Goal: Communication & Community: Answer question/provide support

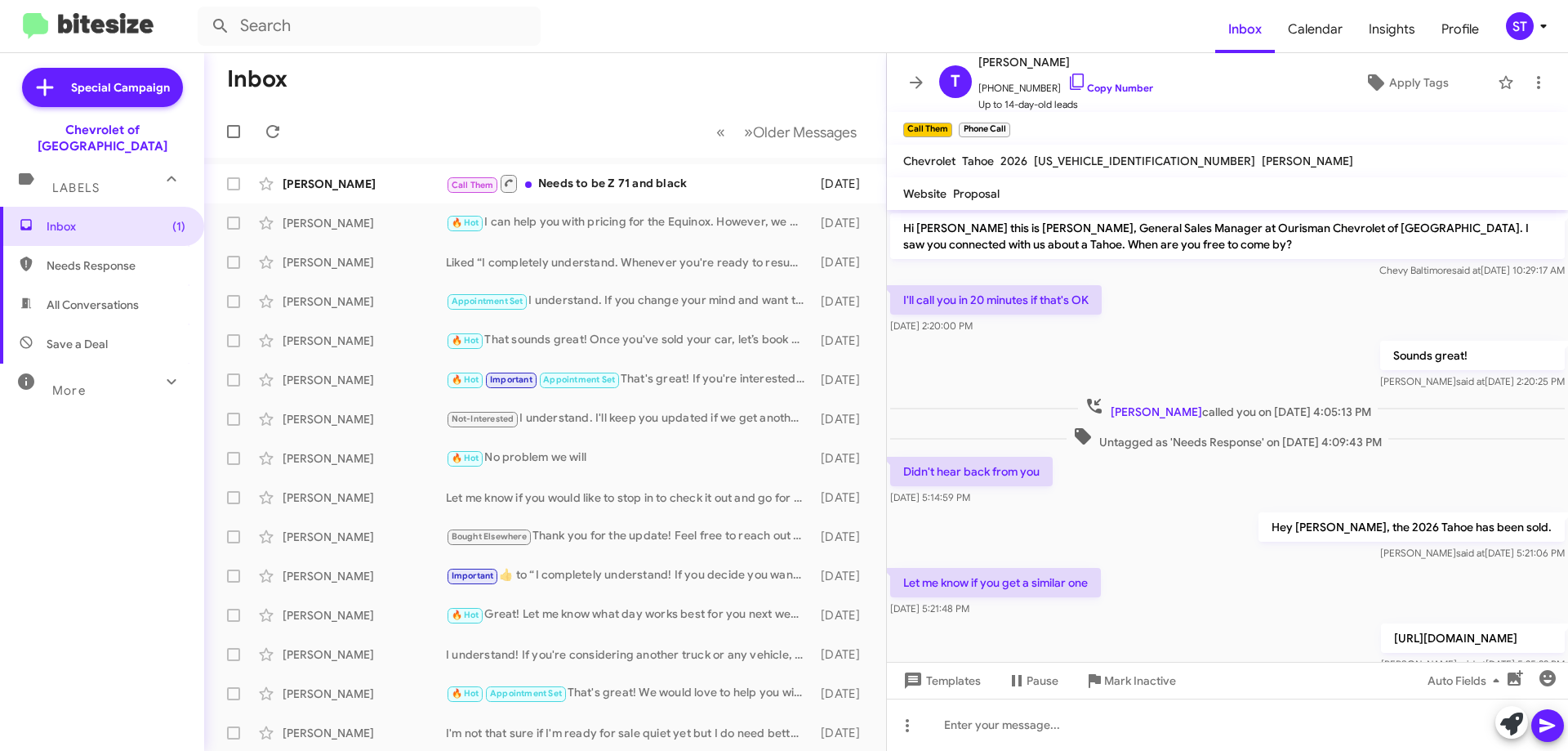
scroll to position [246, 0]
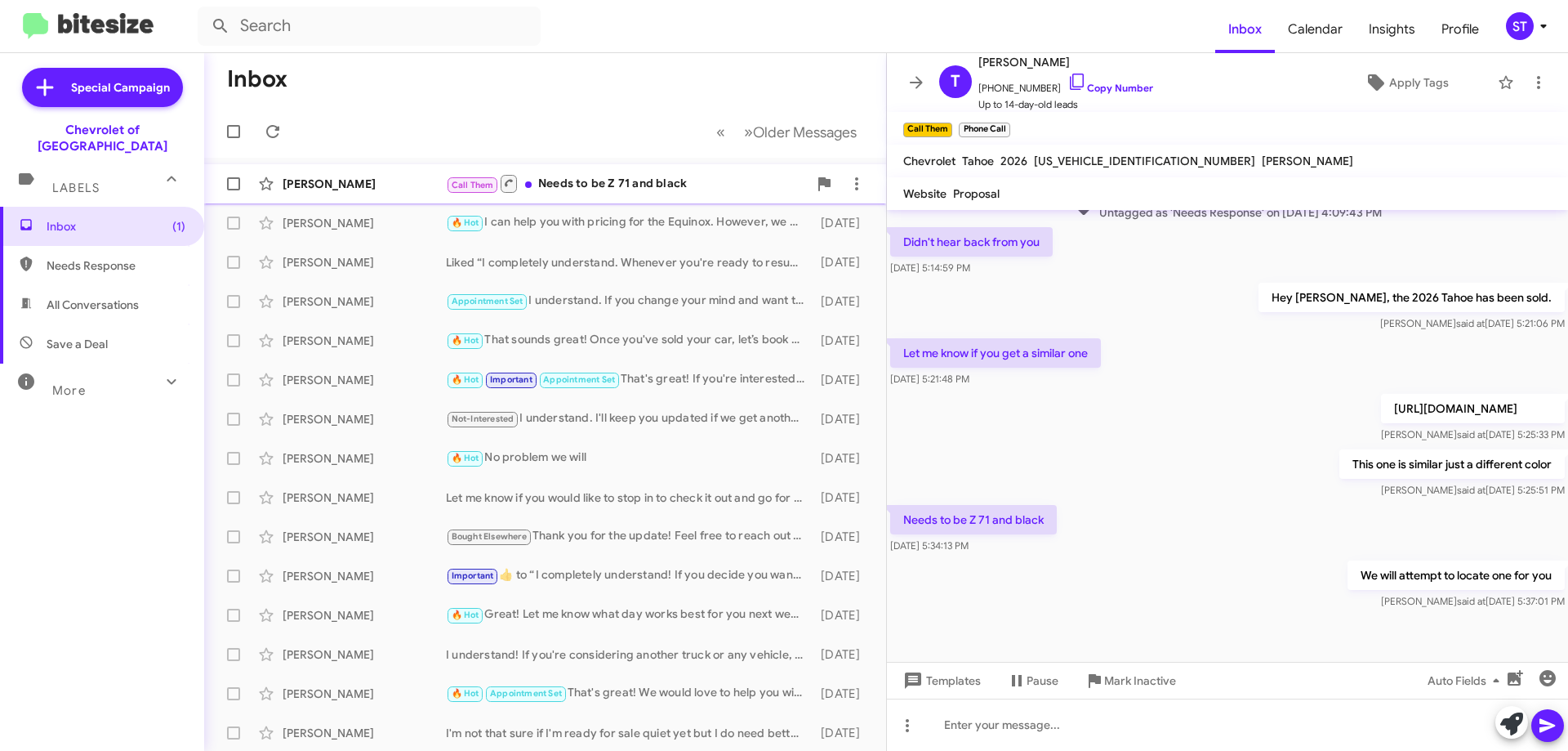
click at [656, 180] on div "Call Them Needs to be Z 71 and black" at bounding box center [627, 183] width 362 height 20
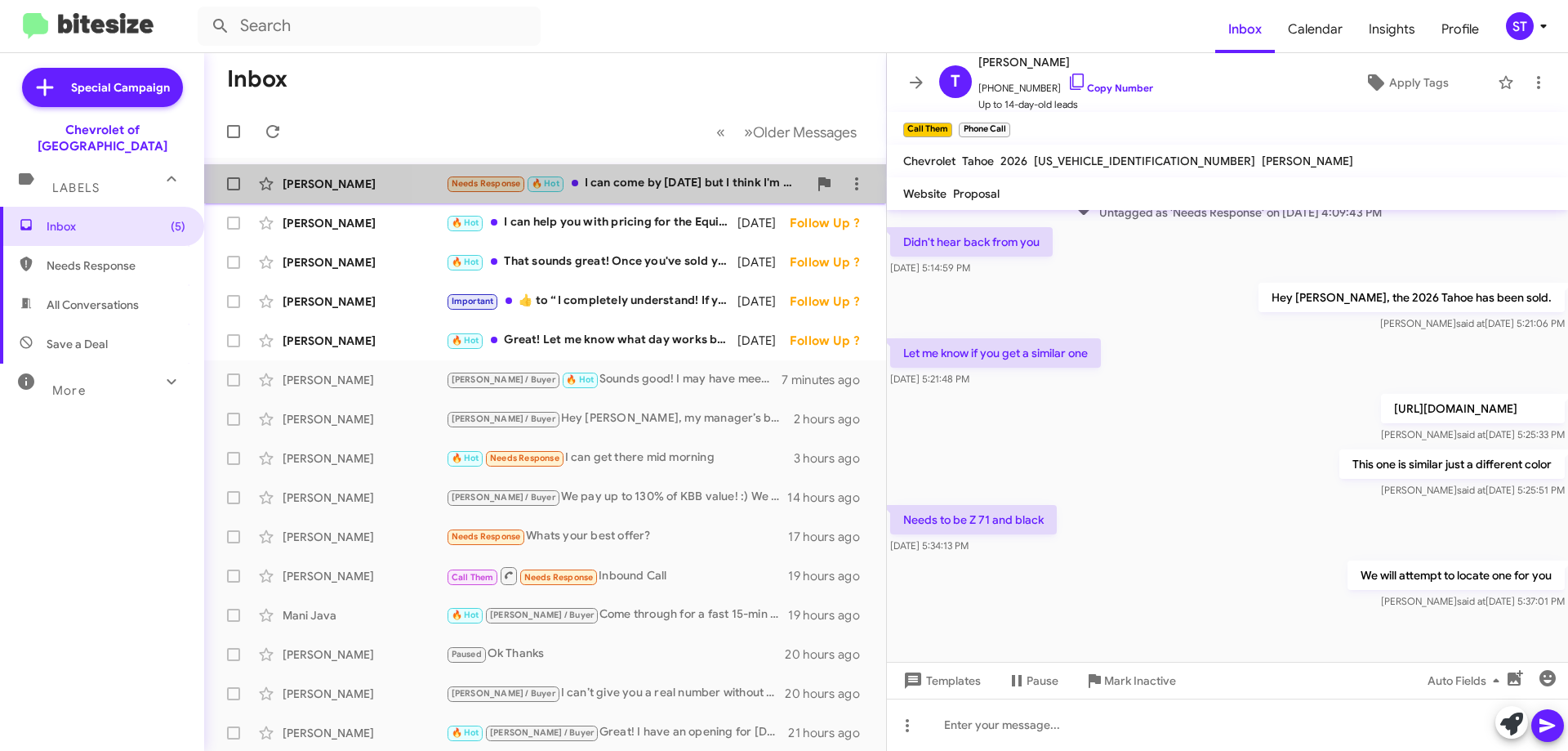
click at [655, 181] on div "Needs Response 🔥 Hot I can come by [DATE] but I think I'm working with someone …" at bounding box center [627, 183] width 362 height 18
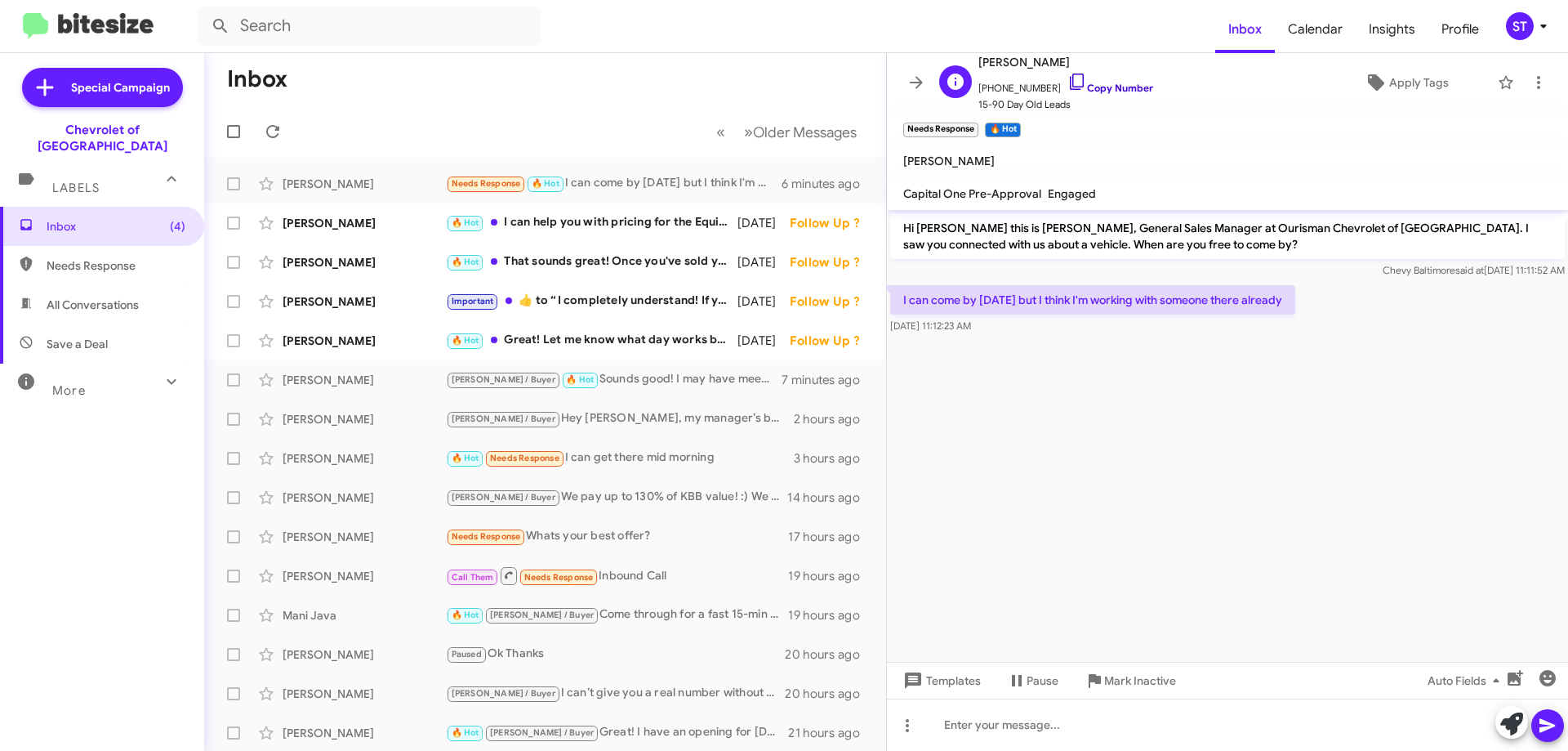
click at [1068, 79] on icon at bounding box center [1078, 82] width 19 height 19
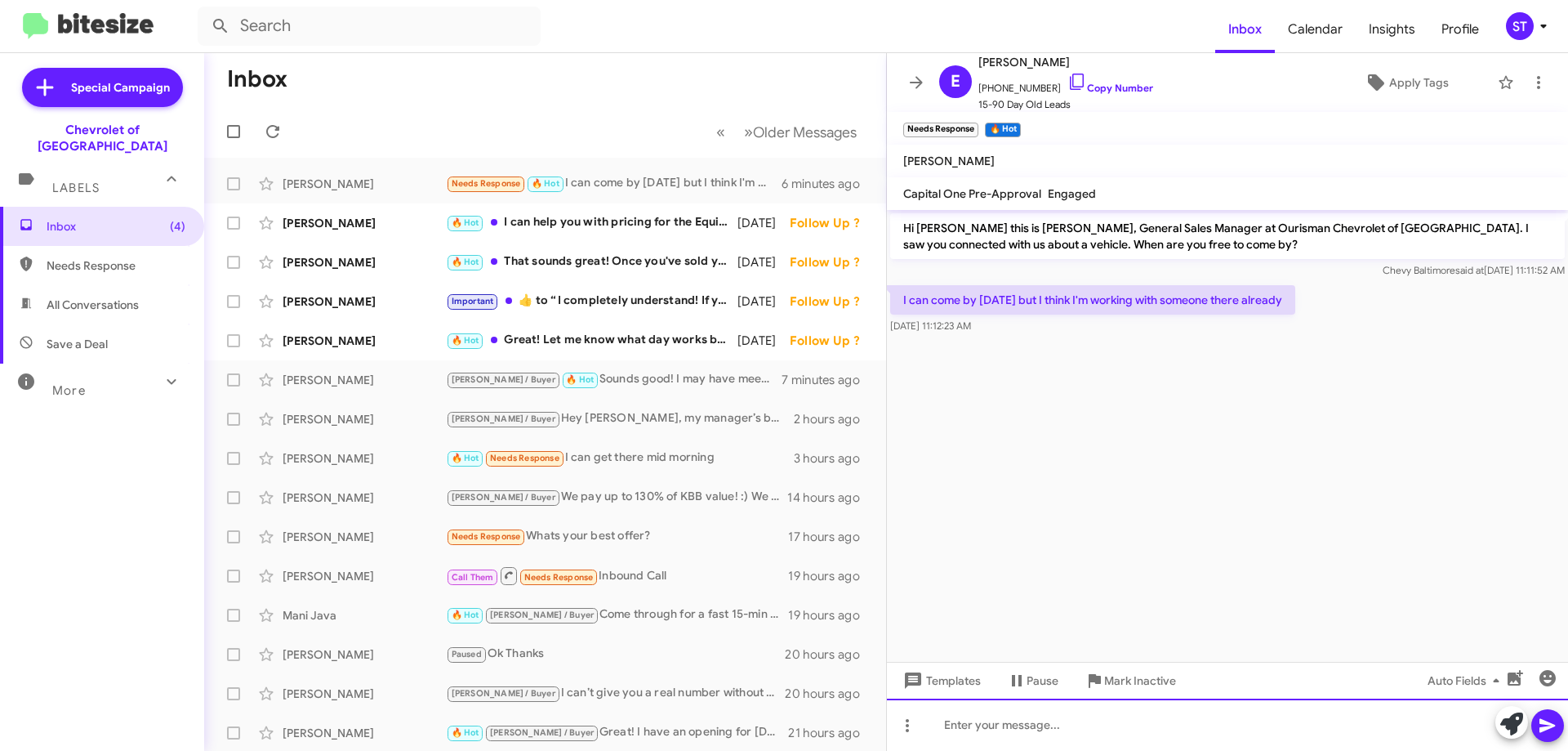
click at [956, 722] on div at bounding box center [1227, 725] width 681 height 52
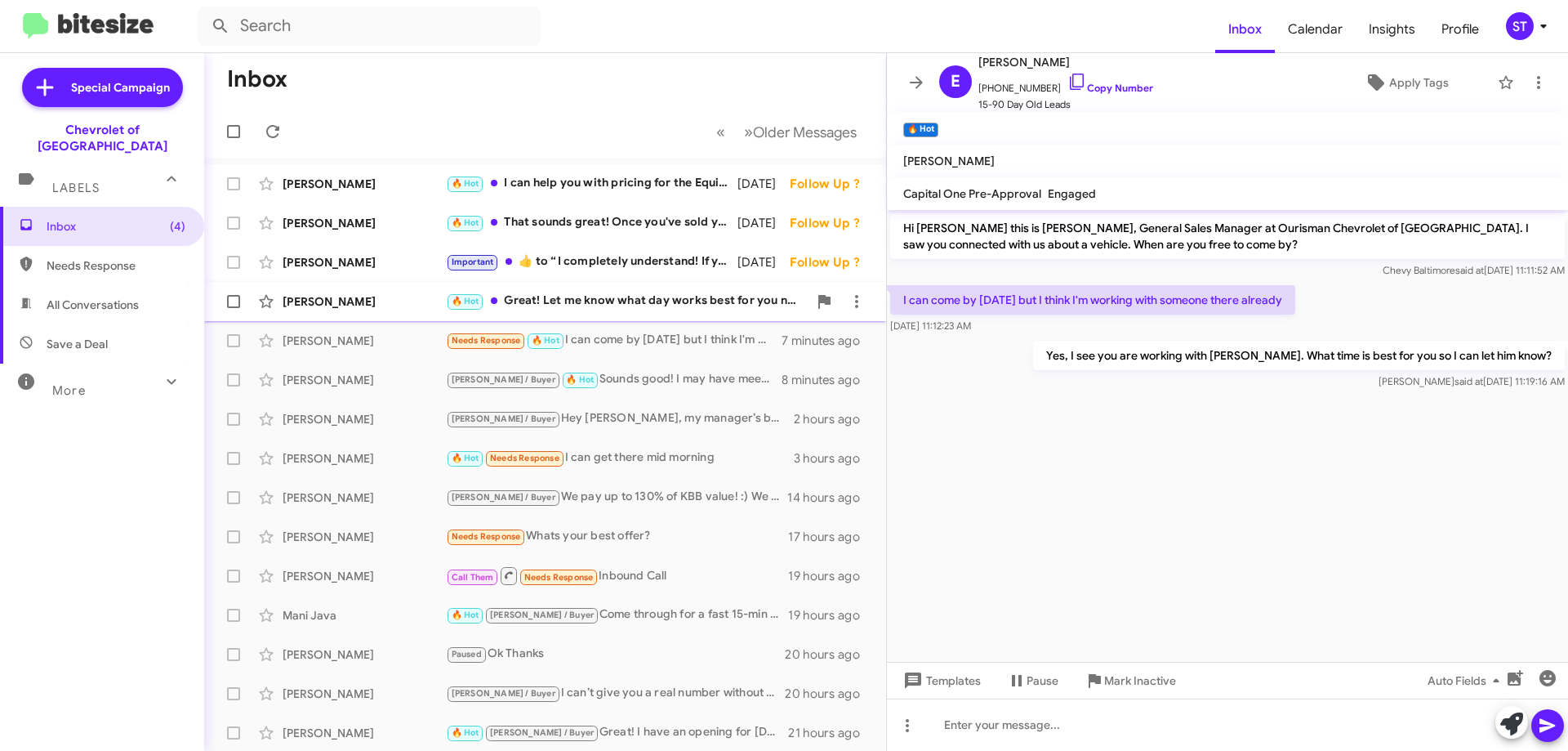
click at [607, 295] on div "🔥 Hot Great! Let me know what day works best for you next week, and I can set u…" at bounding box center [627, 301] width 362 height 18
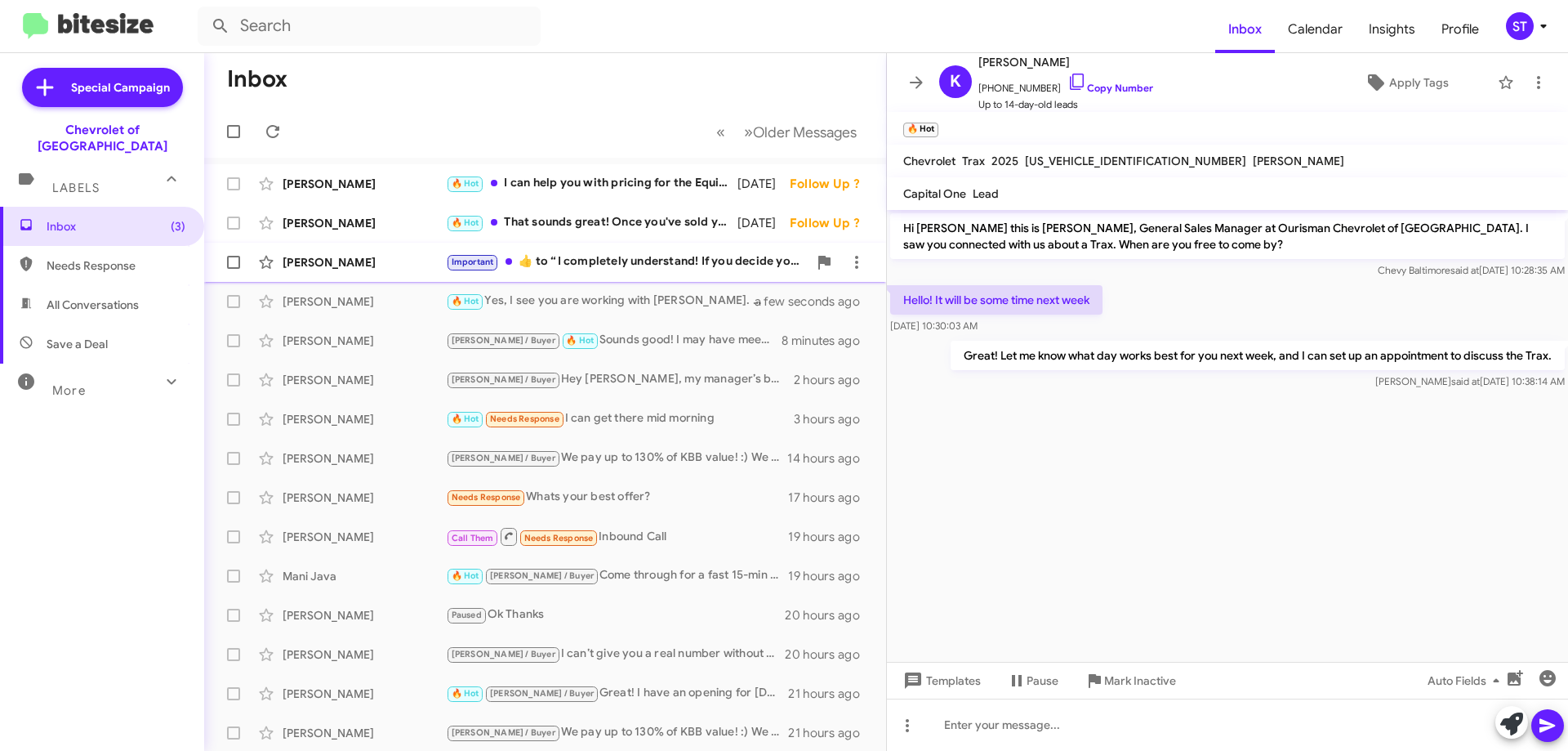
click at [577, 252] on div "Important ​👍​ to “ I completely understand! If you decide you want to explore y…" at bounding box center [627, 261] width 362 height 18
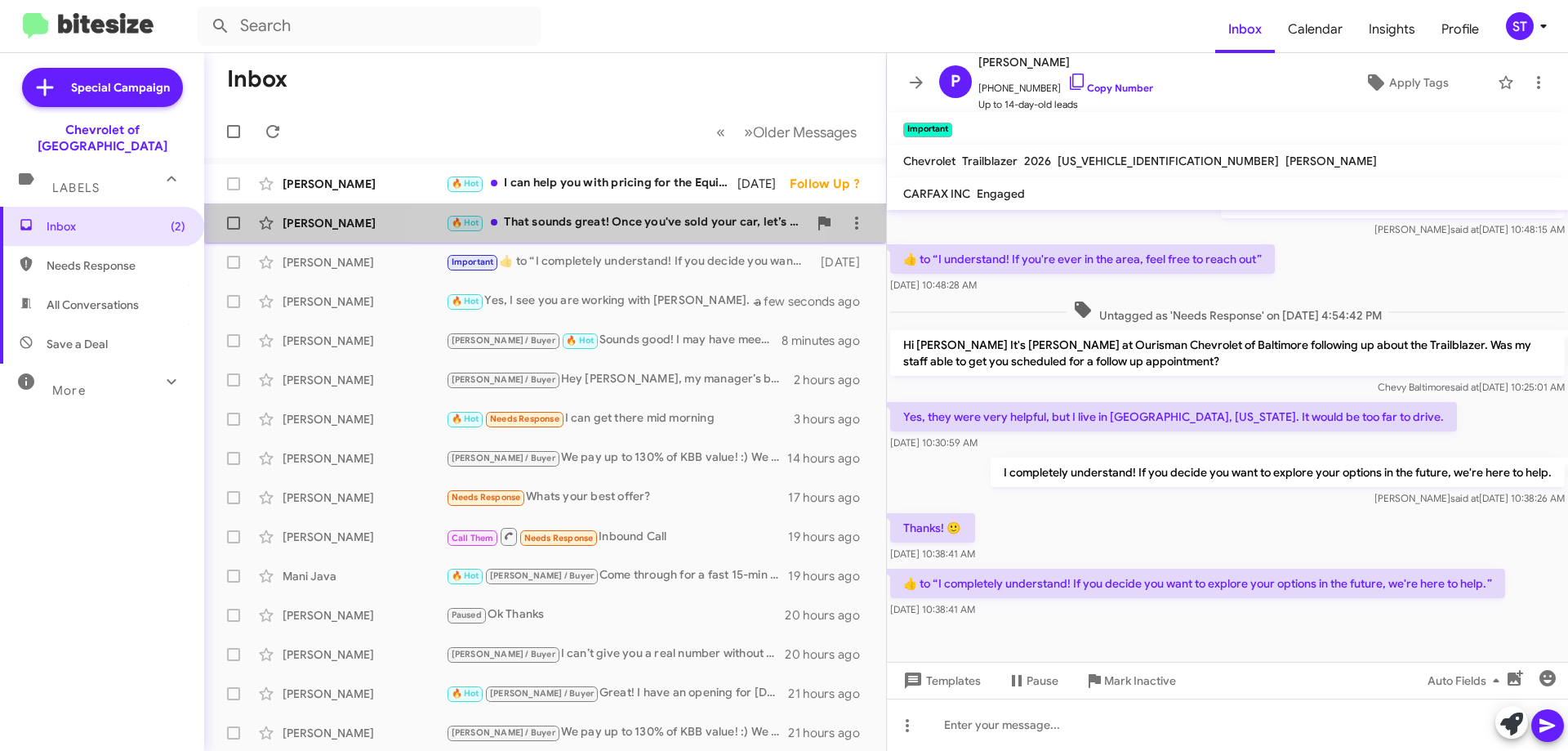
click at [563, 234] on div "[PERSON_NAME] 🔥 Hot That sounds great! Once you've sold your car, let’s book an…" at bounding box center [545, 222] width 656 height 33
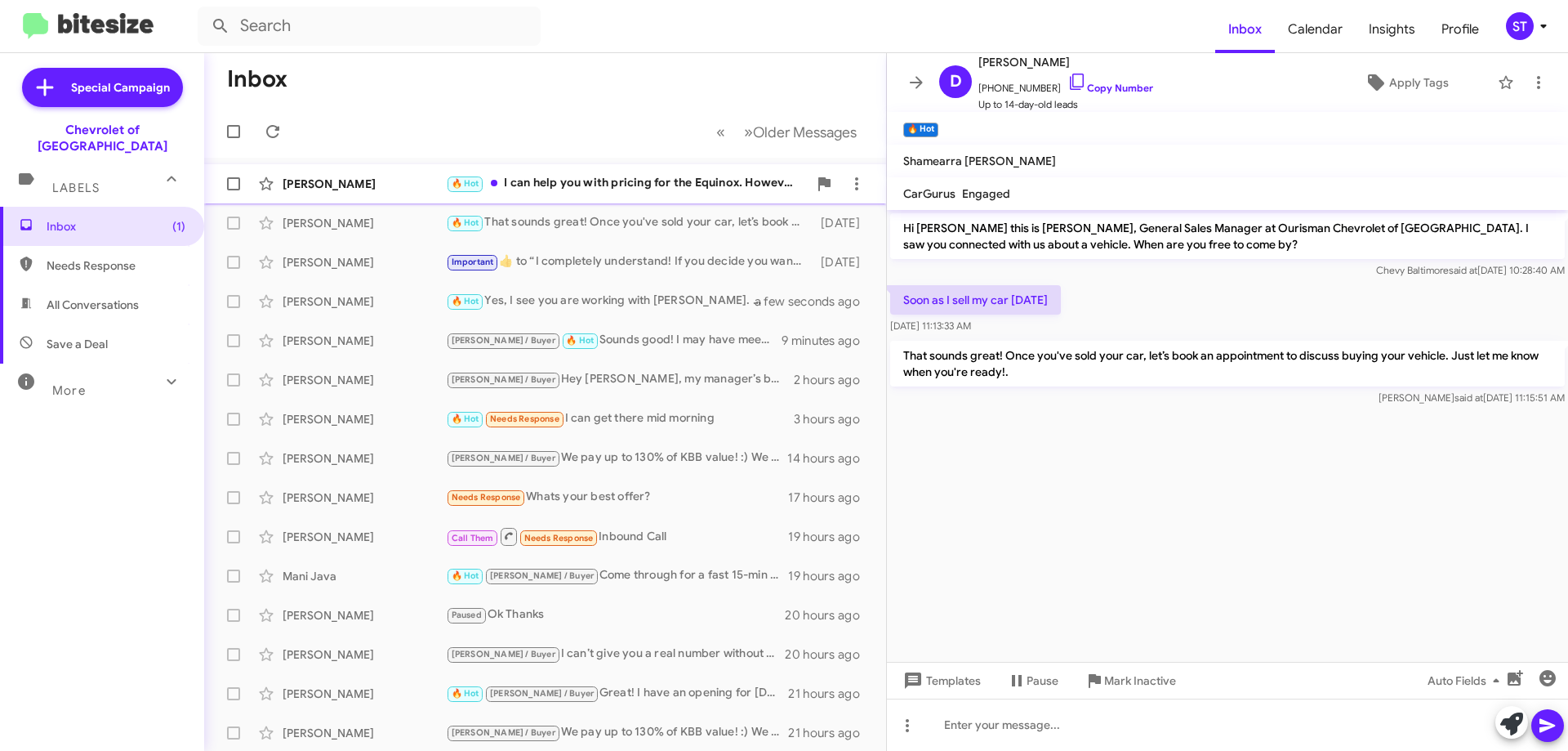
click at [548, 186] on div "🔥 Hot I can help you with pricing for the Equinox. However, we do not ship cars…" at bounding box center [627, 183] width 362 height 18
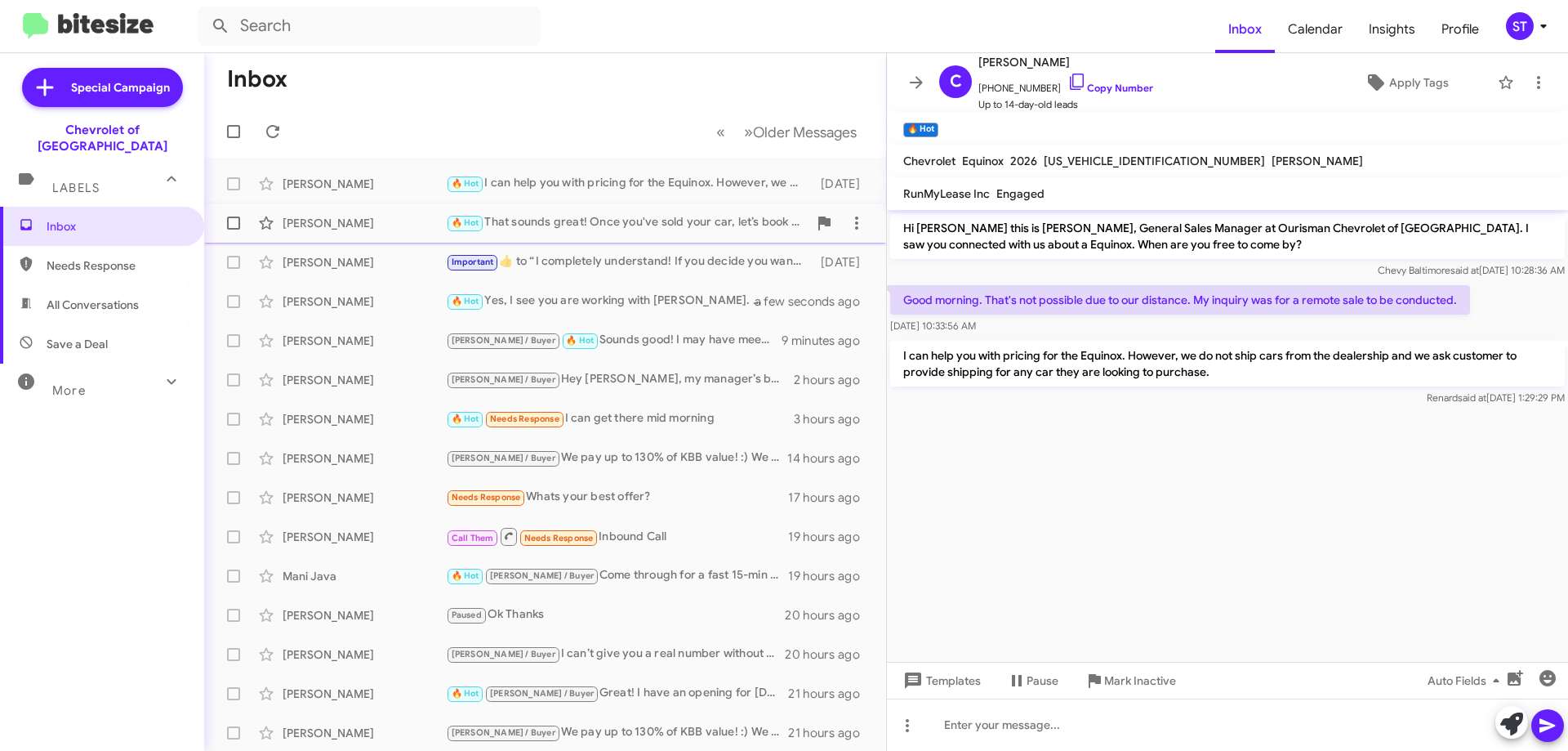
click at [577, 236] on div "[PERSON_NAME] 🔥 Hot That sounds great! Once you've sold your car, let’s book an…" at bounding box center [545, 222] width 656 height 33
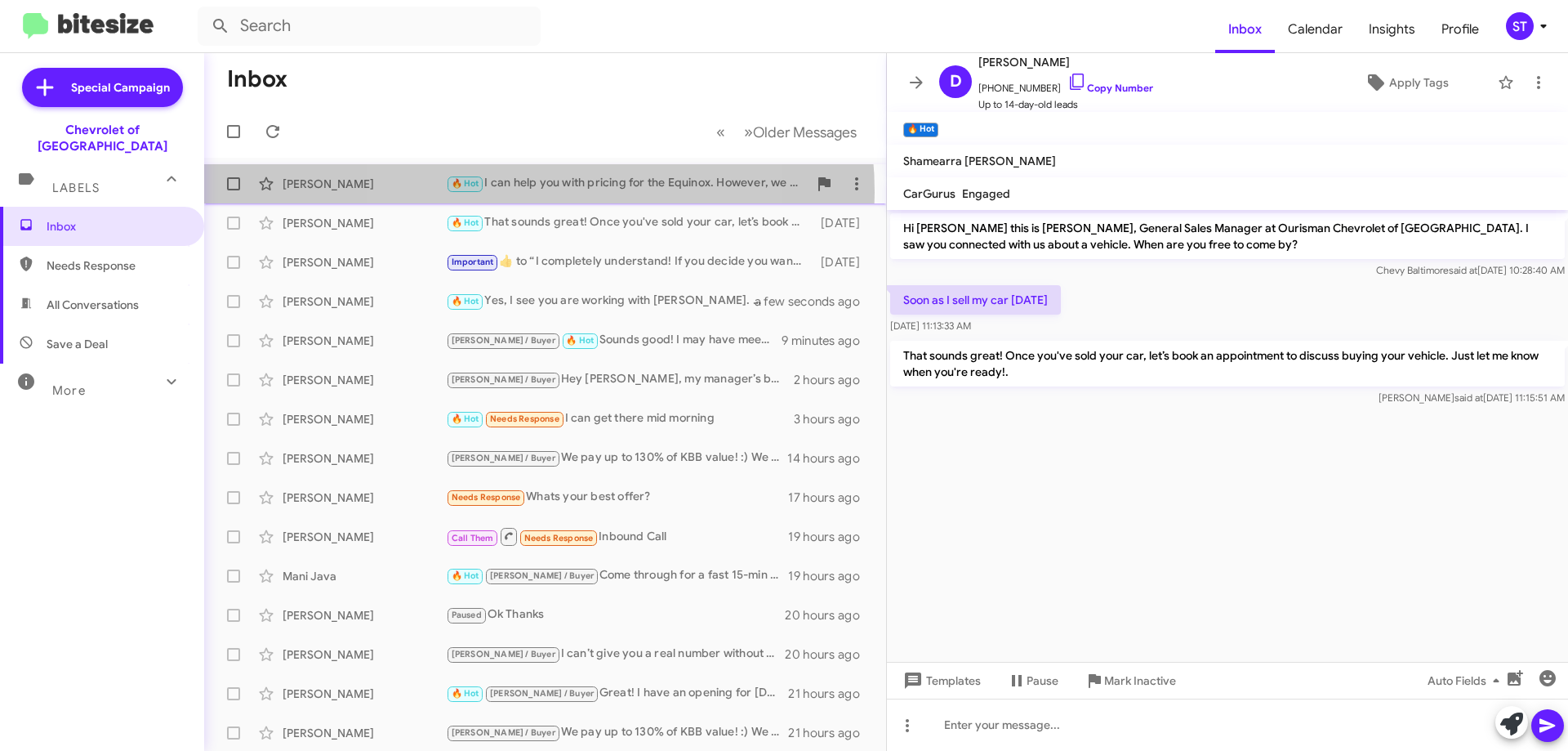
click at [517, 192] on div "🔥 Hot I can help you with pricing for the Equinox. However, we do not ship cars…" at bounding box center [627, 183] width 362 height 18
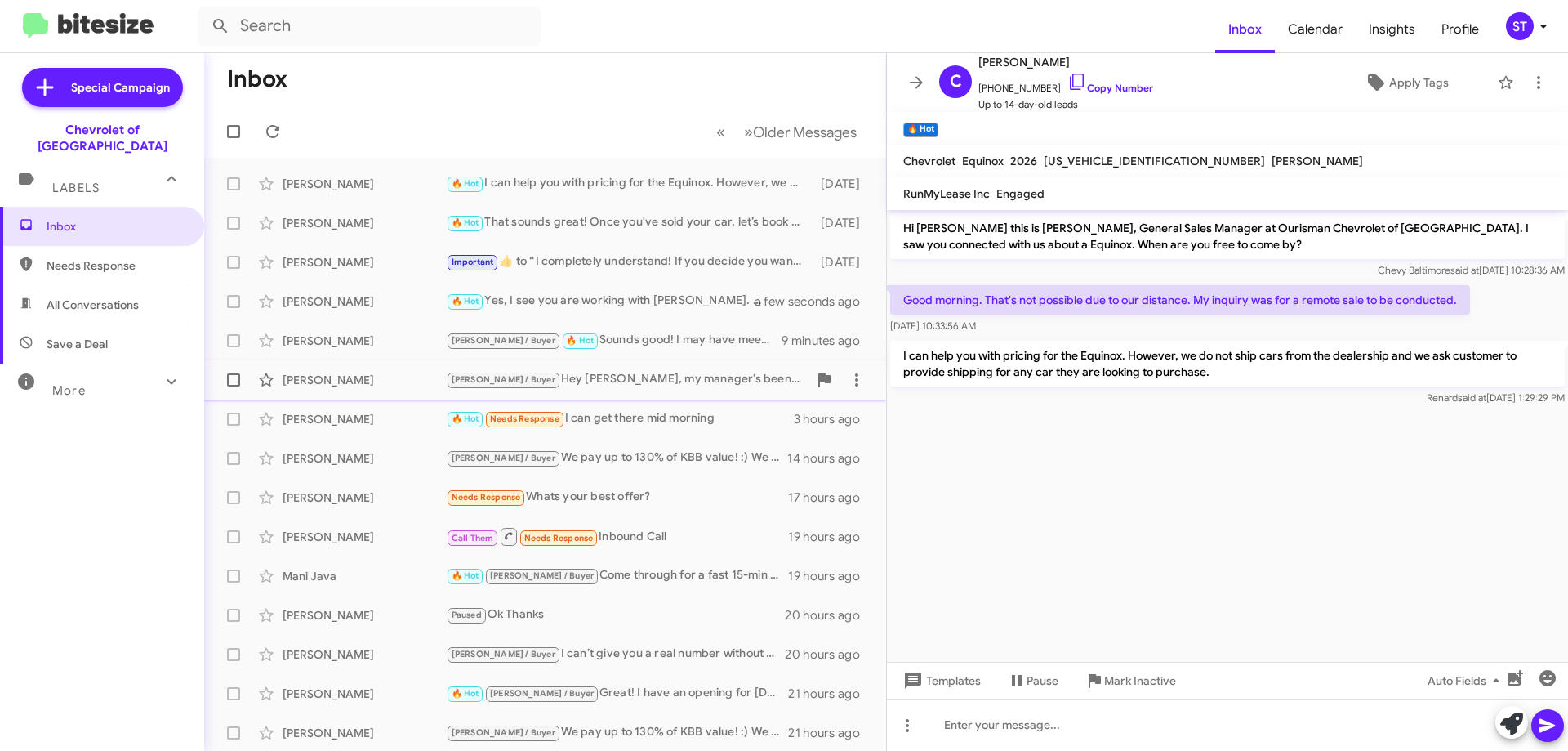
click at [426, 382] on div "[PERSON_NAME]" at bounding box center [365, 380] width 163 height 17
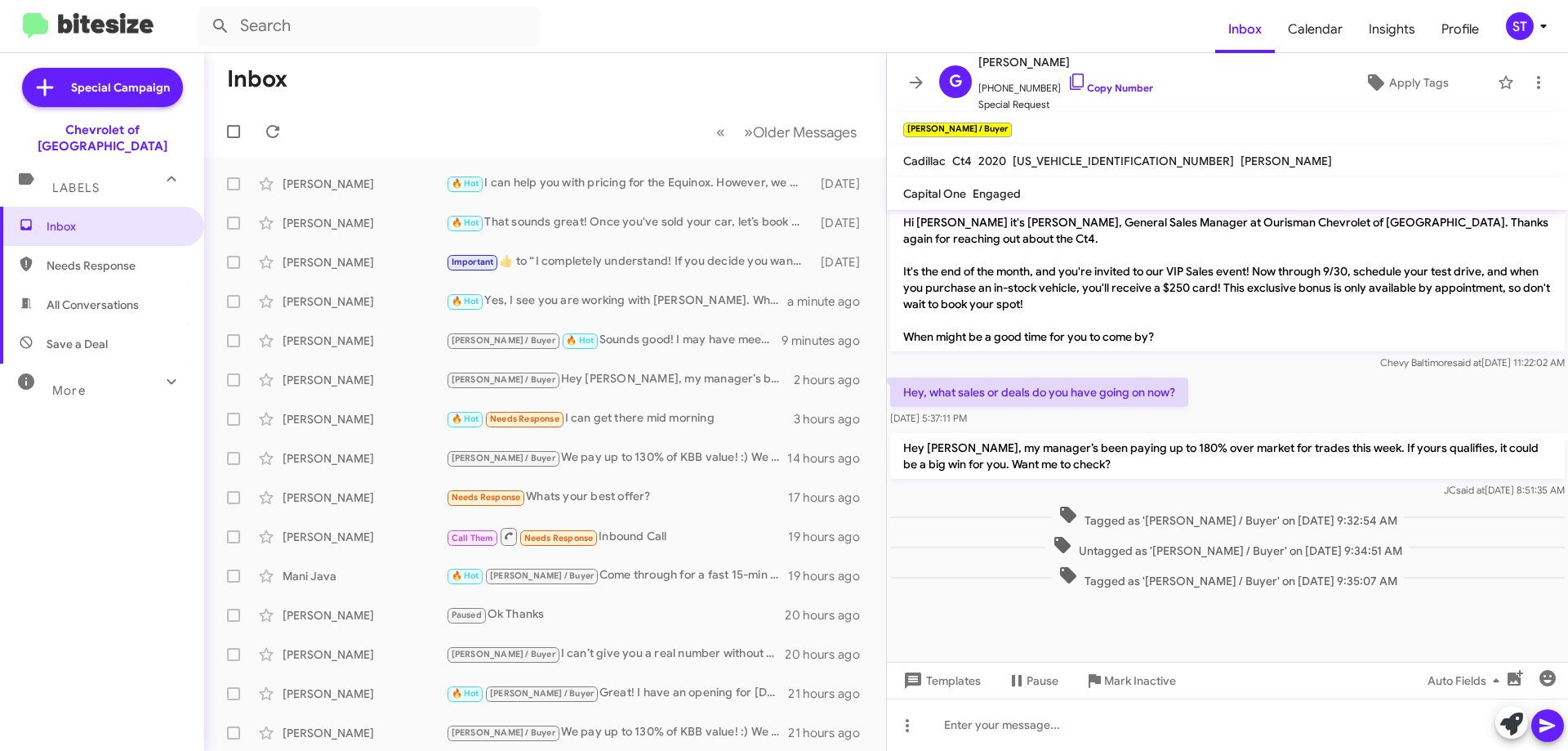
click at [512, 78] on mat-toolbar-row "Inbox" at bounding box center [545, 78] width 682 height 52
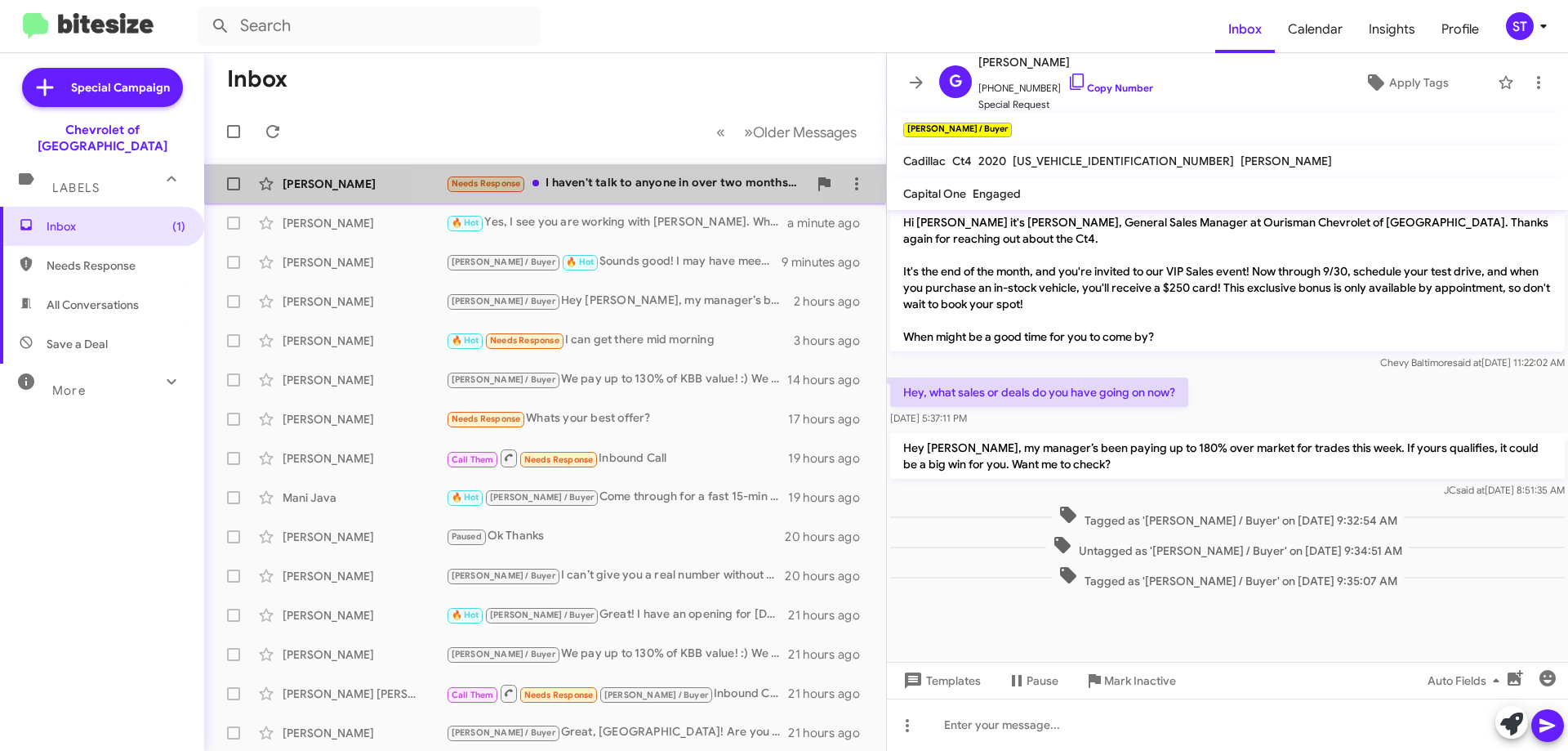
click at [596, 179] on div "Needs Response I haven't talk to anyone in over two months. I have a car alread…" at bounding box center [627, 183] width 362 height 18
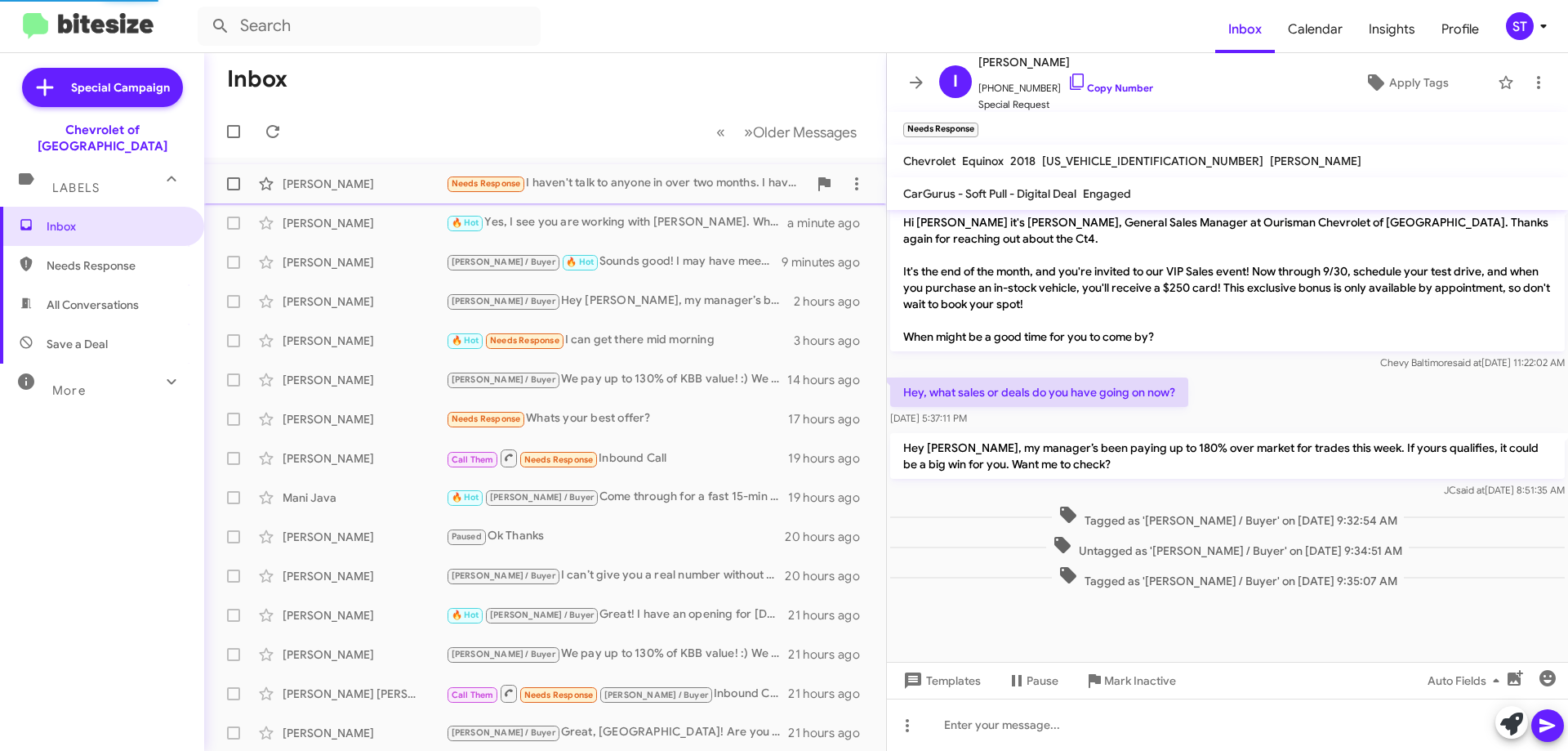
scroll to position [918, 0]
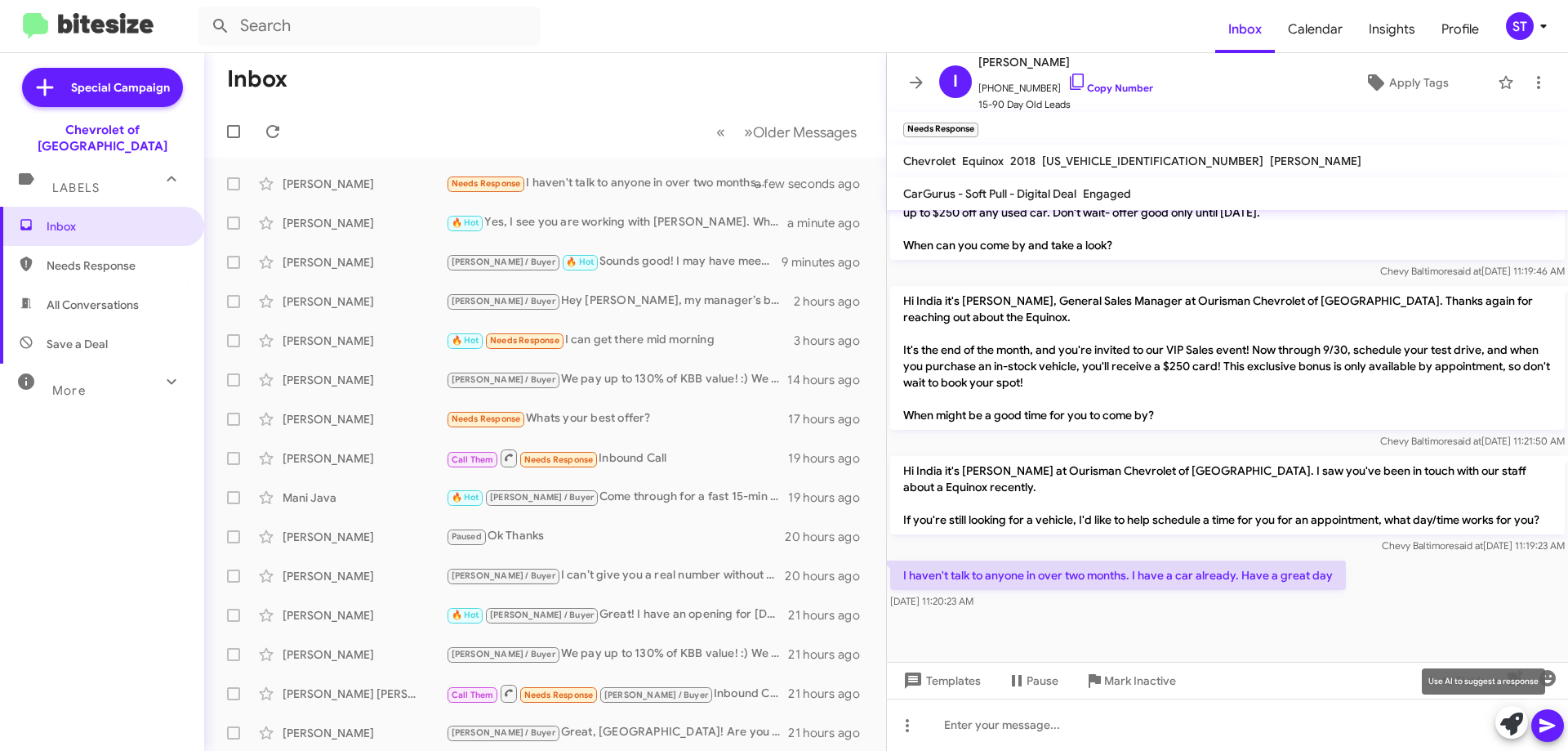
click at [1516, 732] on icon at bounding box center [1512, 724] width 23 height 23
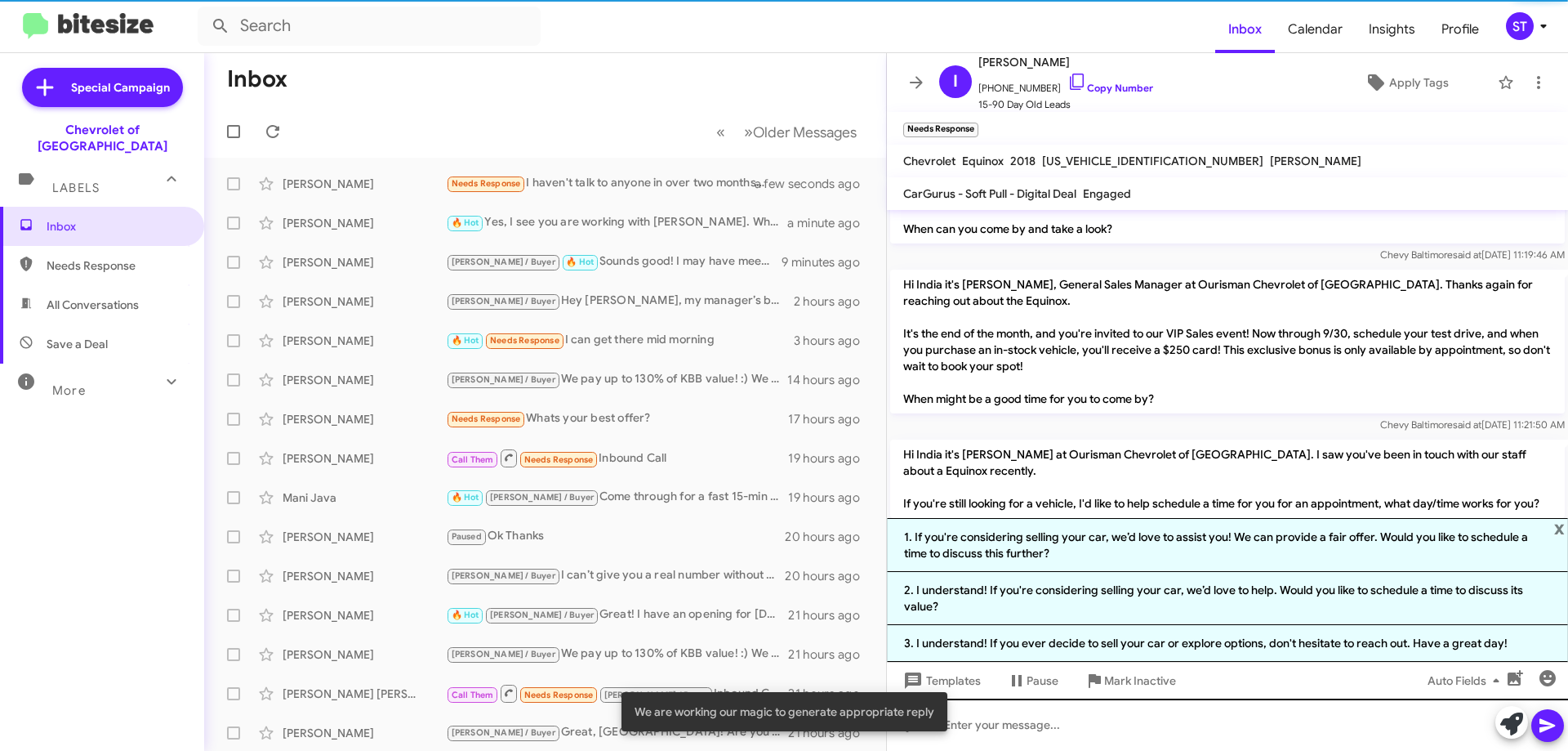
scroll to position [1061, 0]
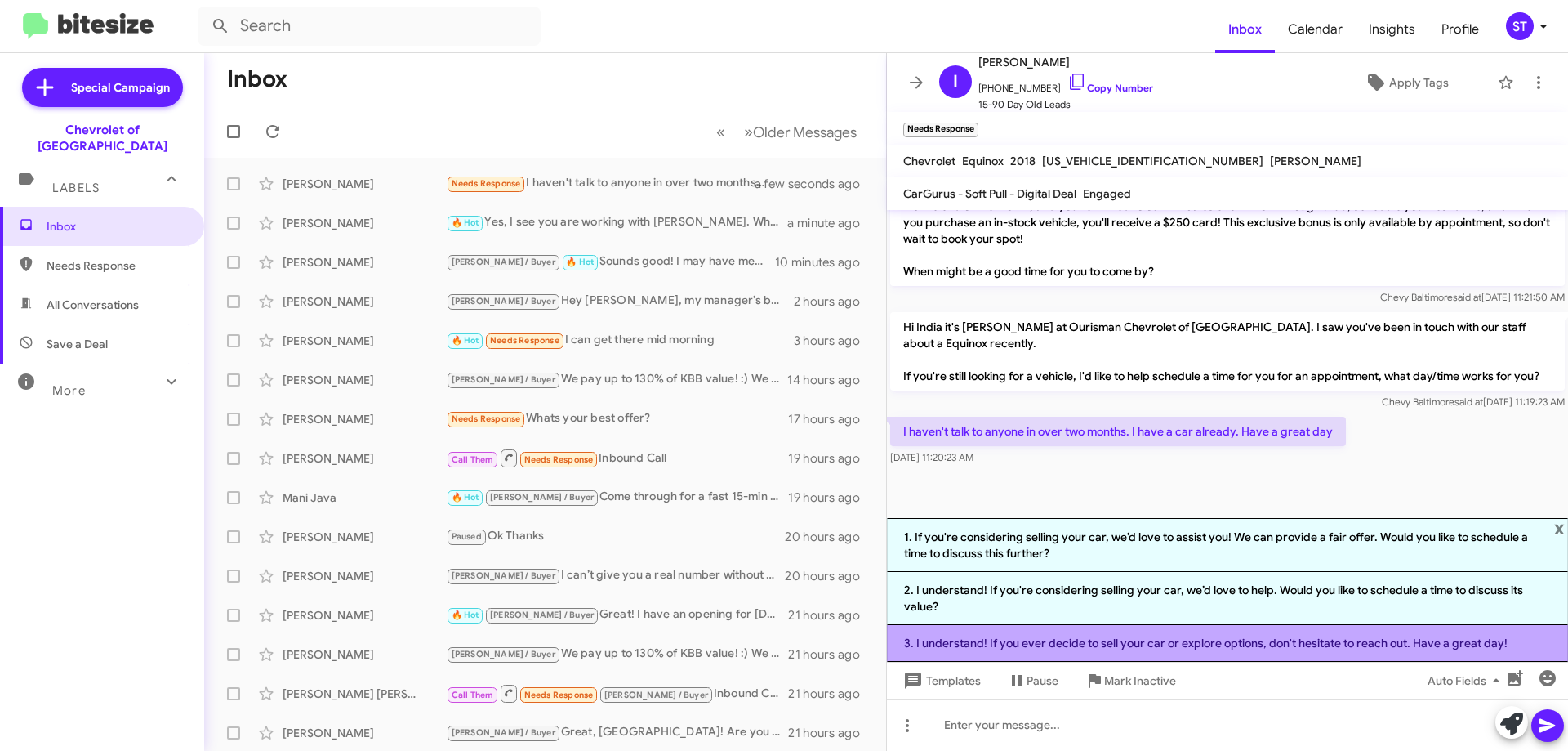
click at [1073, 643] on li "3. I understand! If you ever decide to sell your car or explore options, don't …" at bounding box center [1227, 644] width 681 height 37
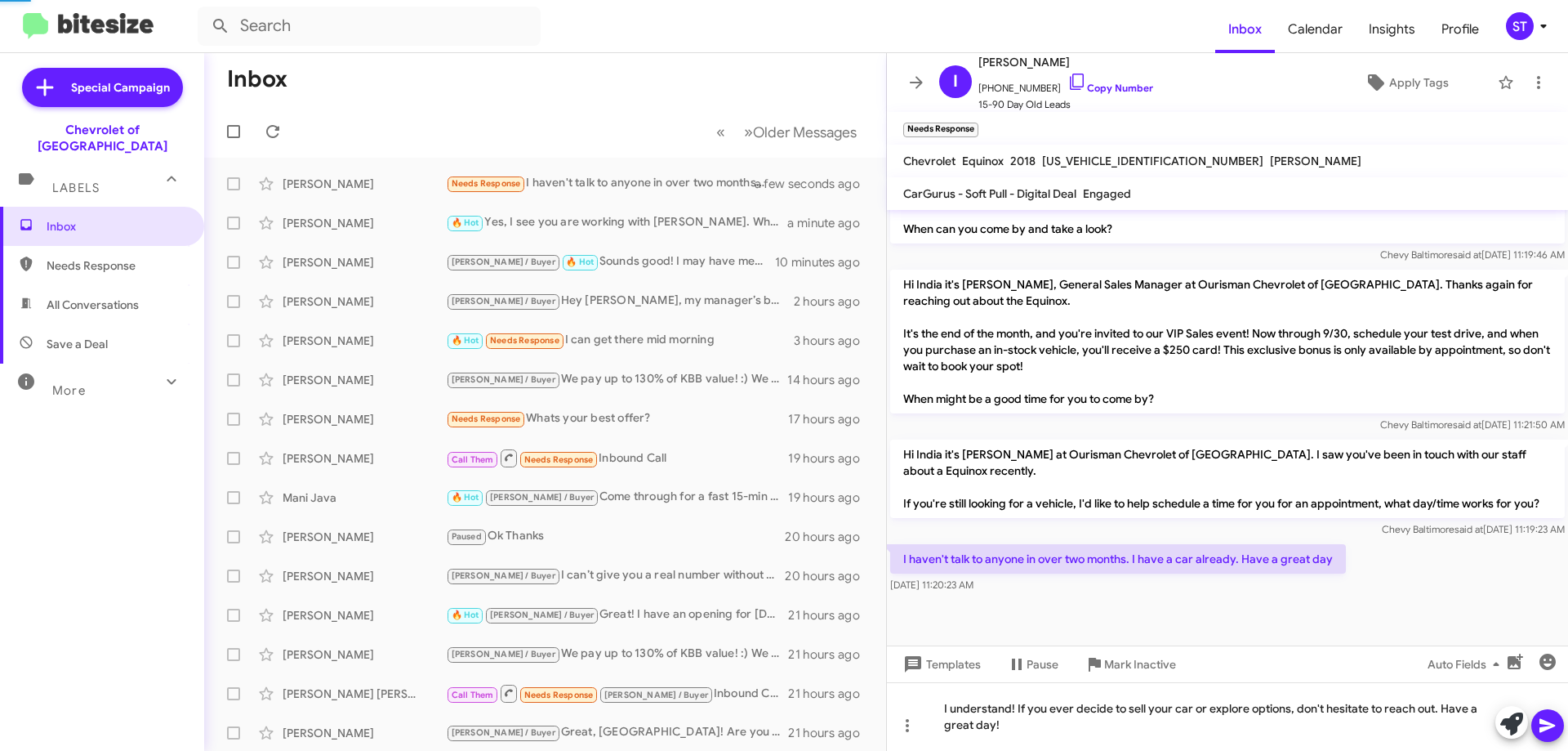
scroll to position [934, 0]
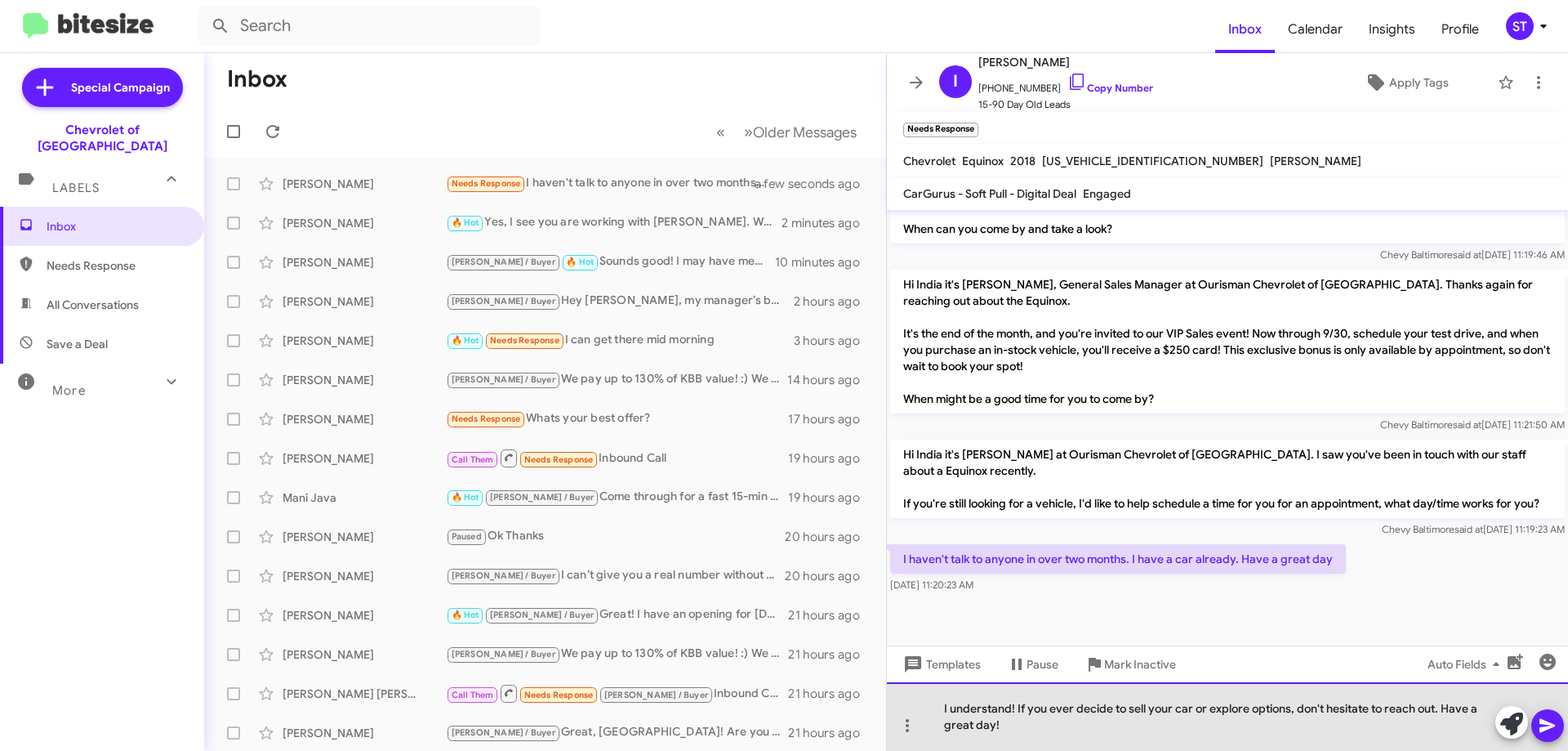
click at [1214, 711] on div "I understand! If you ever decide to sell your car or explore options, don't hes…" at bounding box center [1227, 717] width 681 height 69
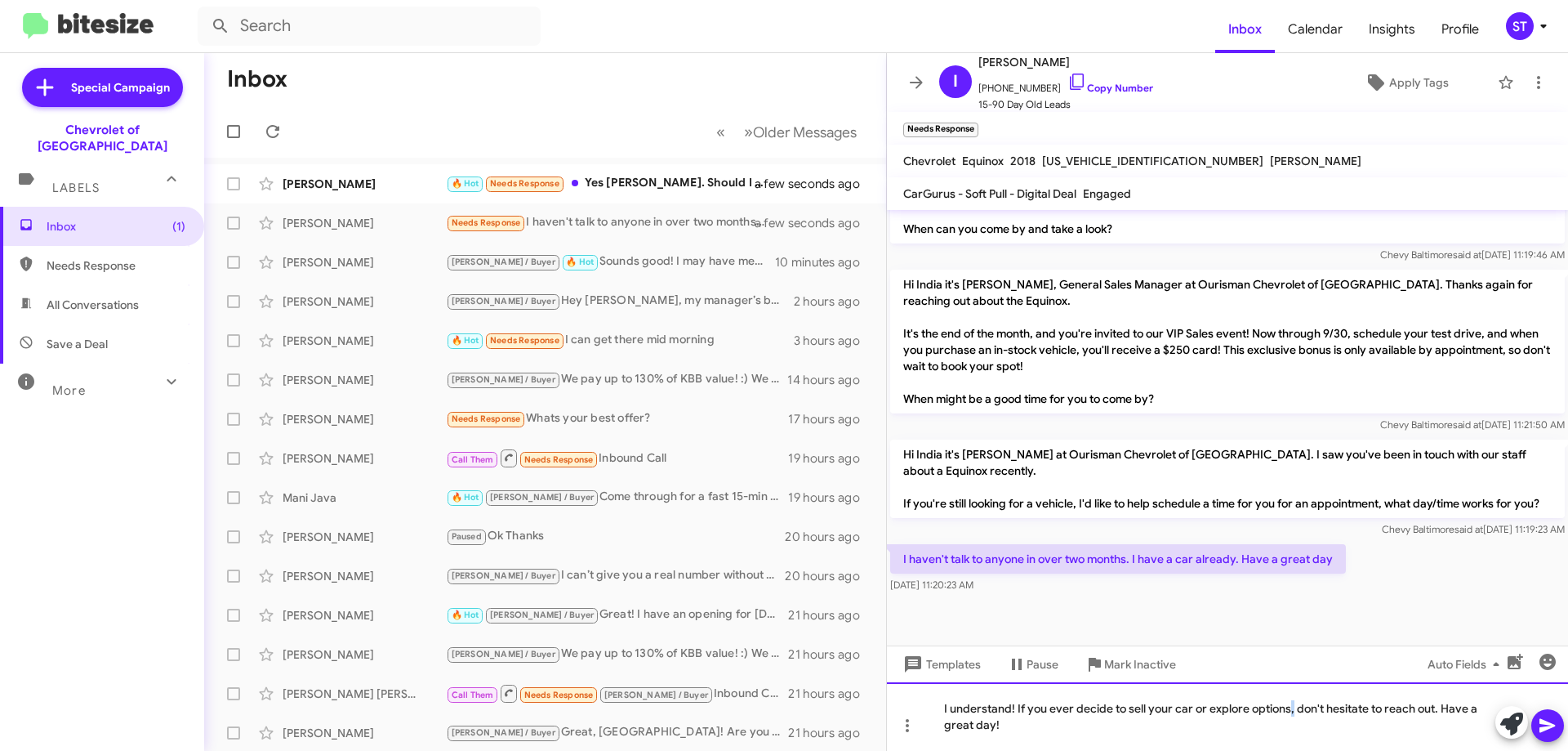
drag, startPoint x: 1290, startPoint y: 712, endPoint x: 1317, endPoint y: 744, distance: 41.9
click at [1293, 712] on div "I understand! If you ever decide to sell your car or explore options, don't hes…" at bounding box center [1227, 717] width 681 height 69
click at [1104, 736] on div "I understand! If you ever decide to sell your car or explore options in the fur…" at bounding box center [1227, 717] width 681 height 69
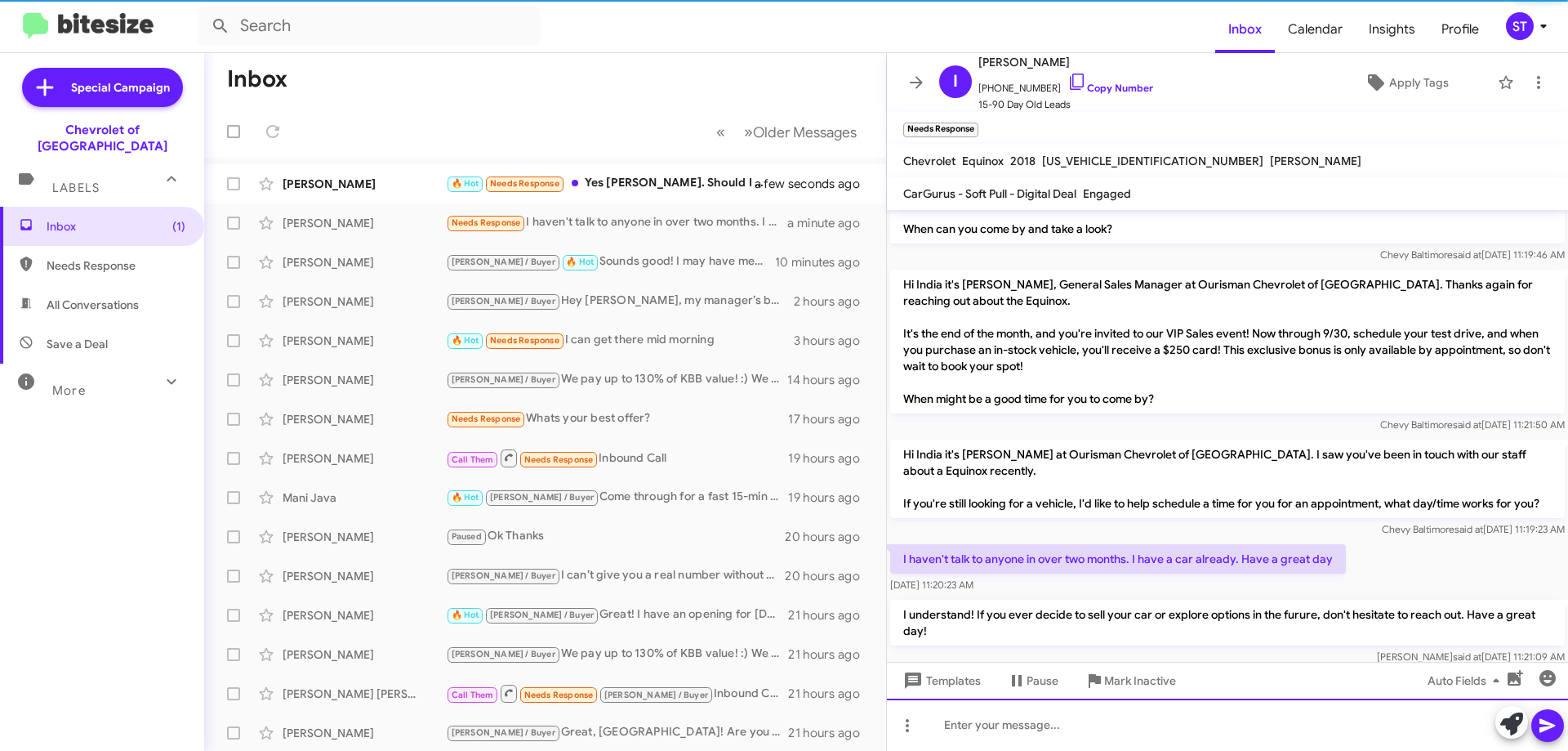
scroll to position [0, 0]
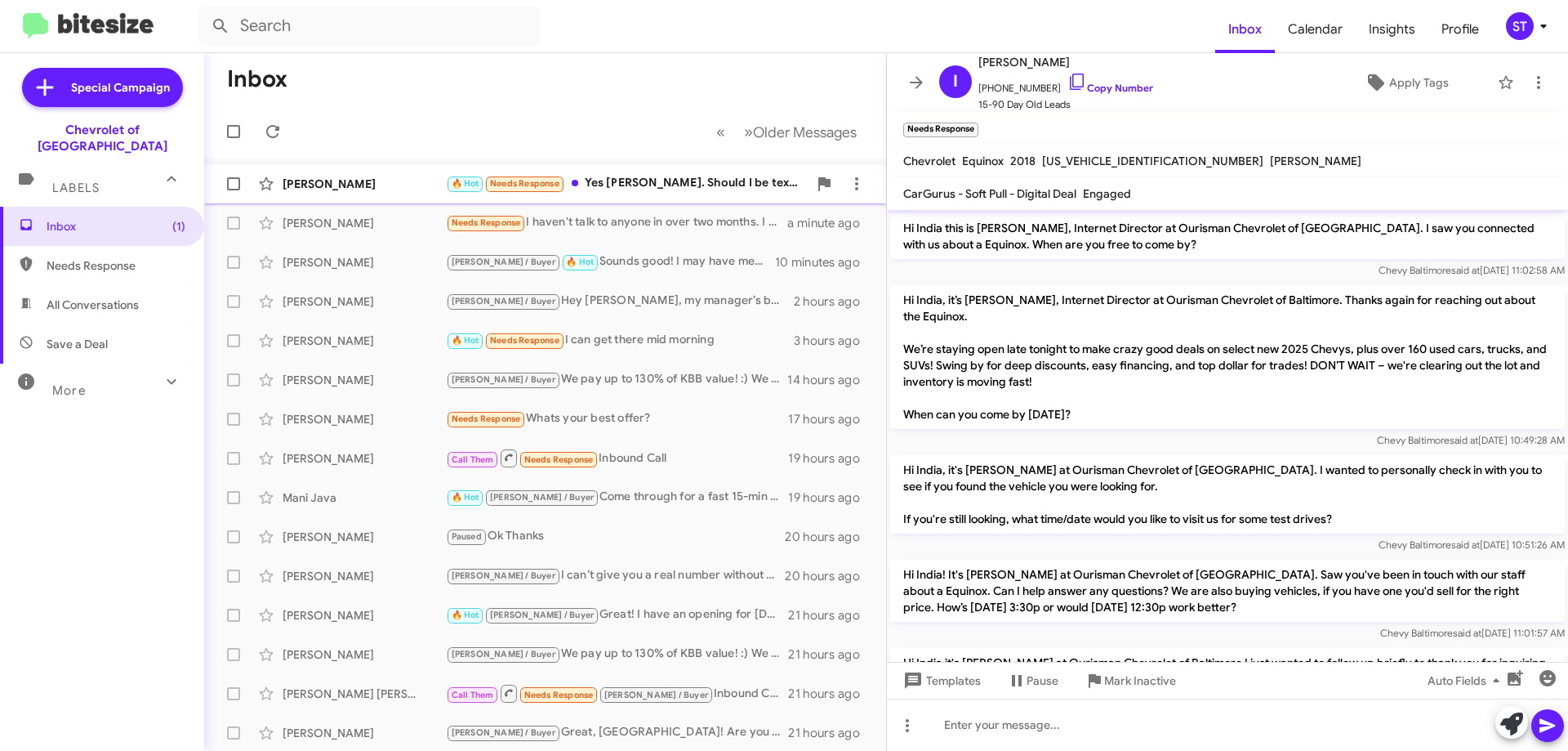
click at [621, 189] on div "🔥 Hot Needs Response Yes [PERSON_NAME]. Should I be texting him ??" at bounding box center [627, 183] width 362 height 18
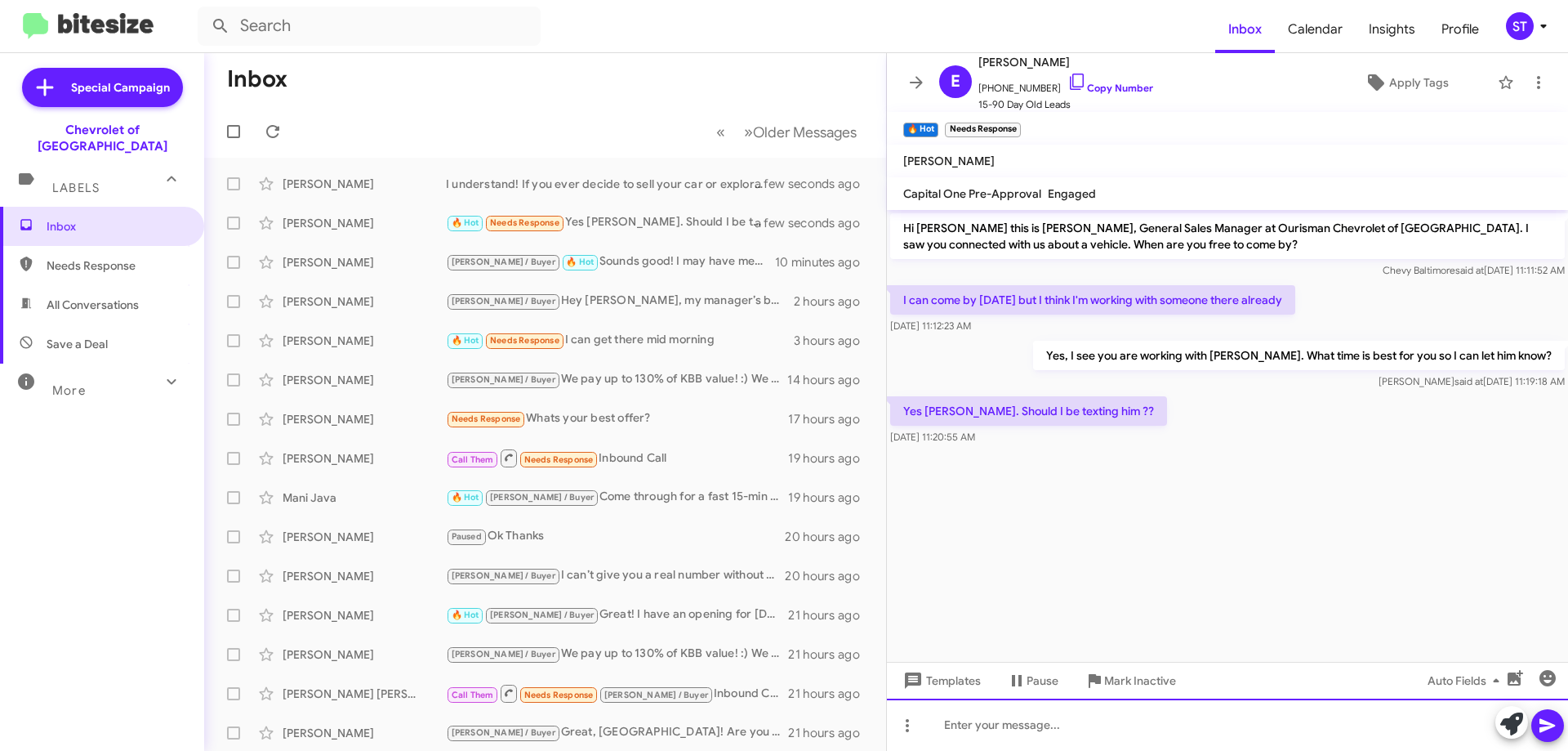
click at [1011, 732] on div at bounding box center [1227, 725] width 681 height 52
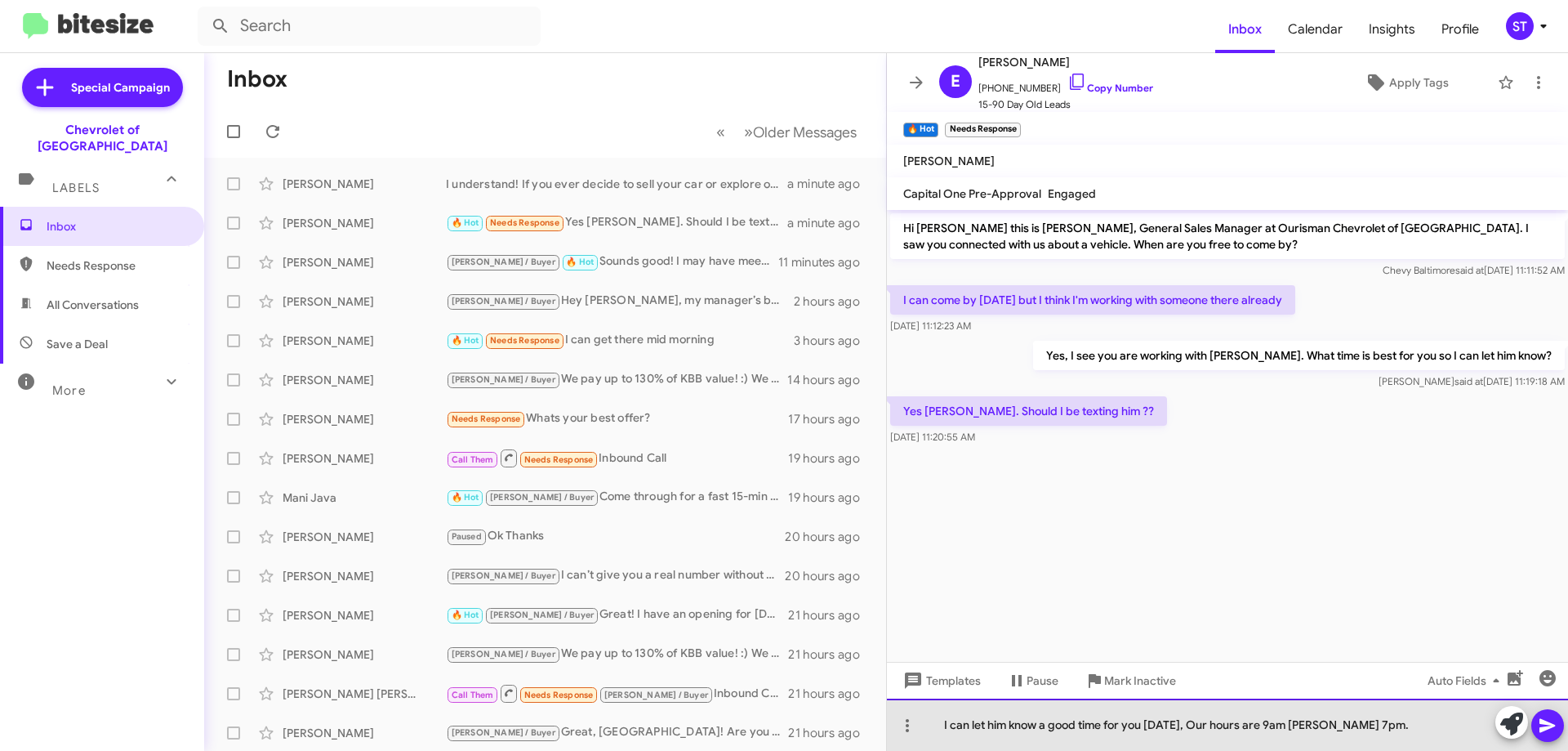
click at [1372, 728] on div "I can let him know a good time for you [DATE], Our hours are 9am [PERSON_NAME] …" at bounding box center [1227, 725] width 681 height 52
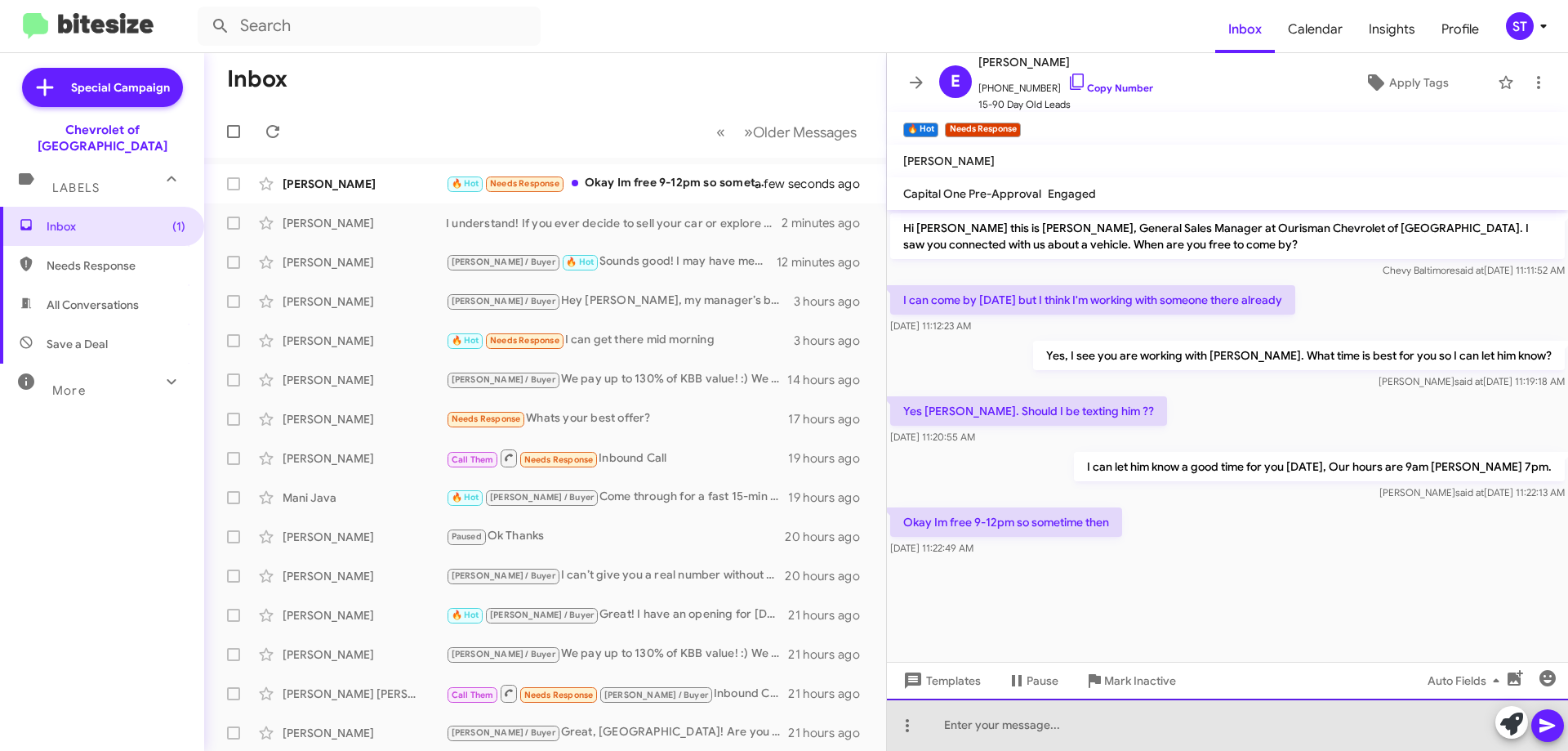
click at [998, 736] on div at bounding box center [1227, 725] width 681 height 52
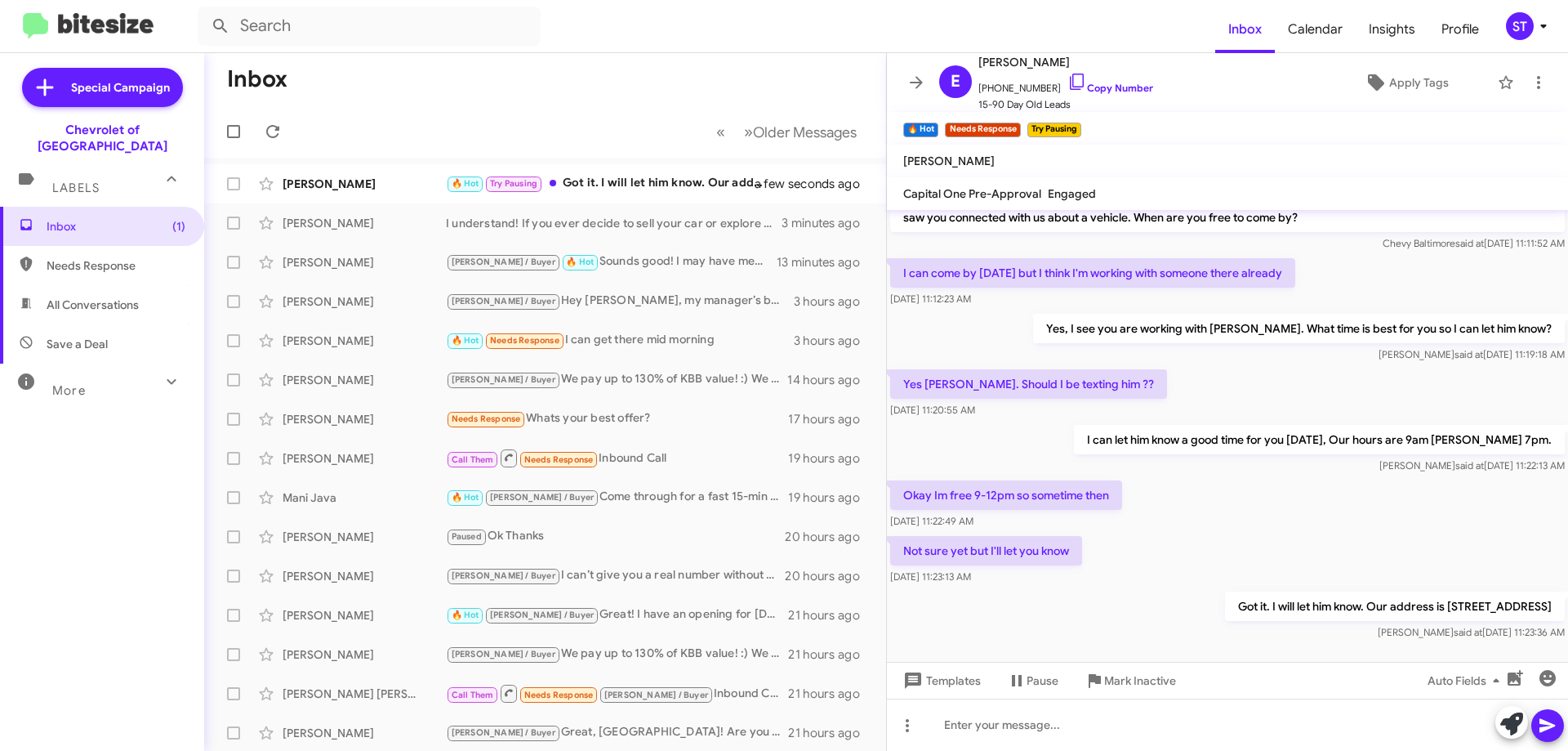
scroll to position [41, 0]
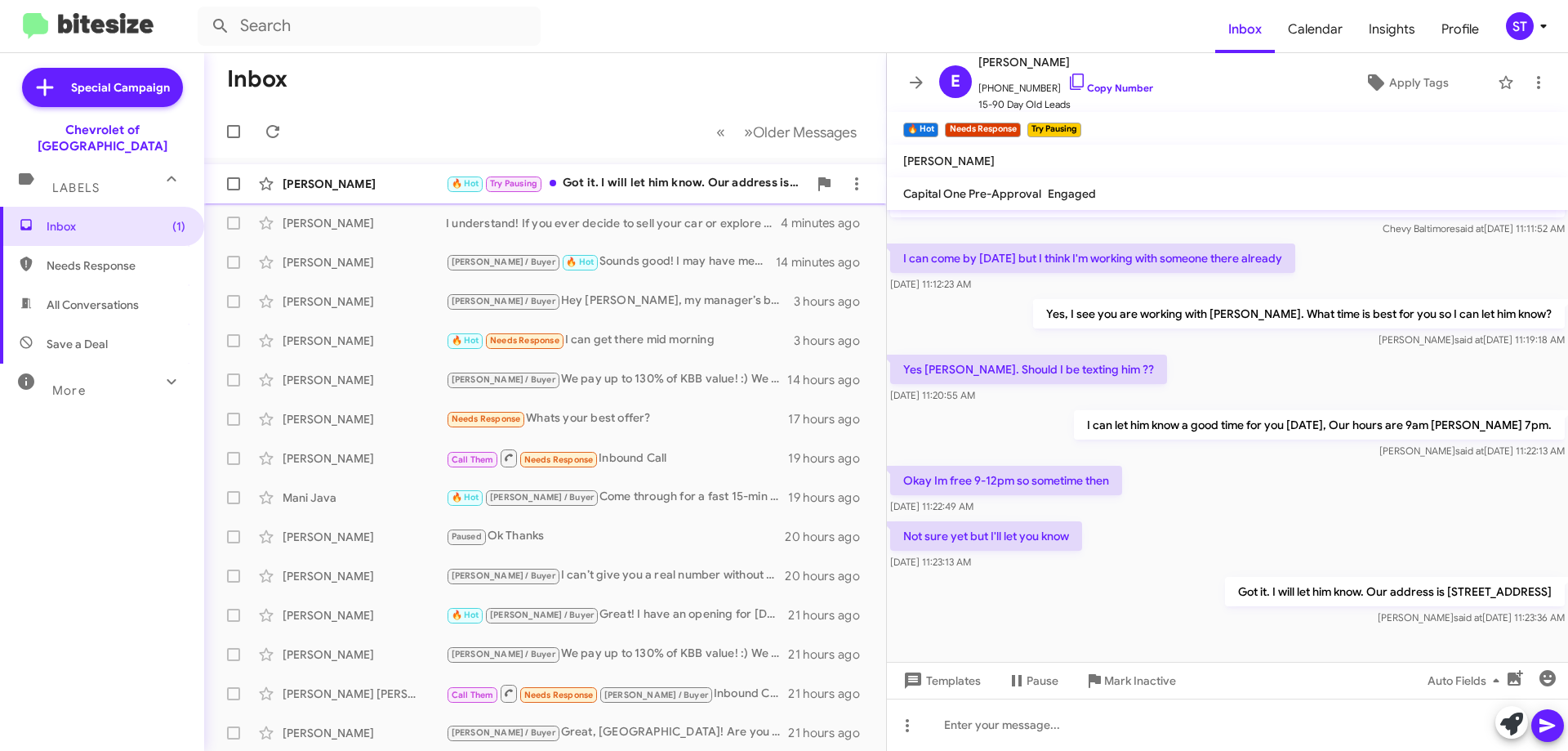
click at [624, 196] on div "[PERSON_NAME] 🔥 Hot Try Pausing Got it. I will let him know. Our address is [ST…" at bounding box center [545, 184] width 656 height 33
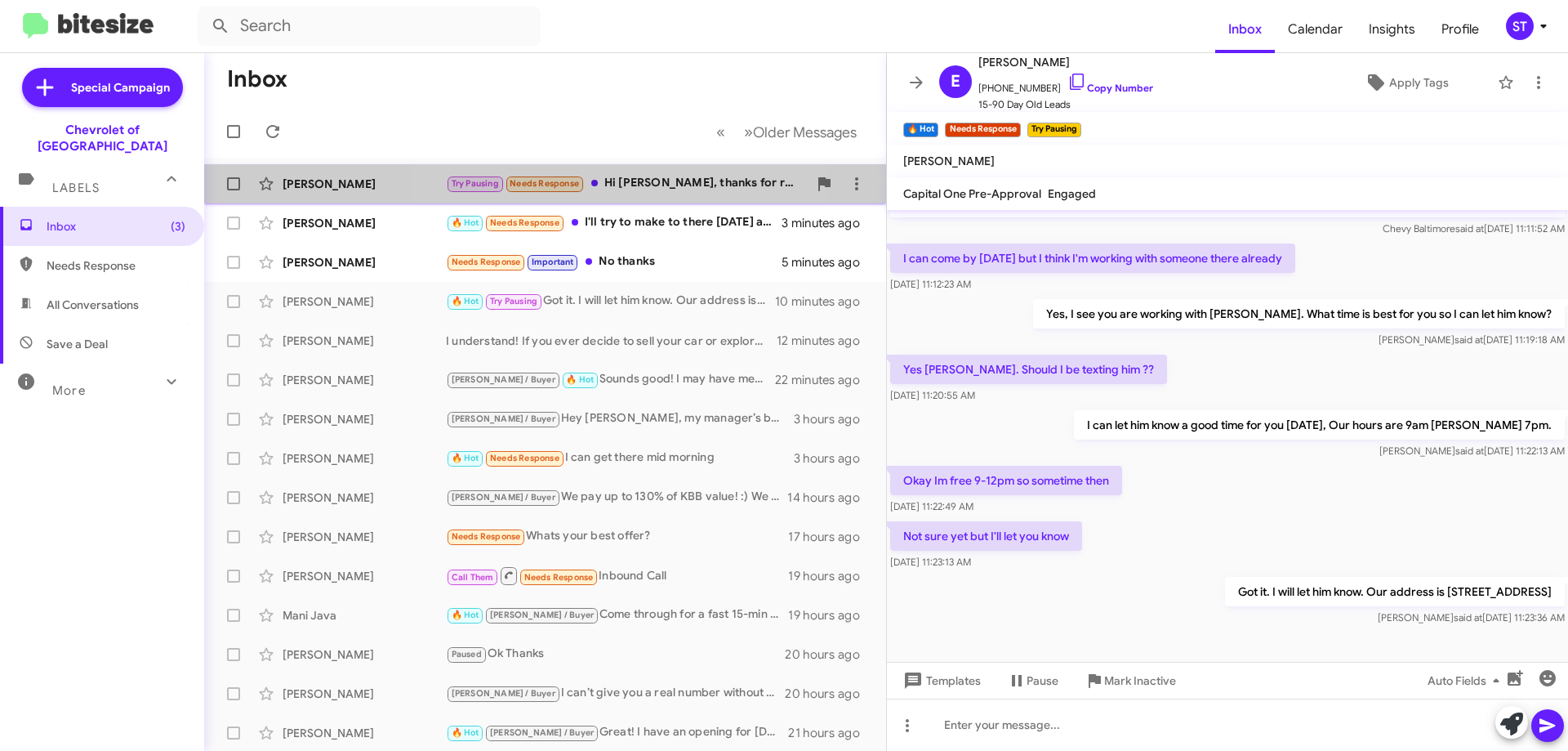
click at [634, 187] on div "Try Pausing Needs Response Hi [PERSON_NAME], thanks for reaching out. We've pos…" at bounding box center [627, 183] width 362 height 18
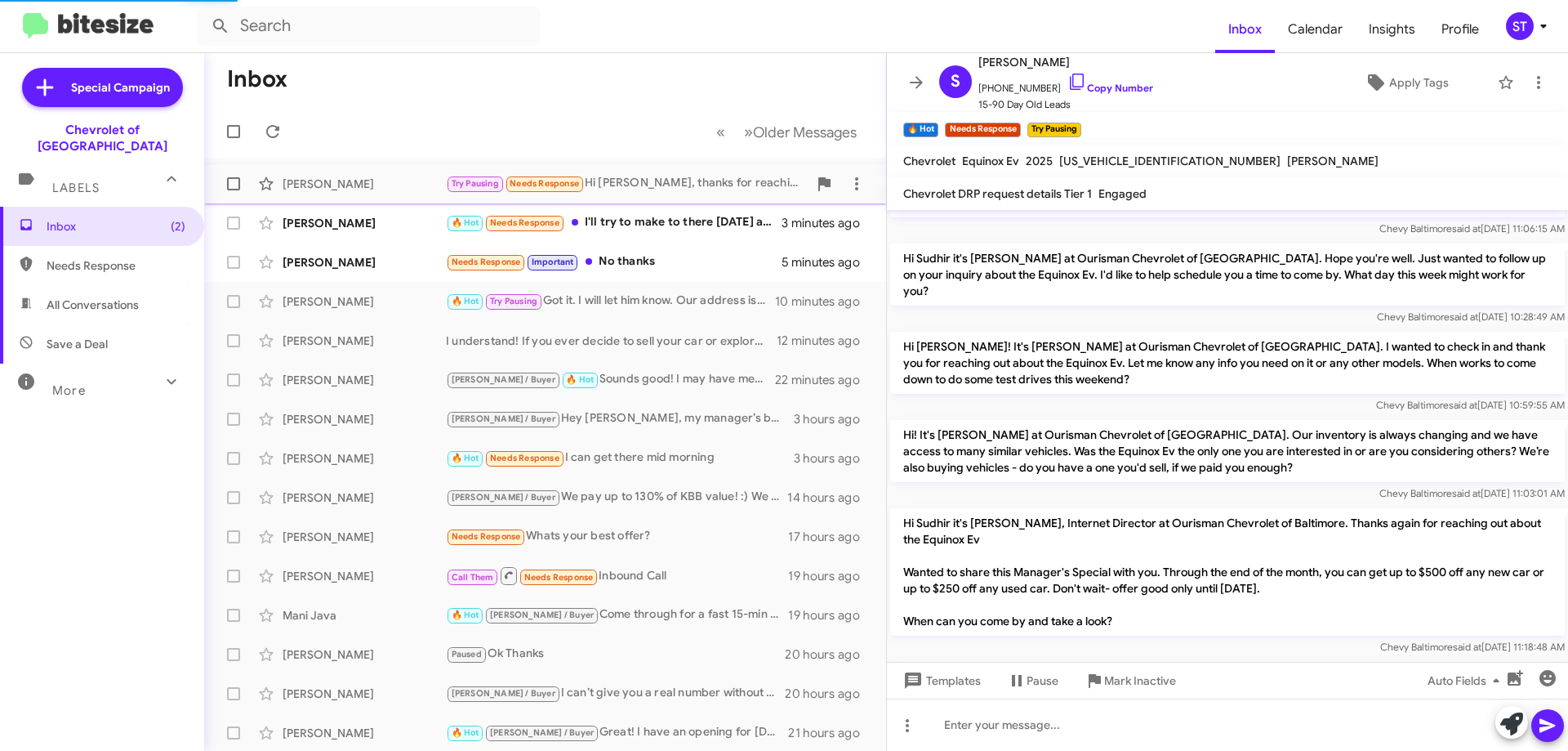
scroll to position [575, 0]
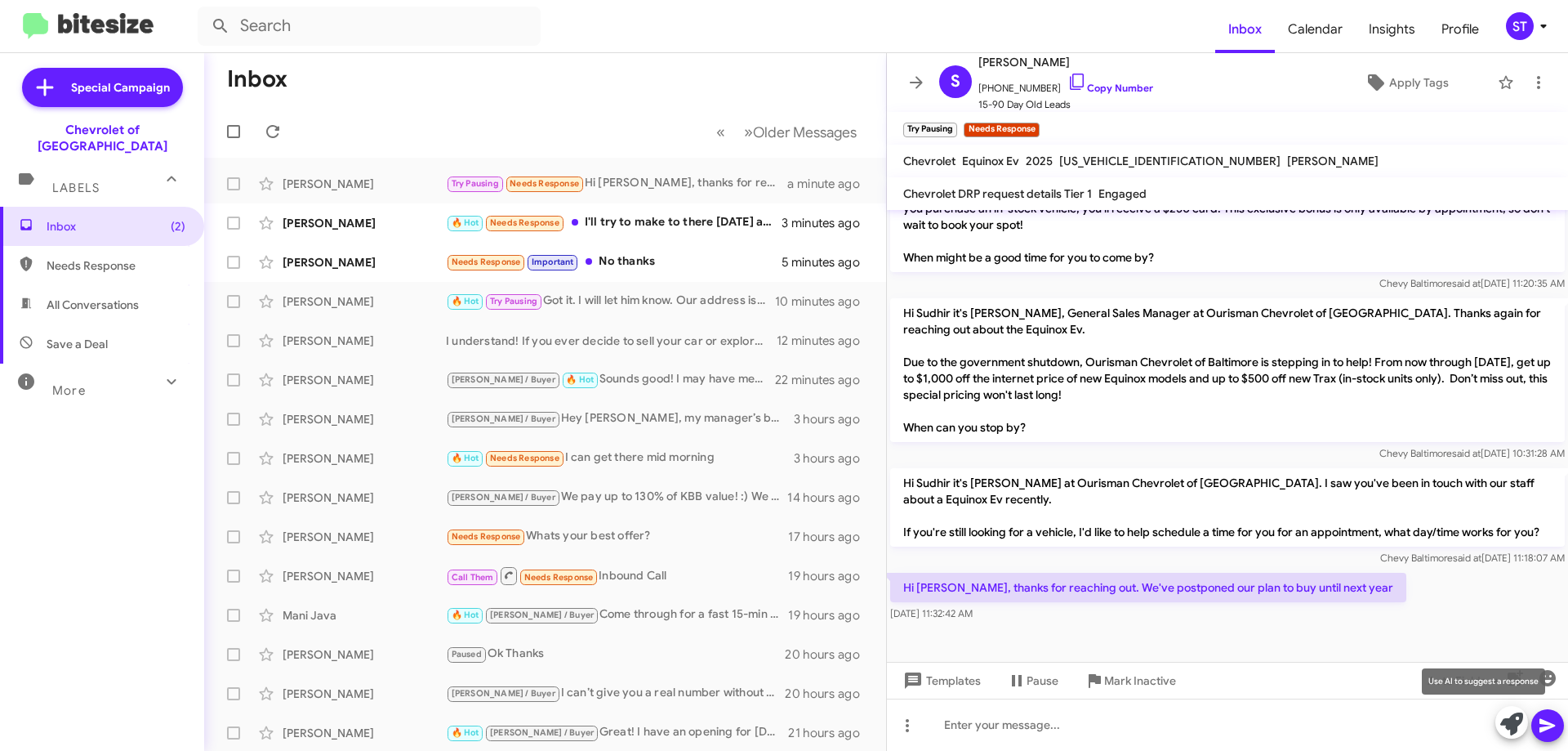
click at [1509, 726] on icon at bounding box center [1512, 724] width 23 height 23
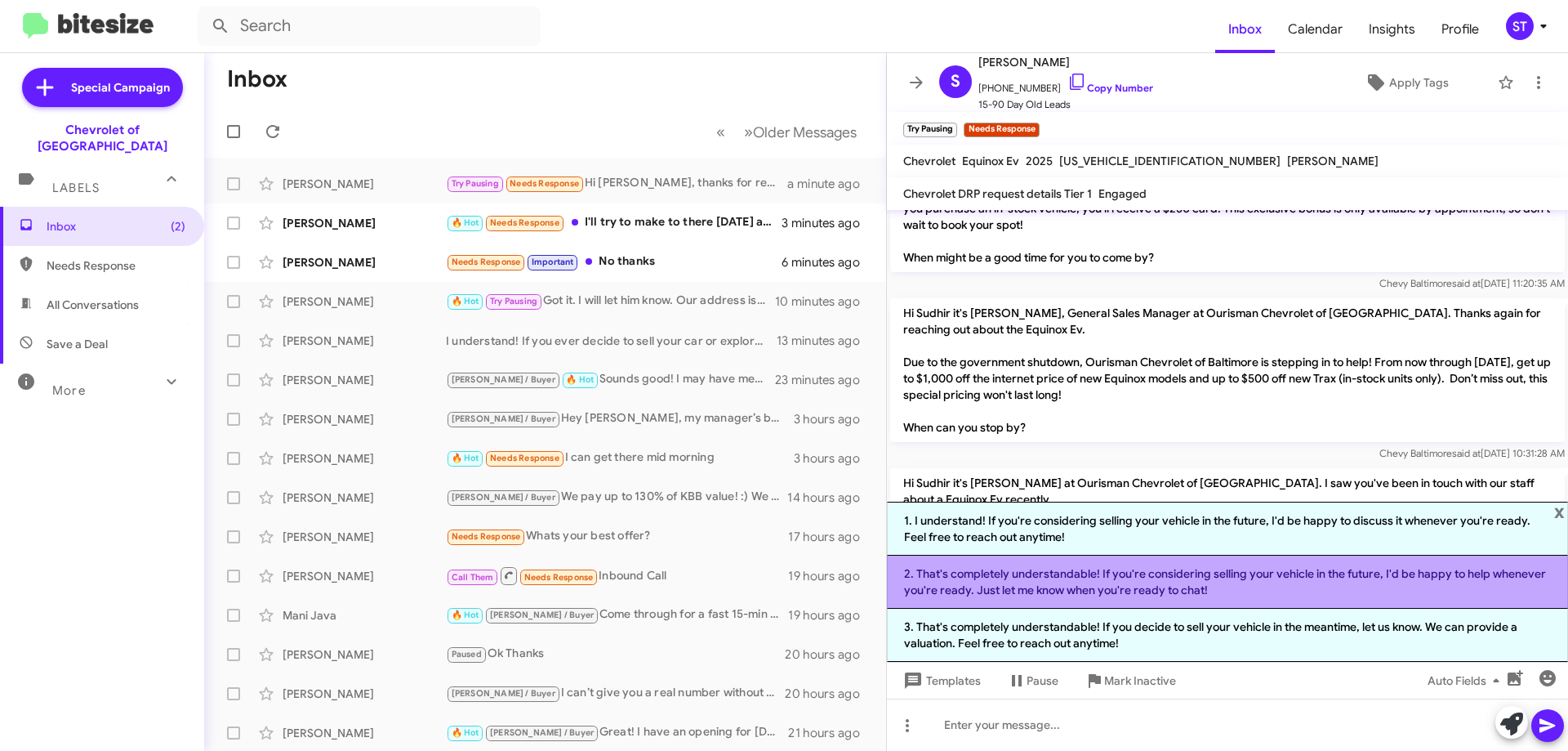
click at [1036, 576] on li "2. That's completely understandable! If you're considering selling your vehicle…" at bounding box center [1227, 582] width 681 height 53
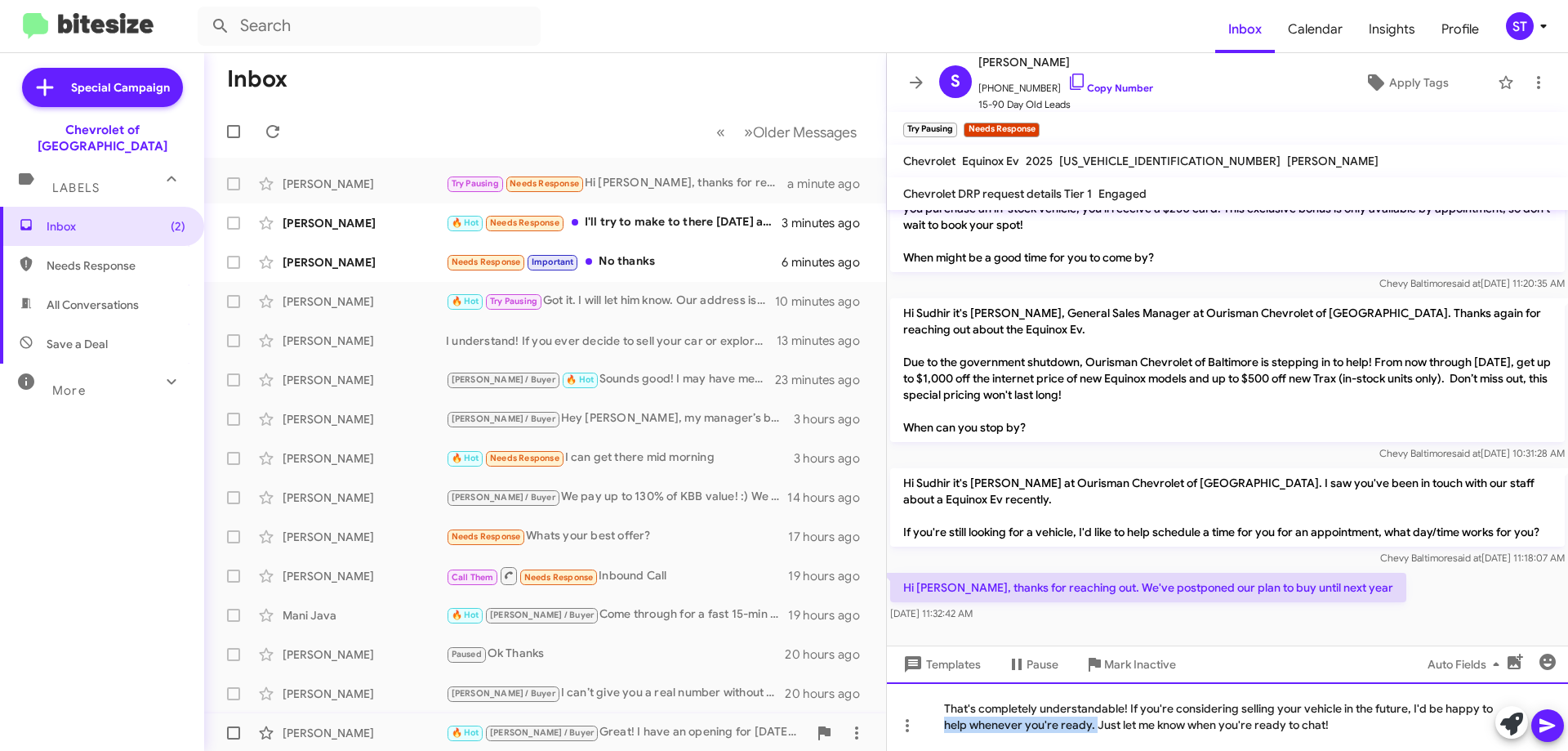
drag, startPoint x: 1094, startPoint y: 722, endPoint x: 865, endPoint y: 733, distance: 229.3
click at [883, 728] on div "Inbox « Previous » Next Older Messages [PERSON_NAME] Try Pausing Needs Response…" at bounding box center [886, 402] width 1364 height 698
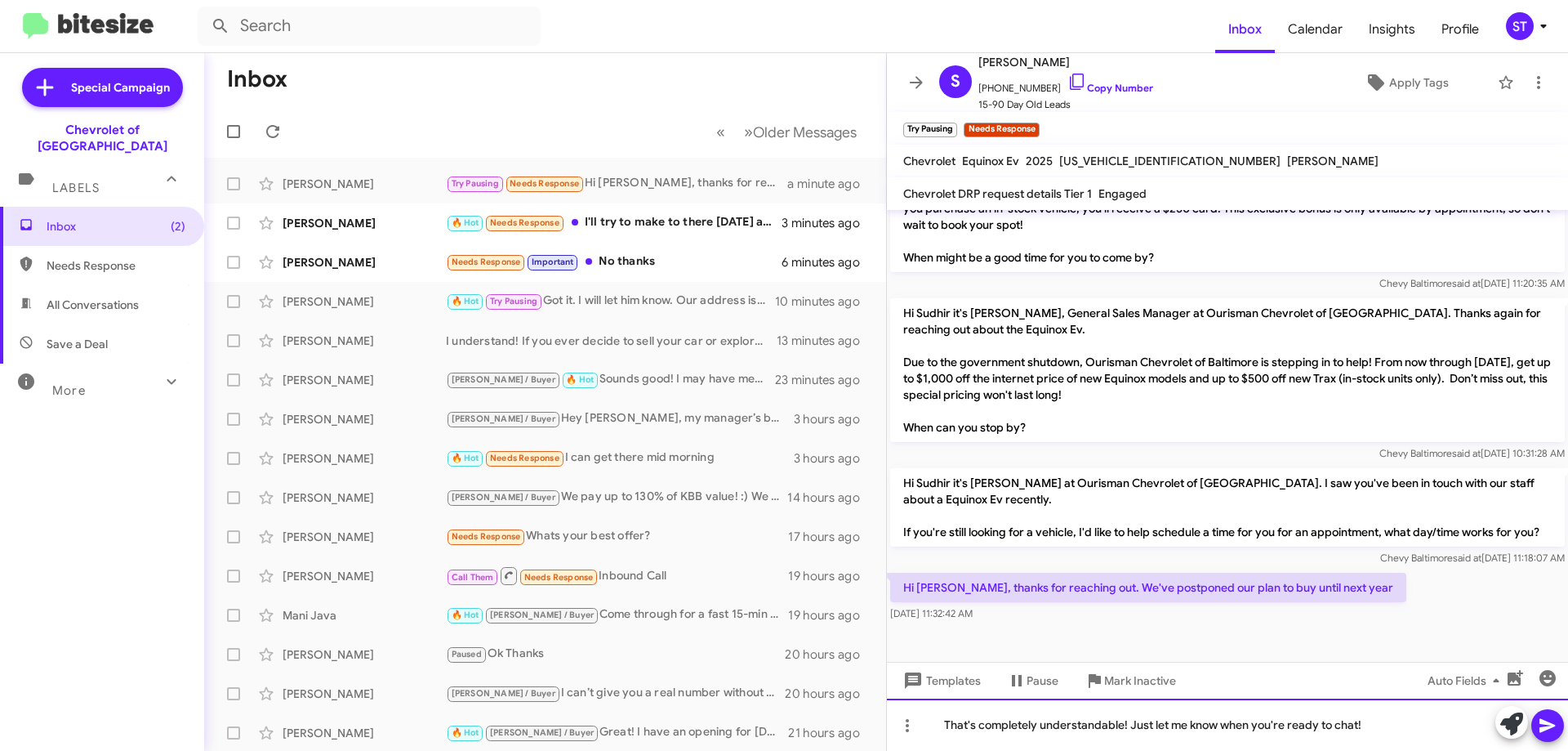
click at [1389, 729] on div "That's completely understandable! Just let me know when you're ready to chat!" at bounding box center [1227, 725] width 681 height 52
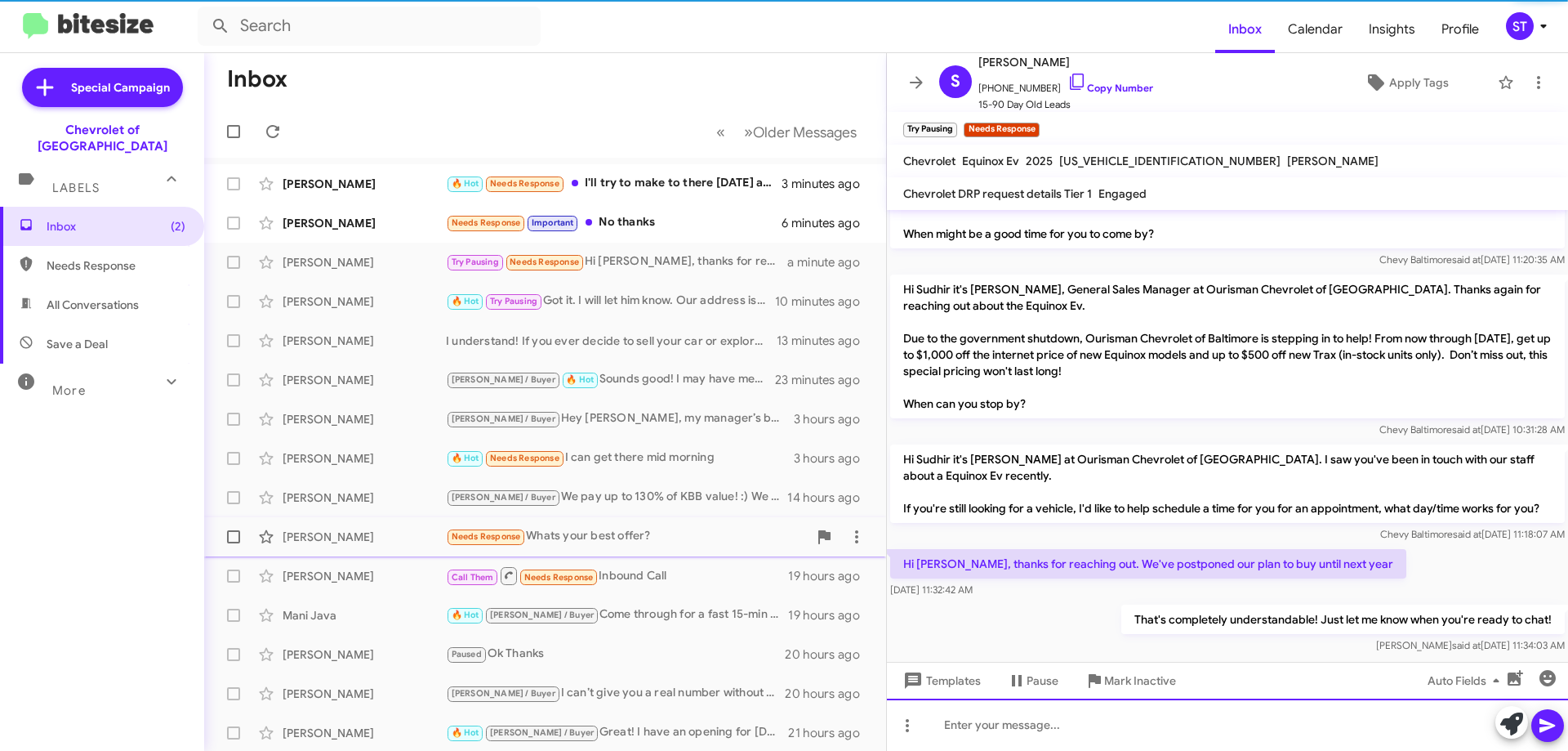
scroll to position [635, 0]
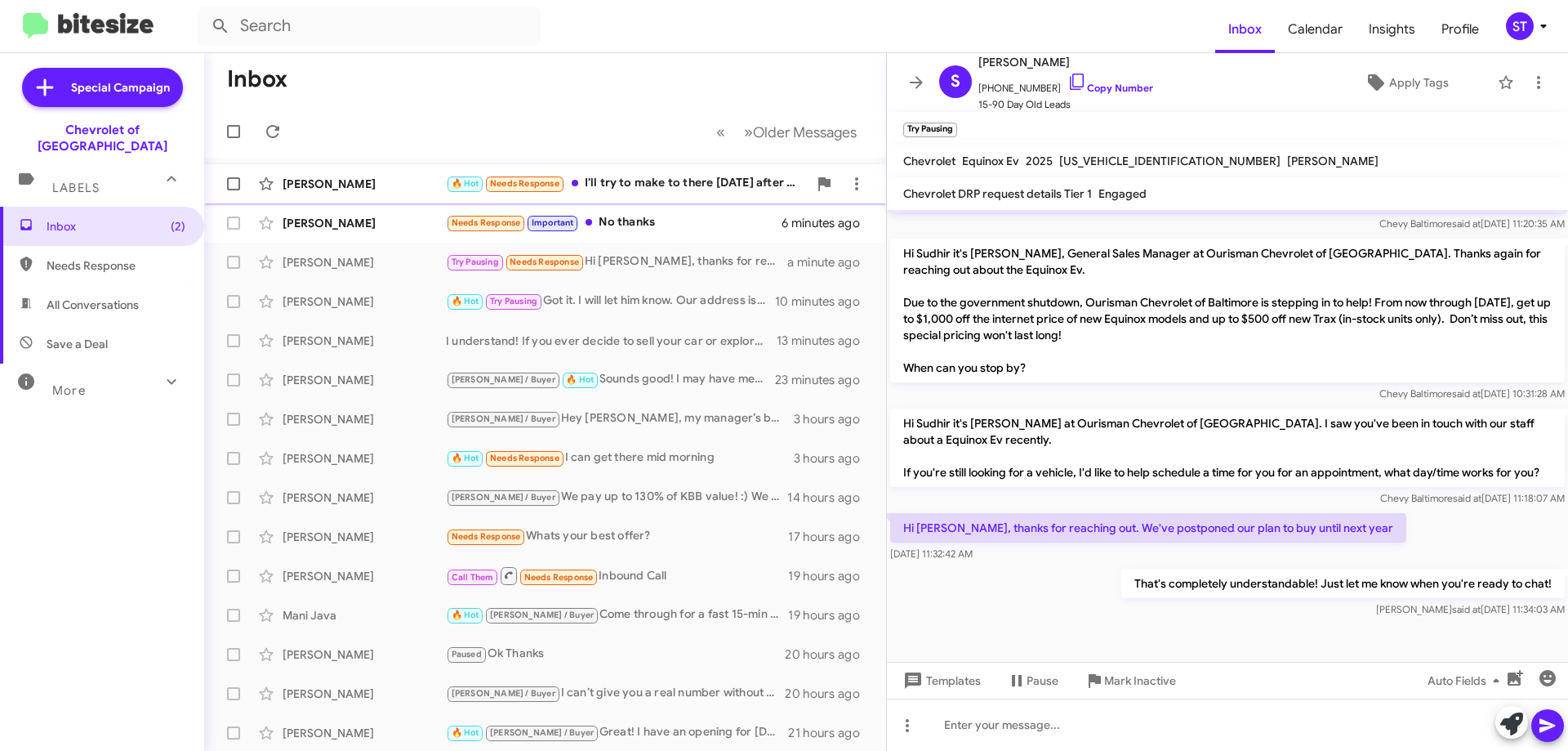
click at [671, 178] on div "🔥 Hot Needs Response I'll try to make to there [DATE] after 6:00" at bounding box center [627, 183] width 362 height 18
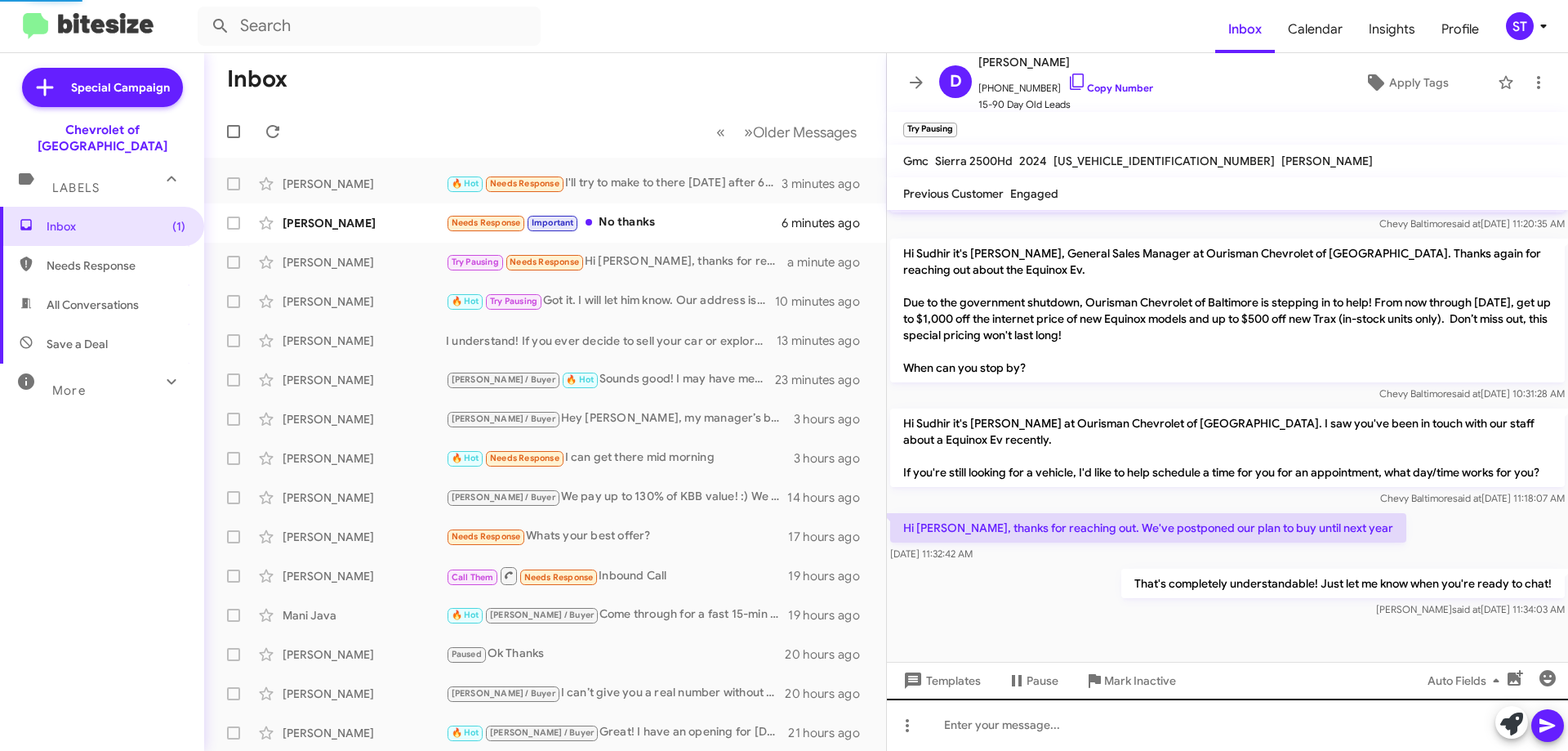
scroll to position [379, 0]
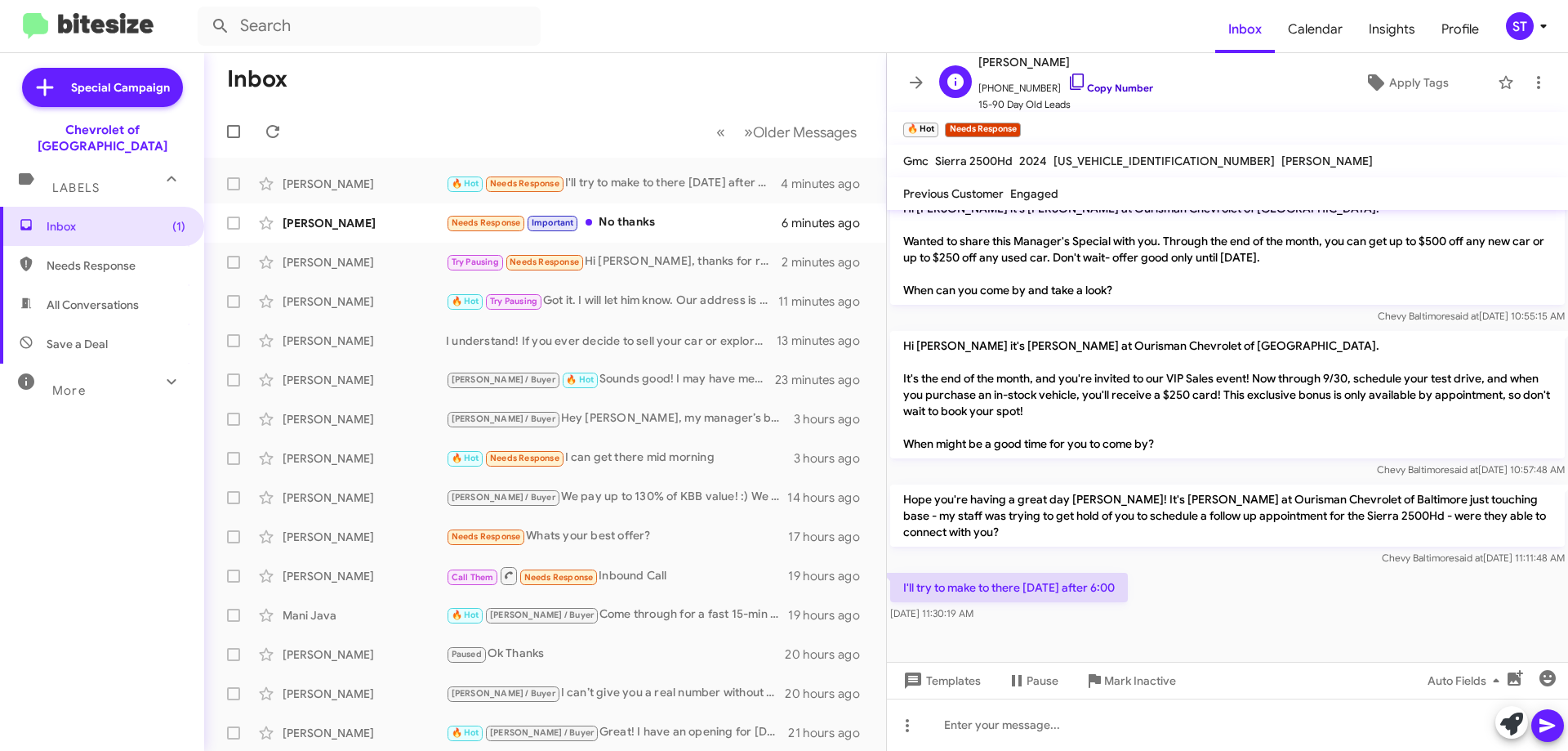
click at [1068, 85] on icon at bounding box center [1078, 82] width 19 height 19
click at [671, 169] on div "[PERSON_NAME] Try Pausing Needs Response Will do. Thank you a few seconds ago" at bounding box center [545, 184] width 656 height 33
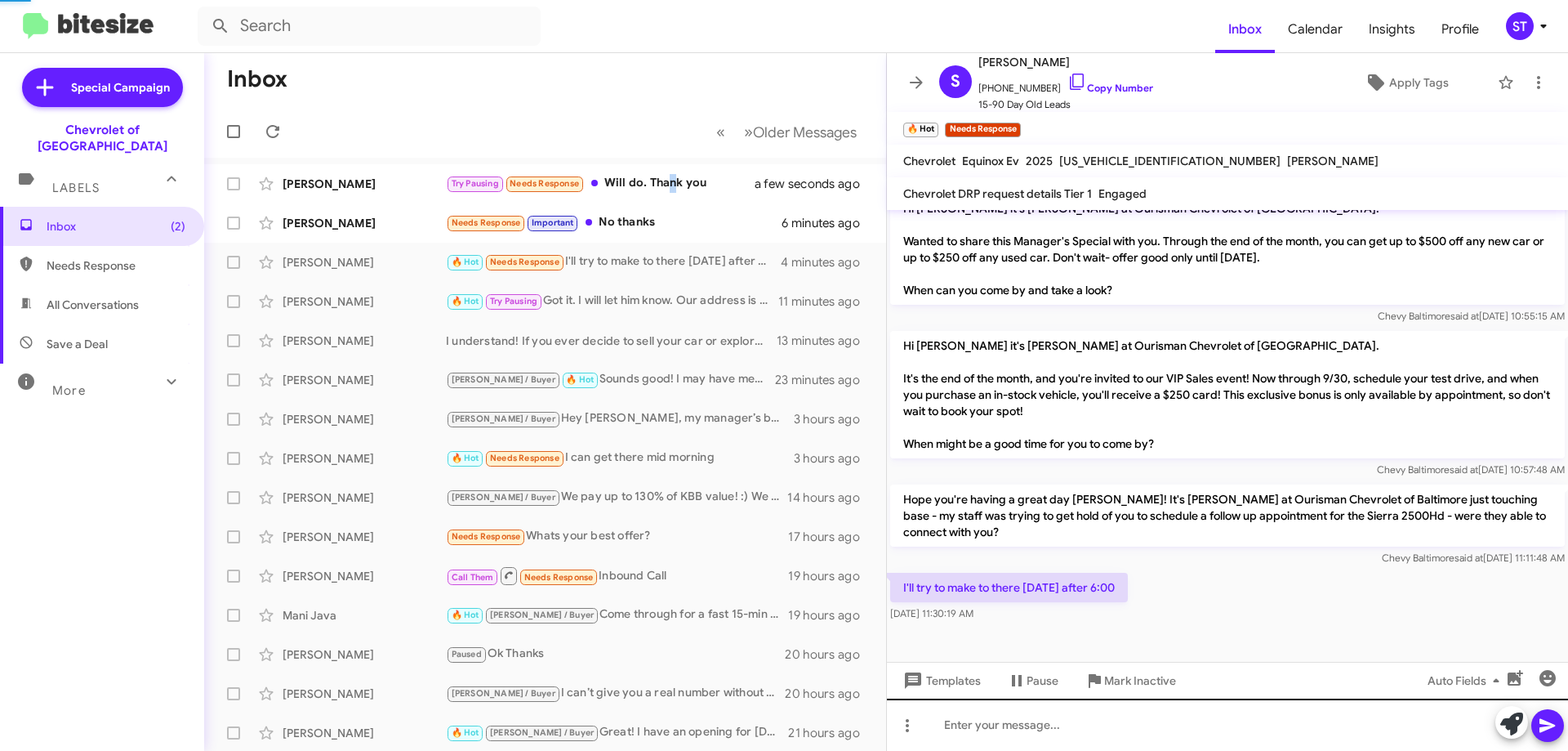
scroll to position [695, 0]
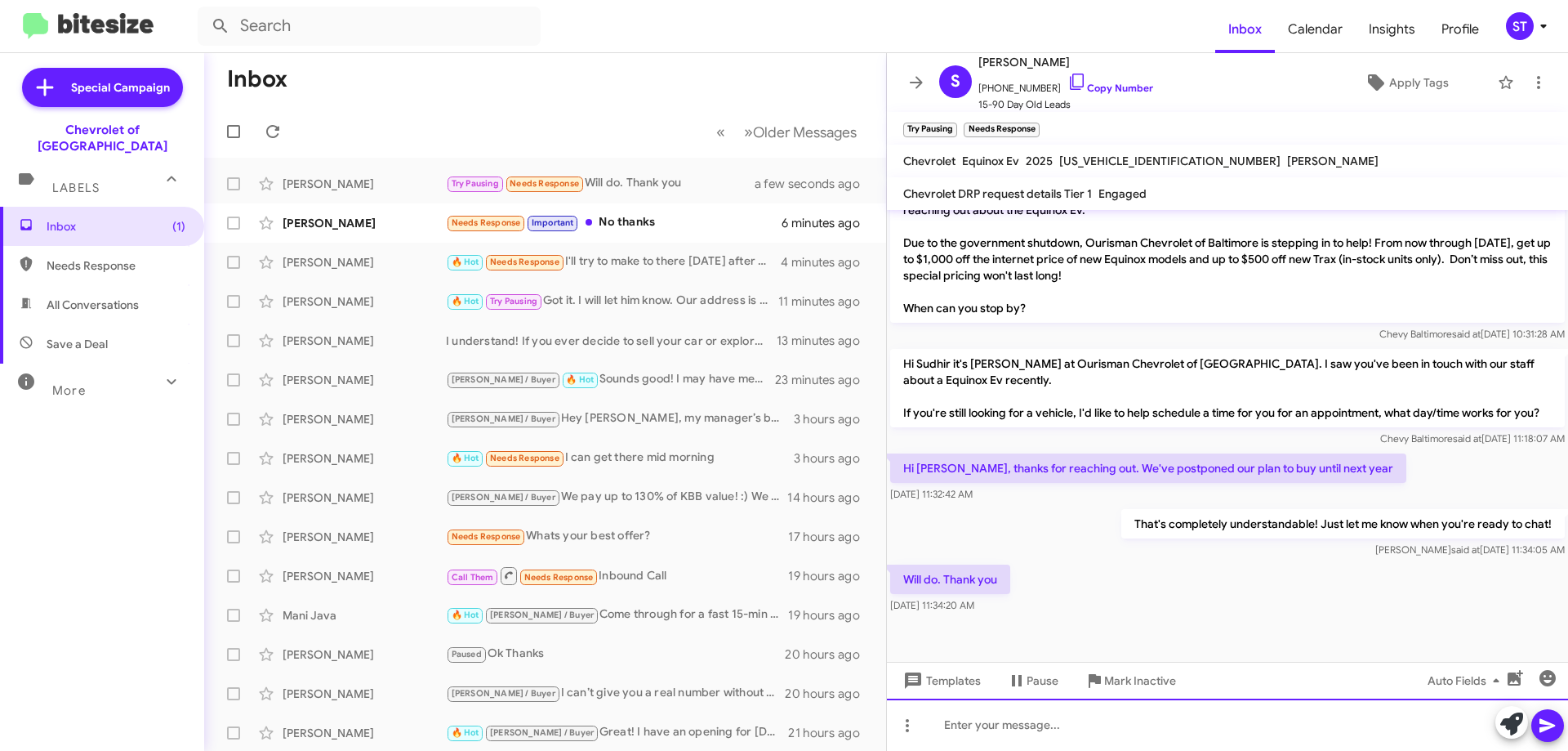
click at [964, 730] on div at bounding box center [1227, 725] width 681 height 52
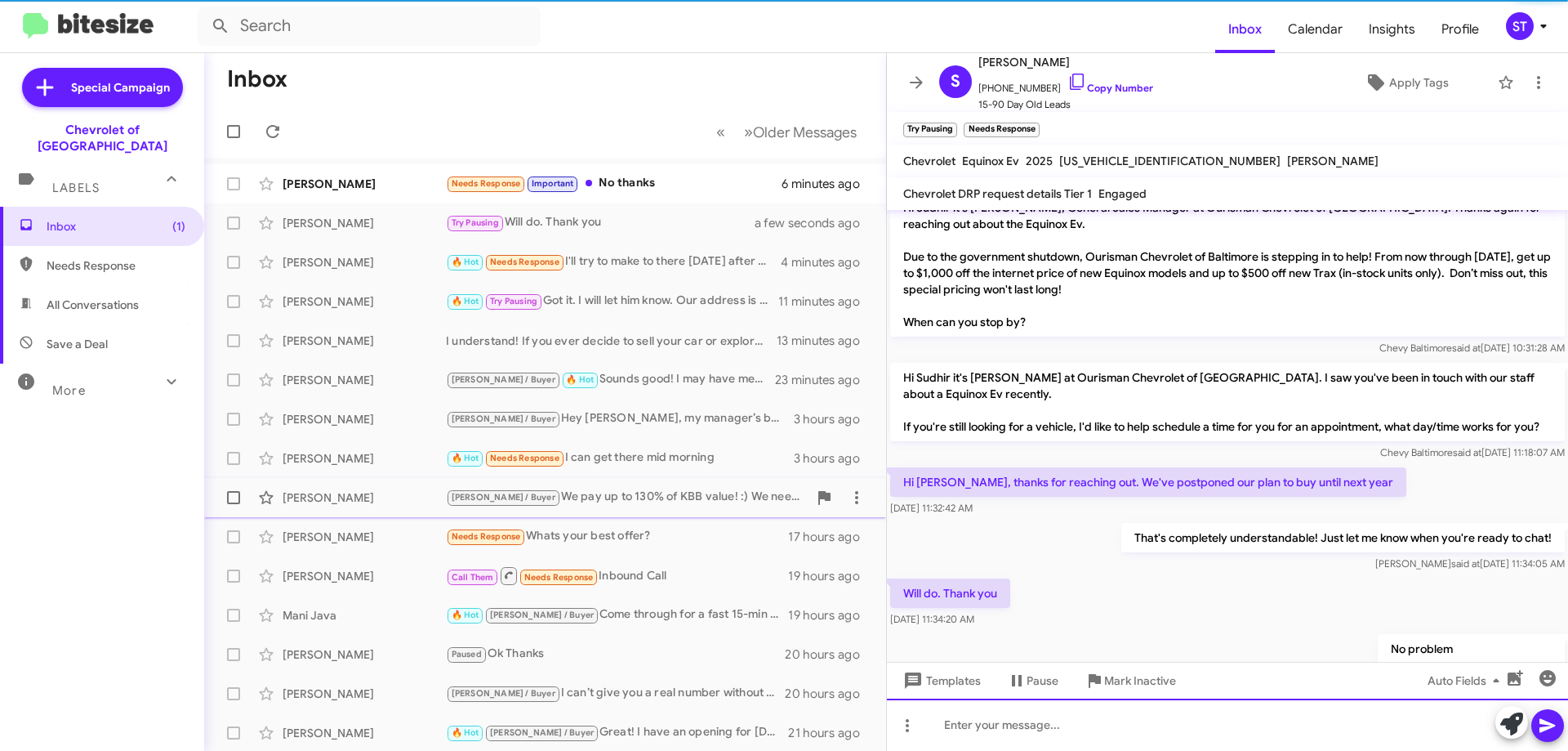
scroll to position [755, 0]
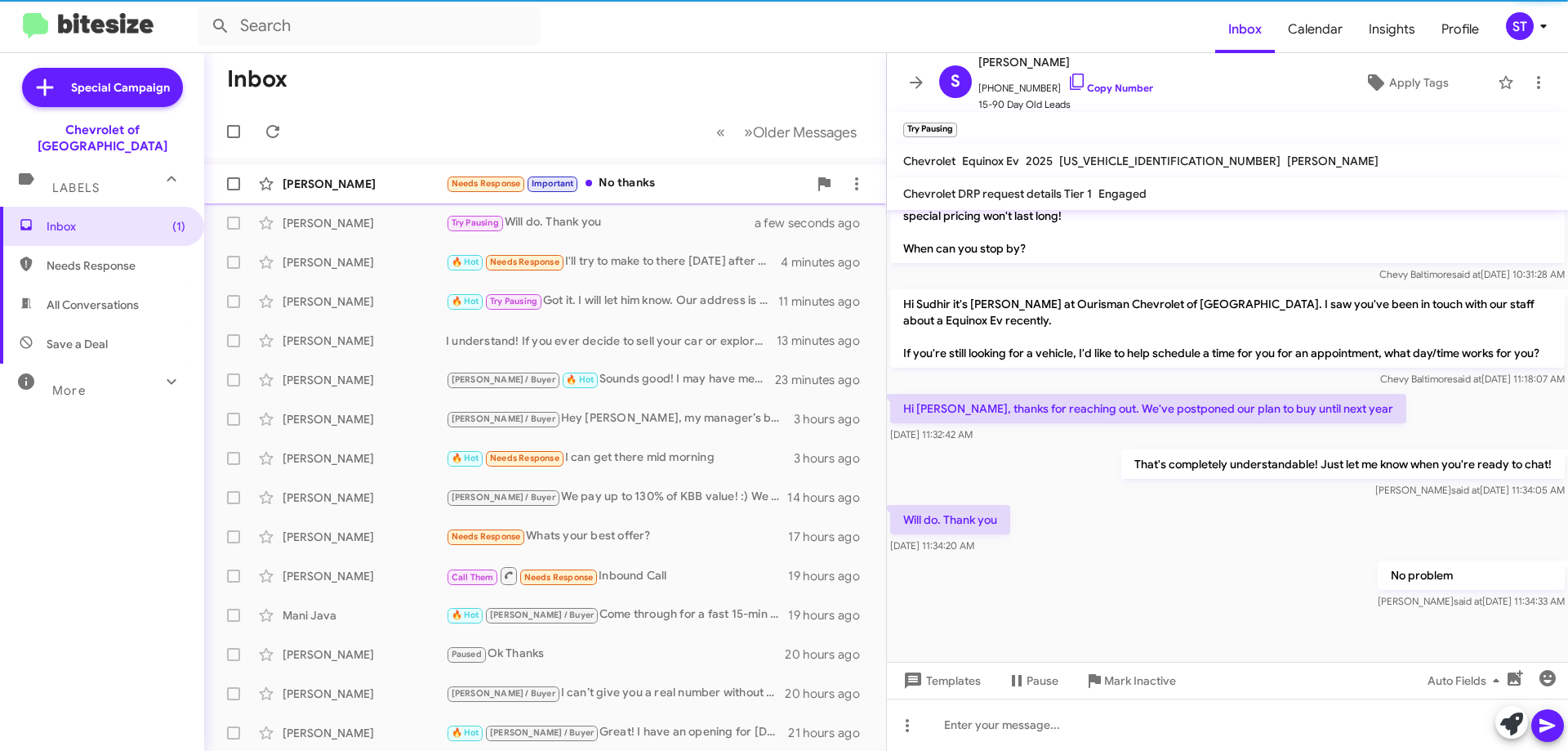
click at [642, 173] on div "[PERSON_NAME] Needs Response Important No thanks 6 minutes ago" at bounding box center [545, 184] width 656 height 33
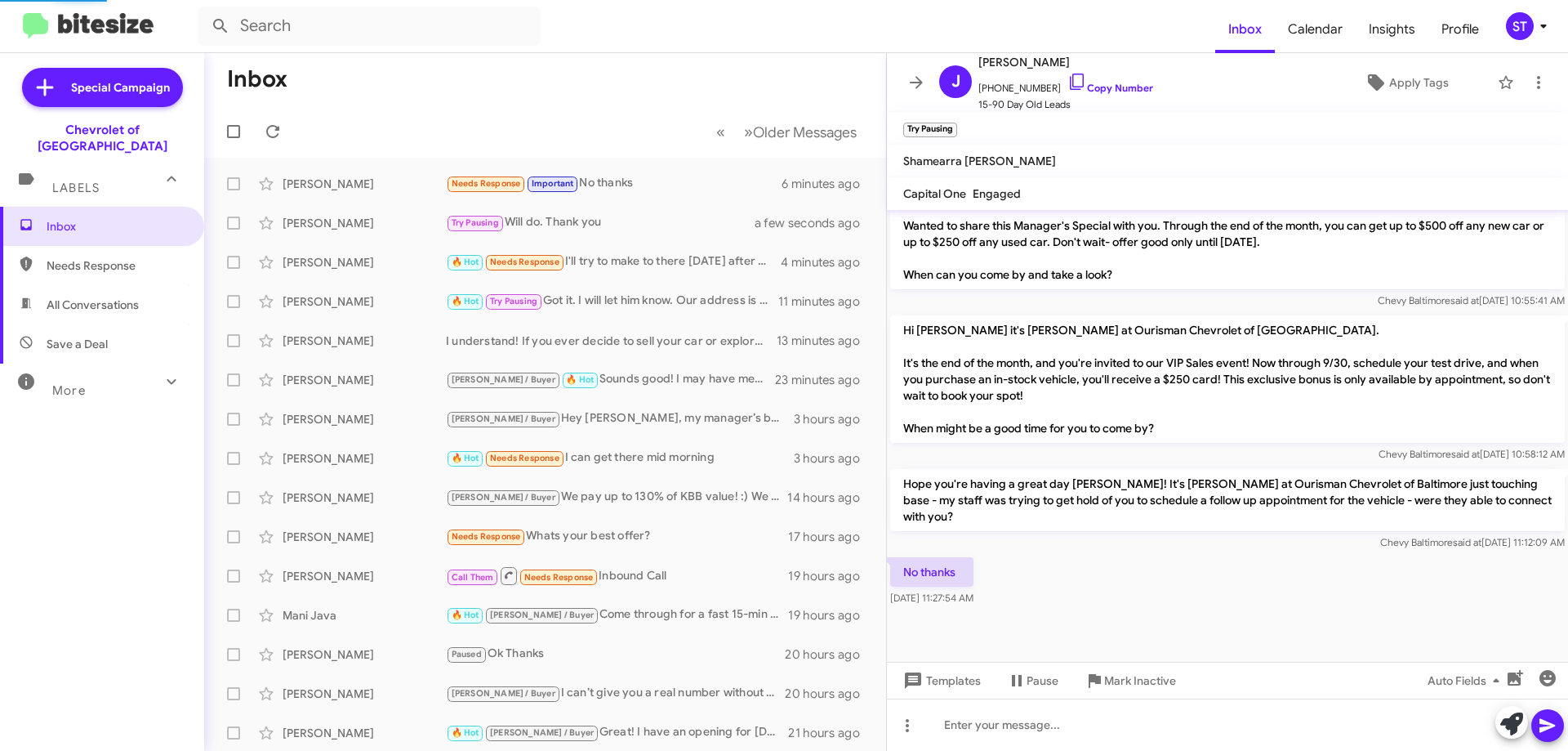
scroll to position [726, 0]
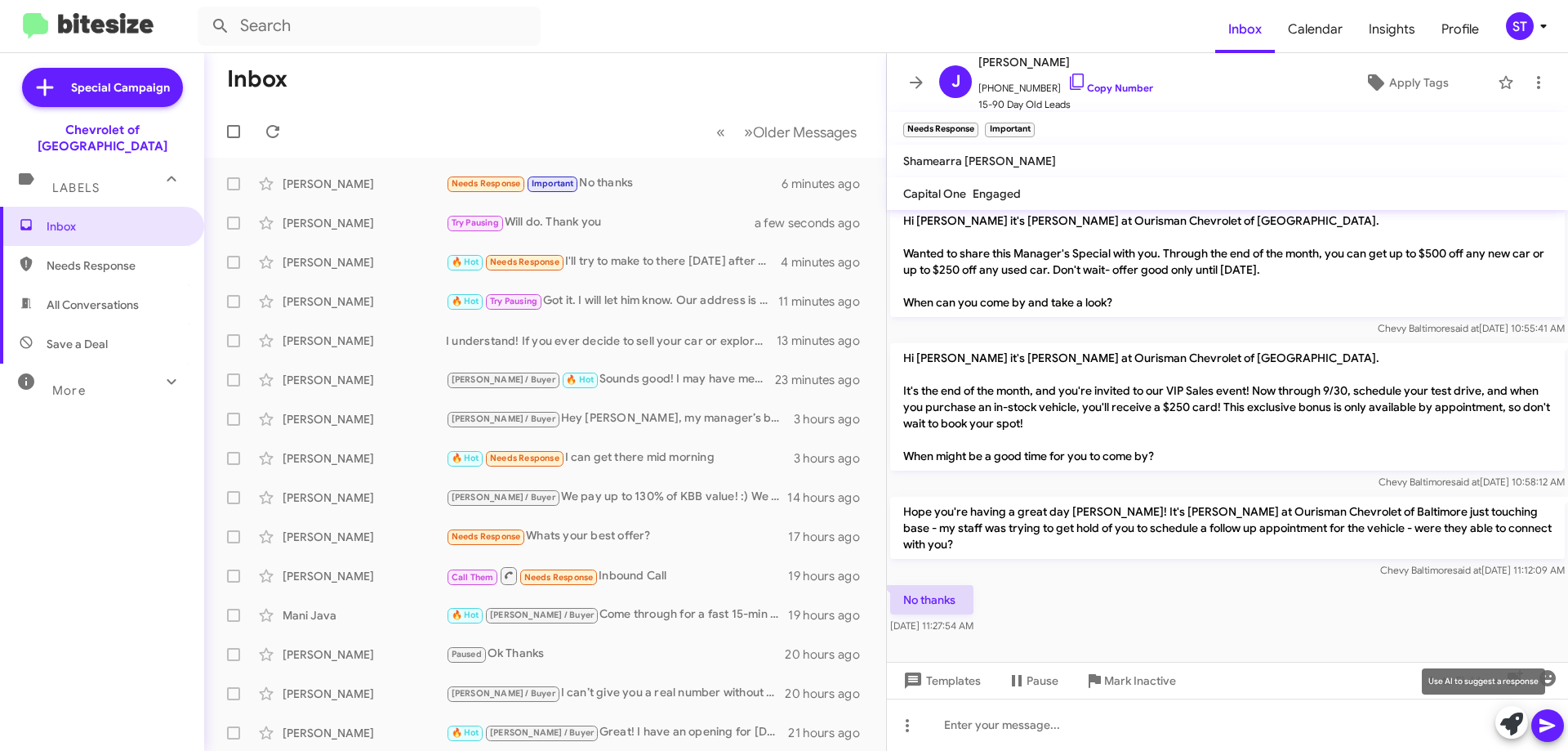
click at [1503, 733] on icon at bounding box center [1512, 724] width 23 height 23
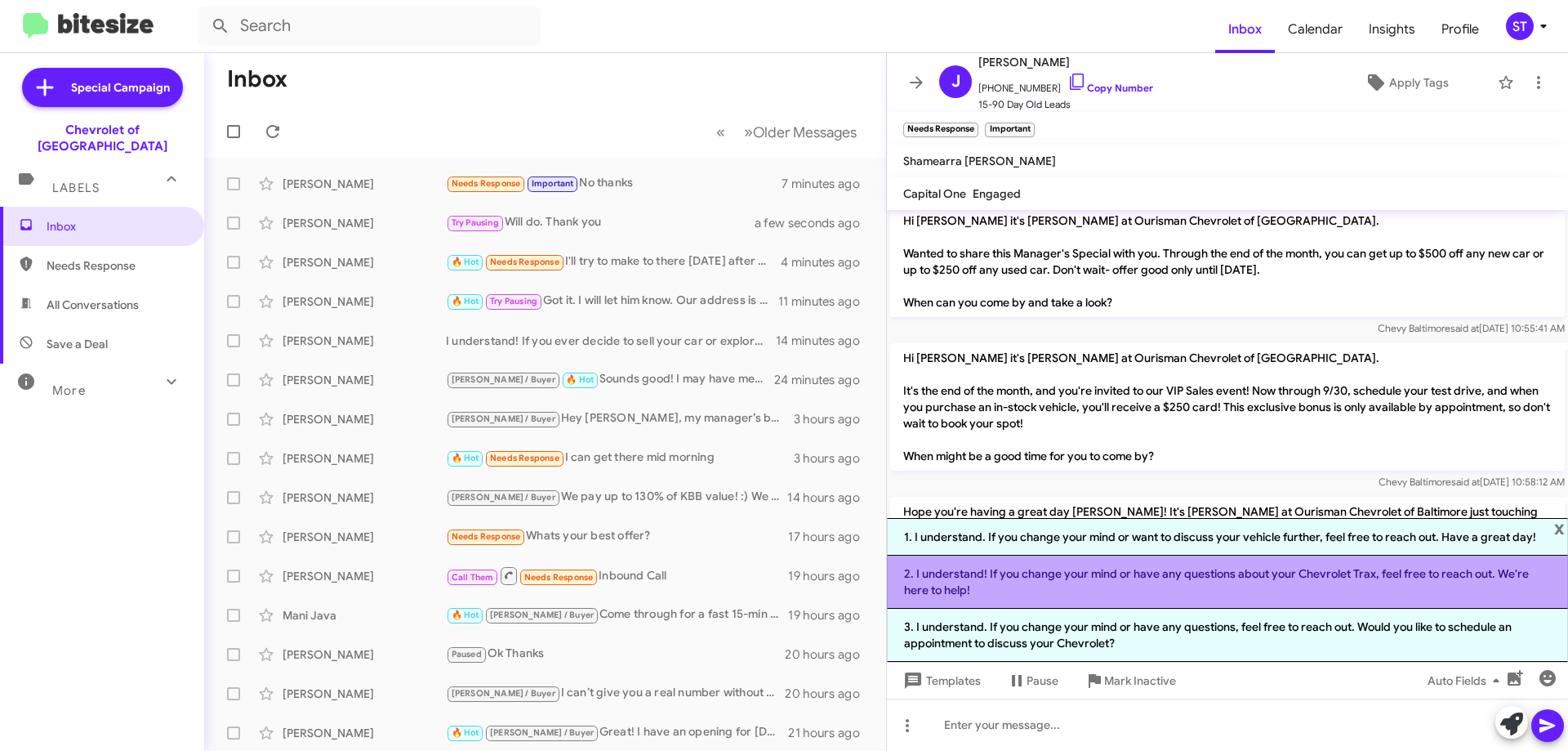
click at [987, 594] on li "2. I understand! If you change your mind or have any questions about your Chevr…" at bounding box center [1227, 582] width 681 height 53
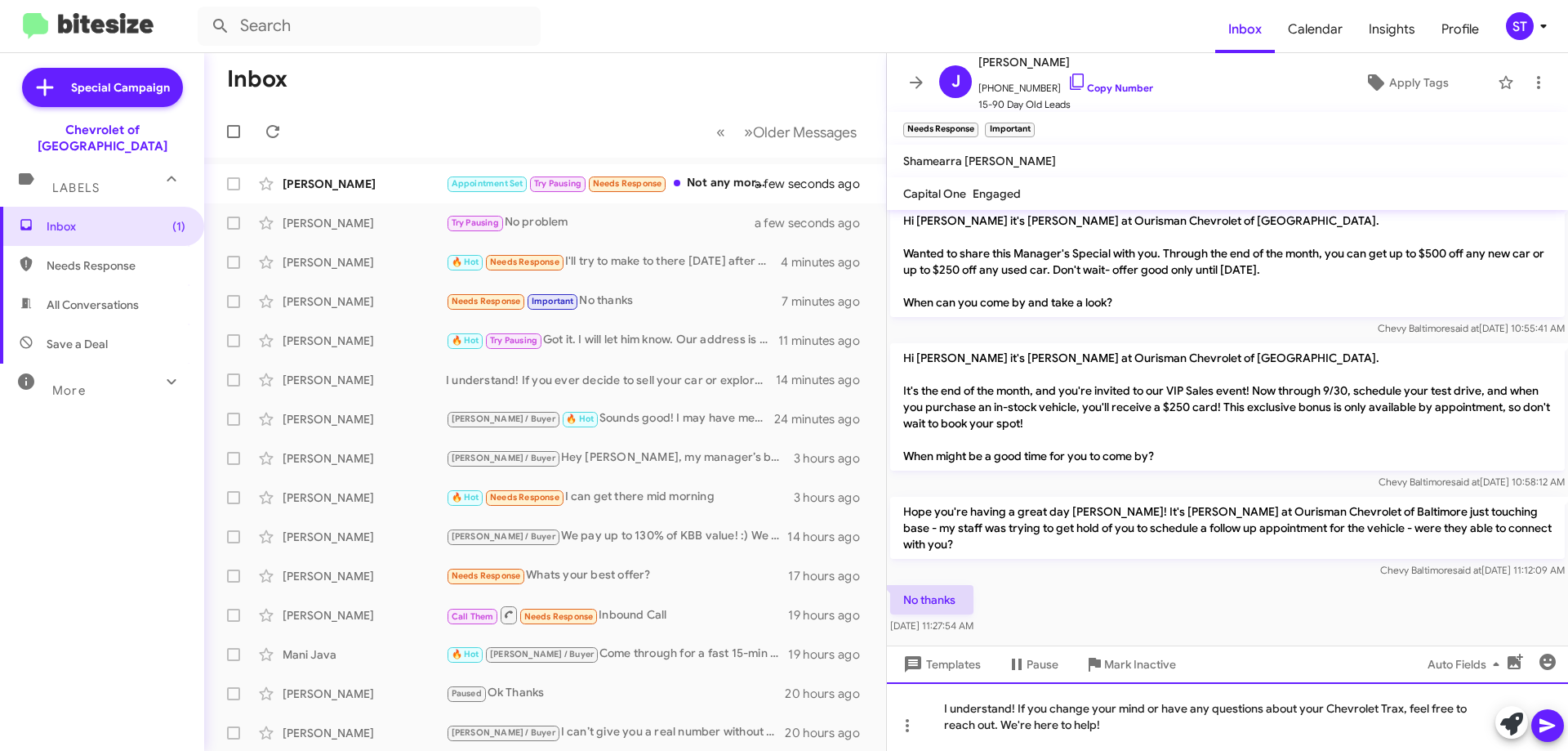
click at [1402, 708] on div "I understand! If you change your mind or have any questions about your Chevrole…" at bounding box center [1227, 717] width 681 height 69
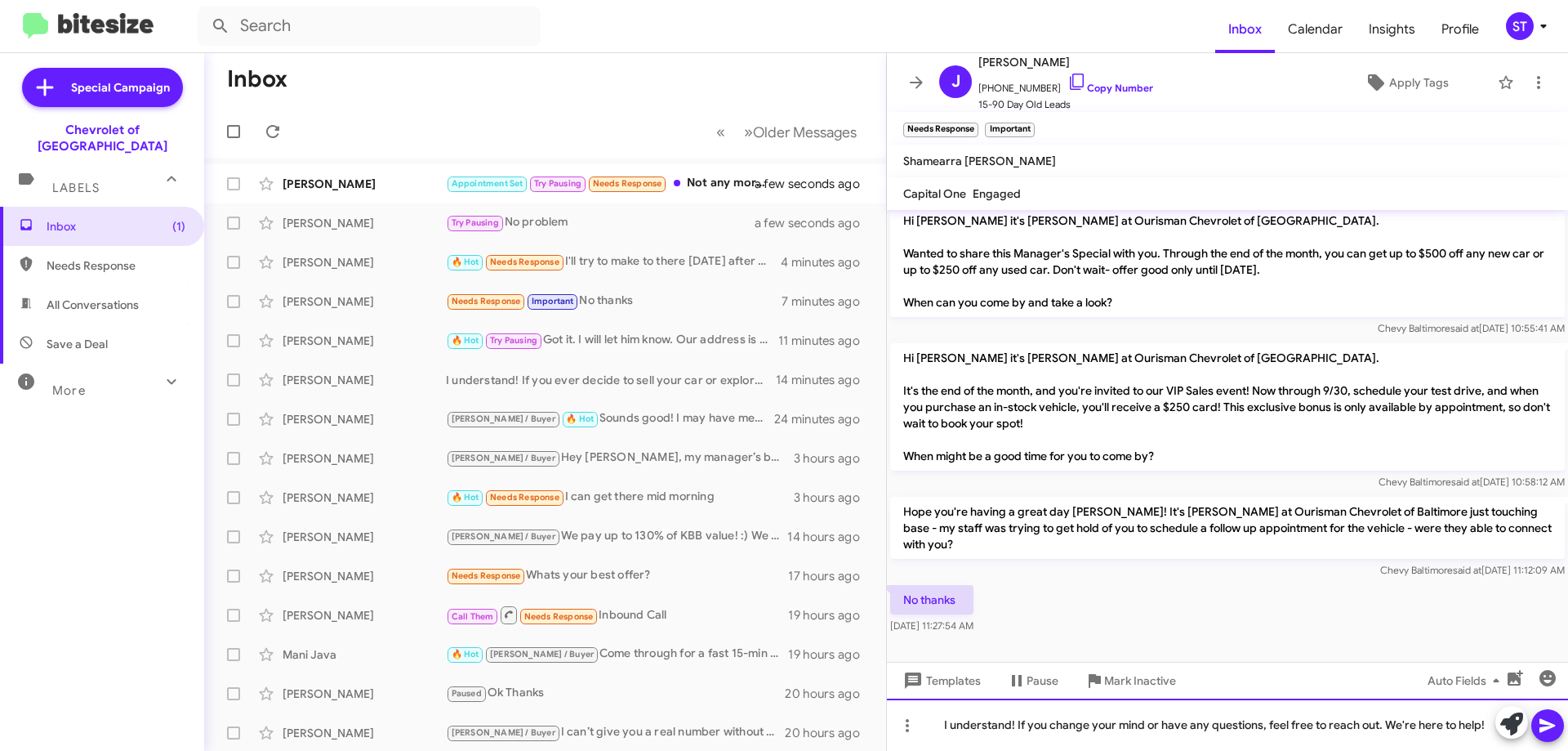
click at [1487, 734] on div "I understand! If you change your mind or have any questions, feel free to reach…" at bounding box center [1227, 725] width 681 height 52
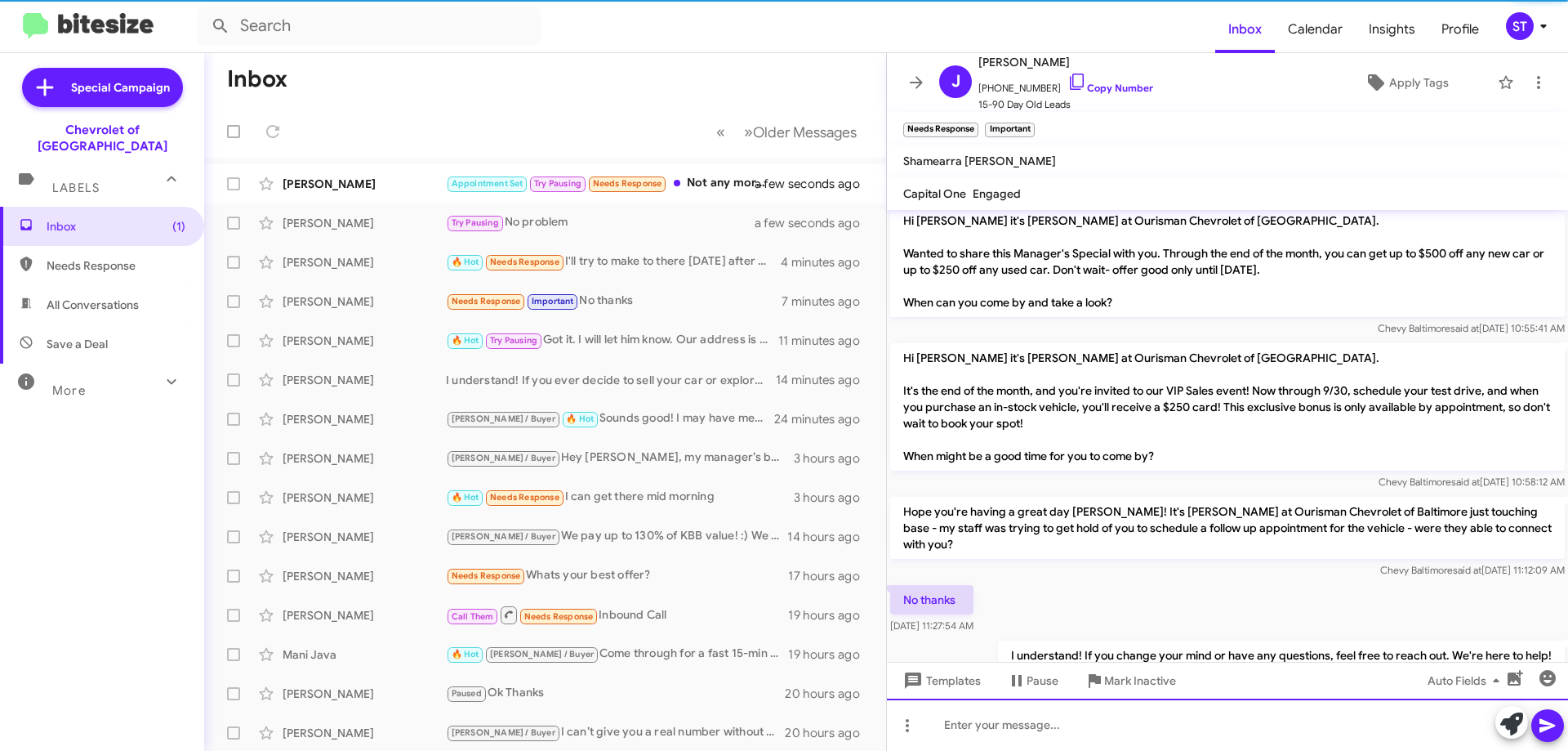
scroll to position [0, 0]
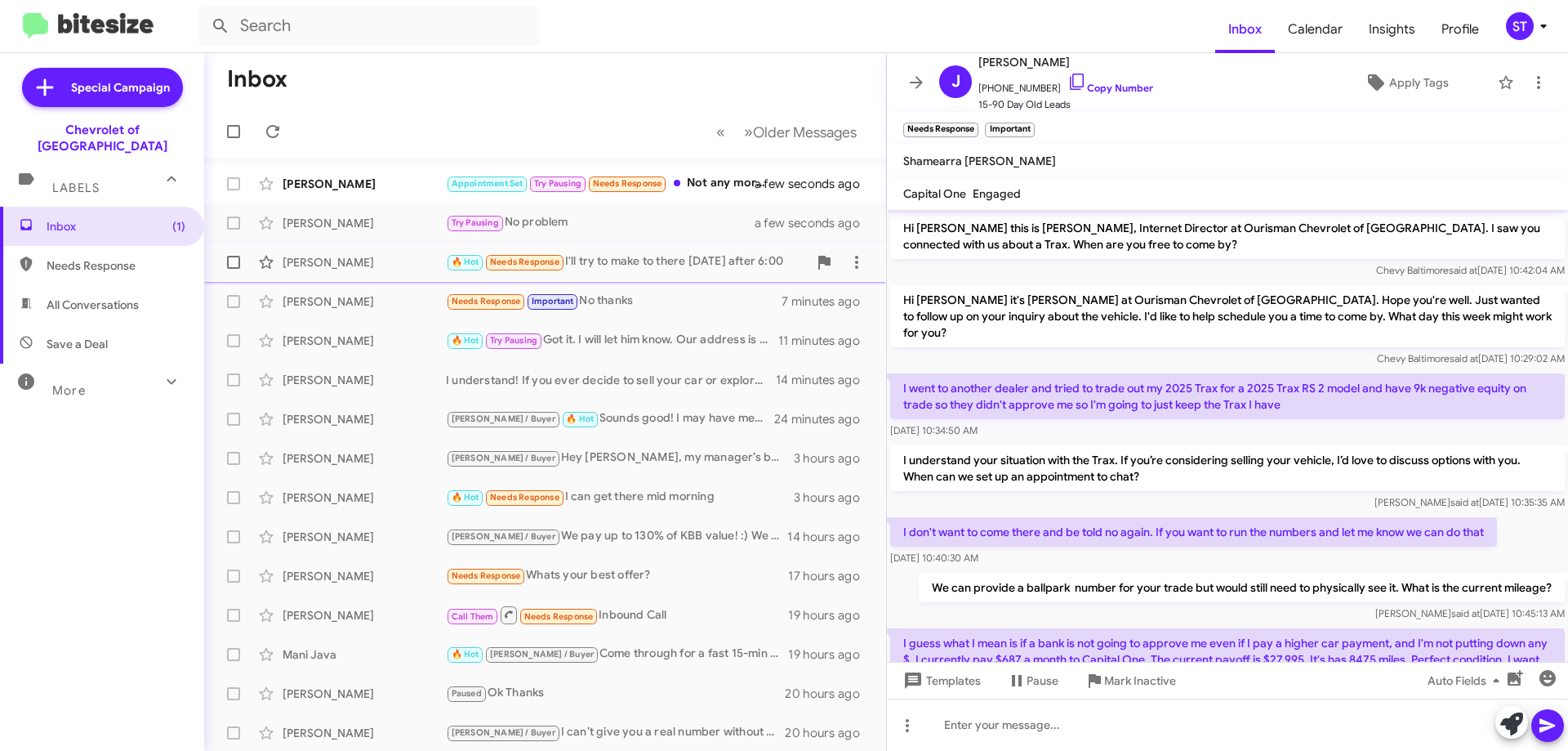
click at [644, 267] on div "🔥 Hot Needs Response I'll try to make to there [DATE] after 6:00" at bounding box center [627, 261] width 362 height 18
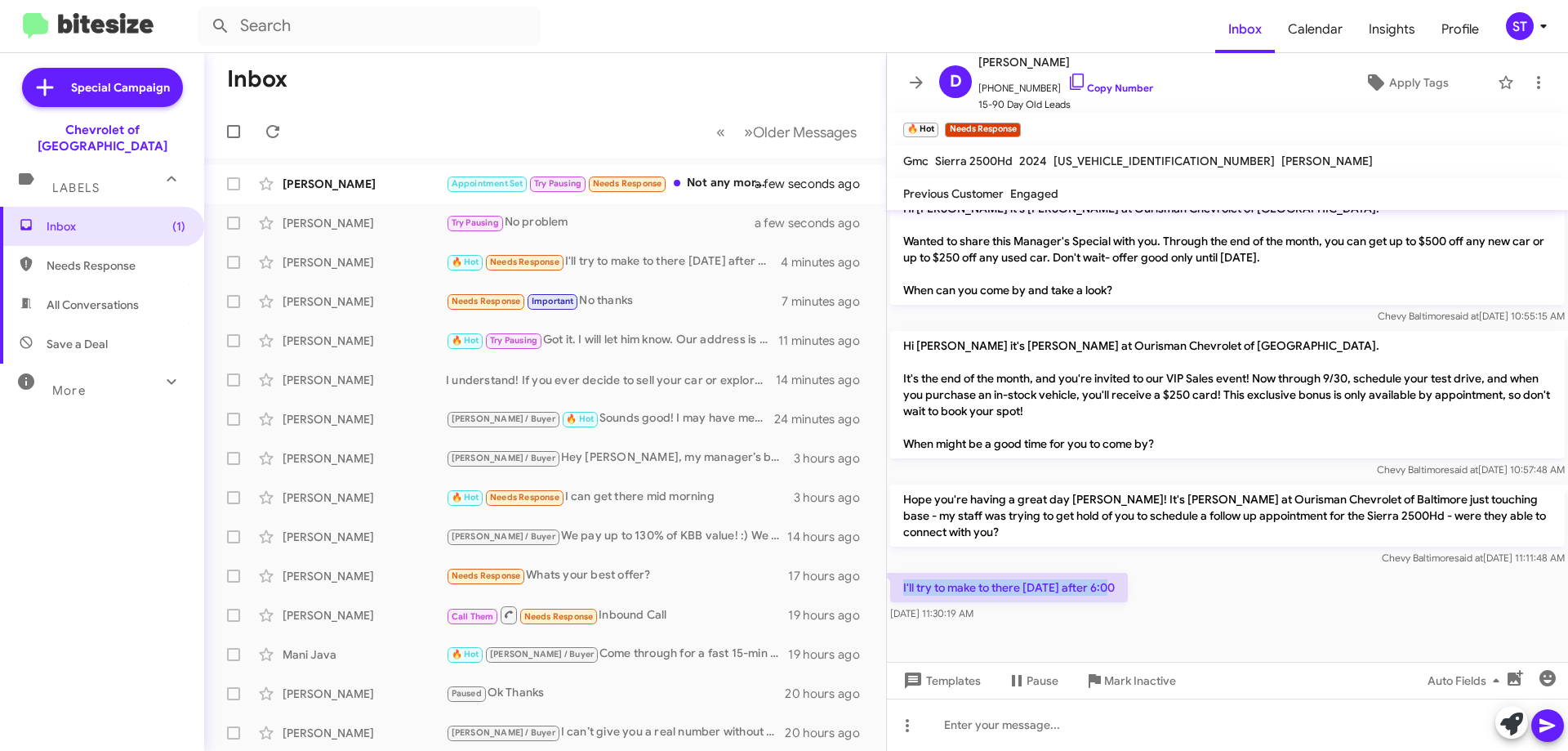
drag, startPoint x: 1115, startPoint y: 594, endPoint x: 897, endPoint y: 601, distance: 218.1
click at [897, 601] on p "I'll try to make to there [DATE] after 6:00" at bounding box center [1009, 587] width 237 height 29
copy p "I'll try to make to there [DATE] after 6:00"
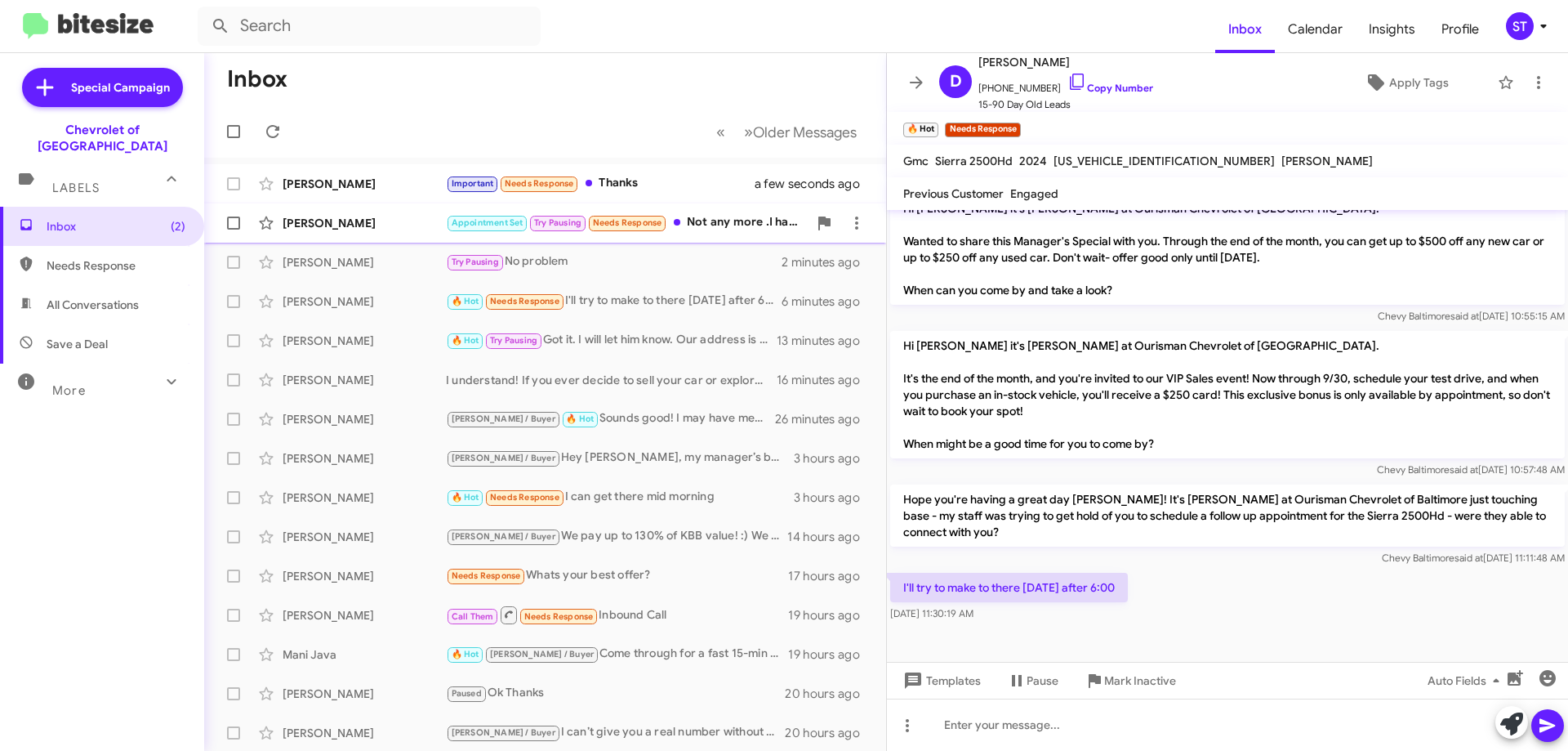
drag, startPoint x: 690, startPoint y: 222, endPoint x: 730, endPoint y: 222, distance: 40.0
click at [690, 222] on div "Appointment Set Try Pausing Needs Response Not any more .I have some issues wit…" at bounding box center [627, 222] width 362 height 18
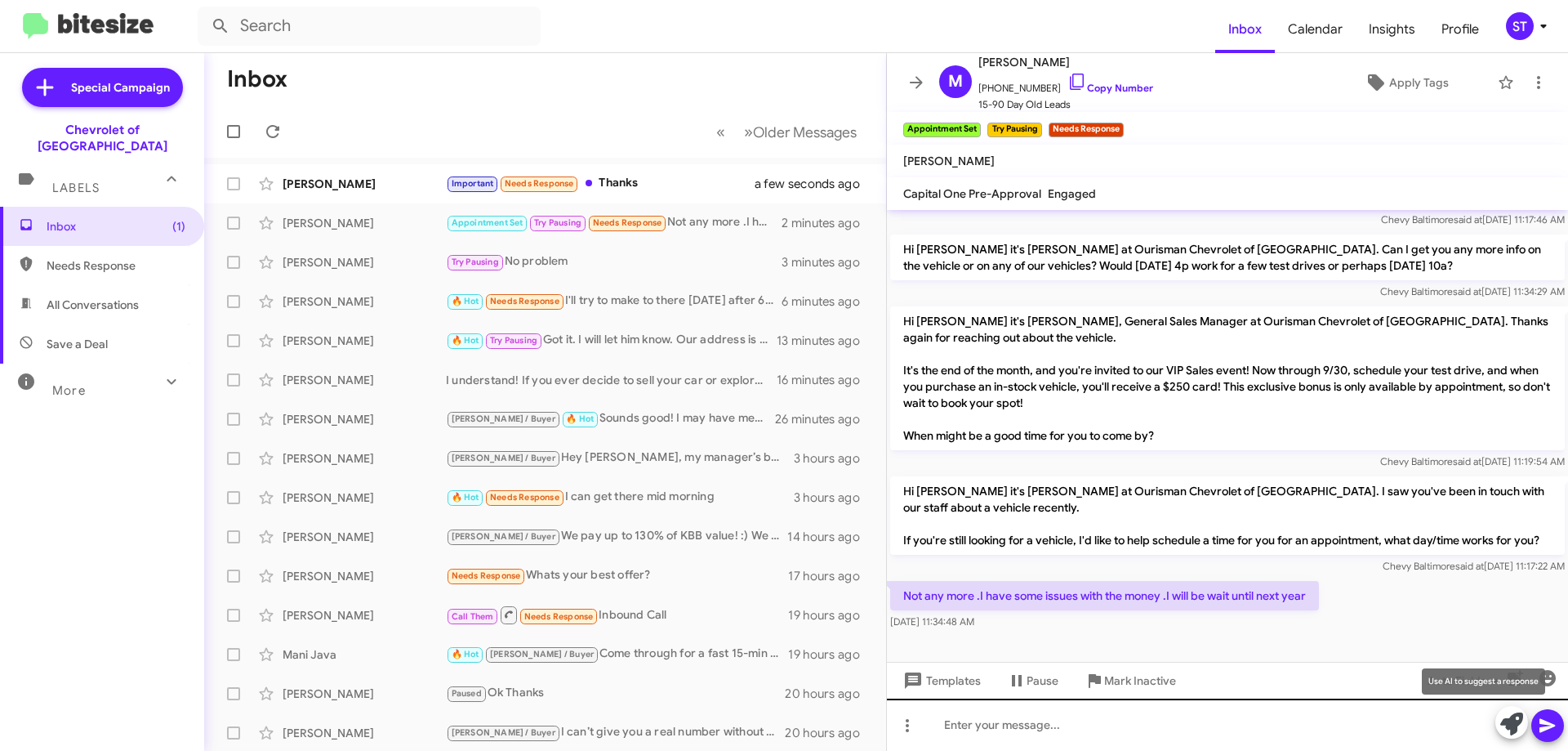
drag, startPoint x: 1513, startPoint y: 724, endPoint x: 1245, endPoint y: 735, distance: 268.2
click at [1512, 723] on icon at bounding box center [1512, 724] width 23 height 23
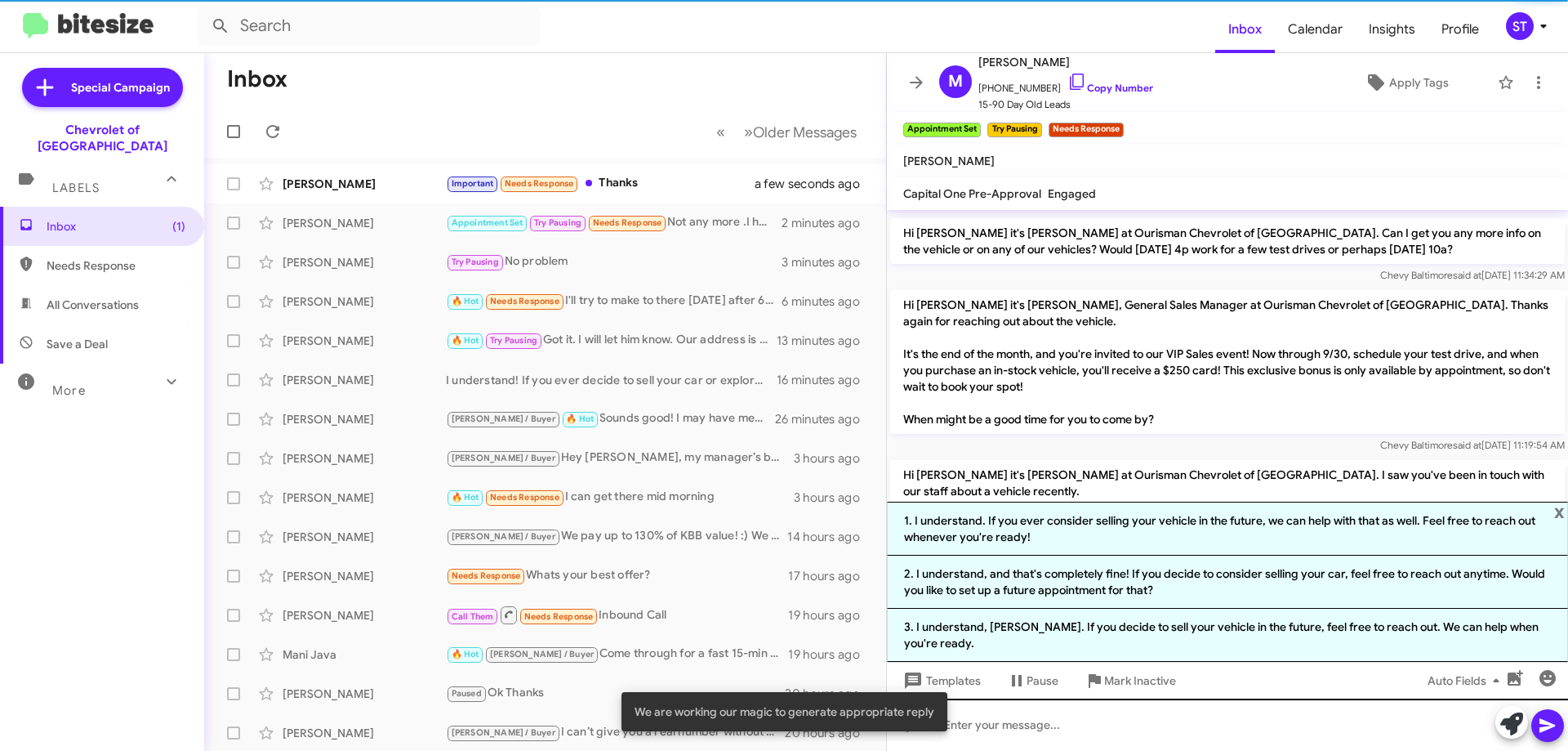
scroll to position [379, 0]
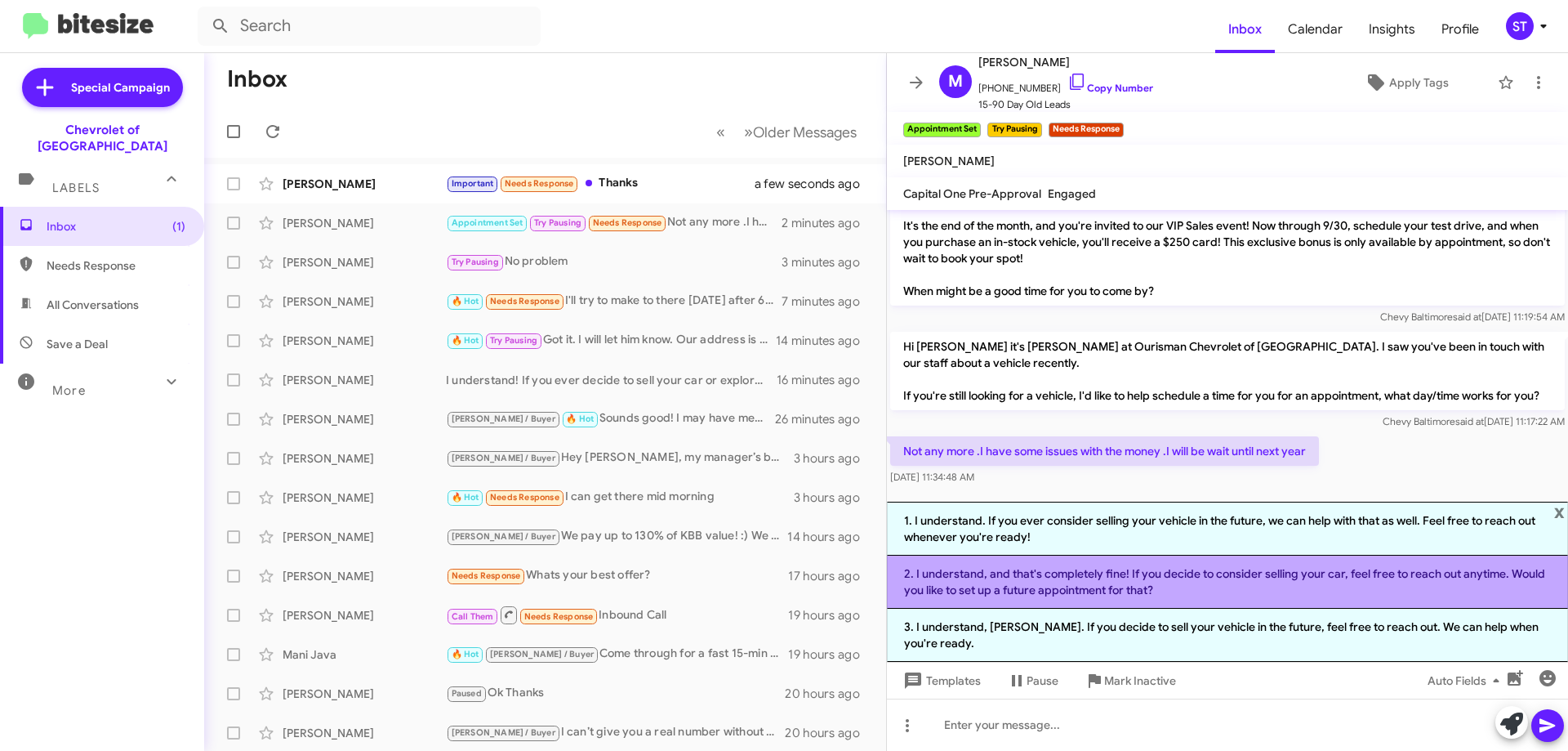
click at [1007, 574] on li "2. I understand, and that's completely fine! If you decide to consider selling …" at bounding box center [1227, 582] width 681 height 53
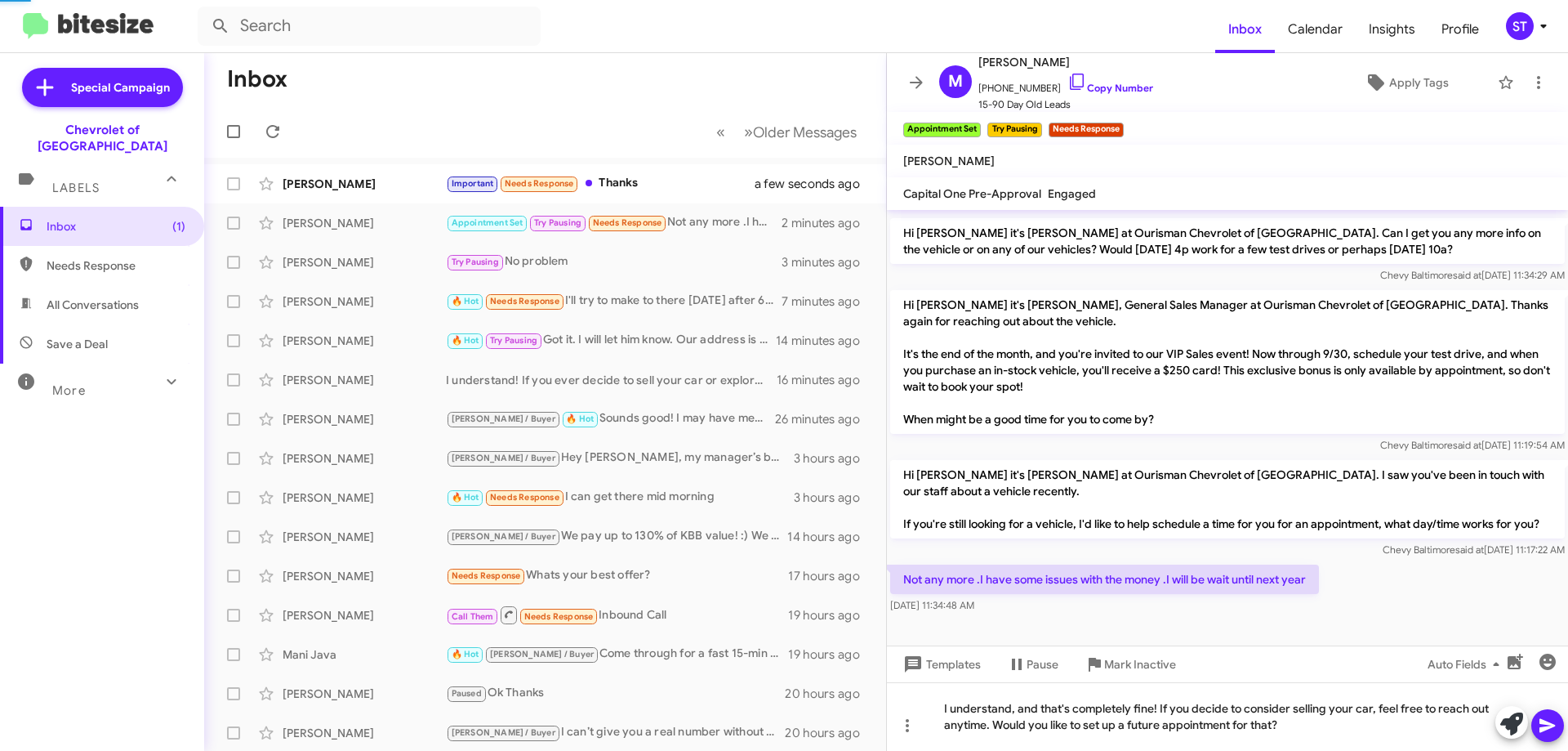
scroll to position [267, 0]
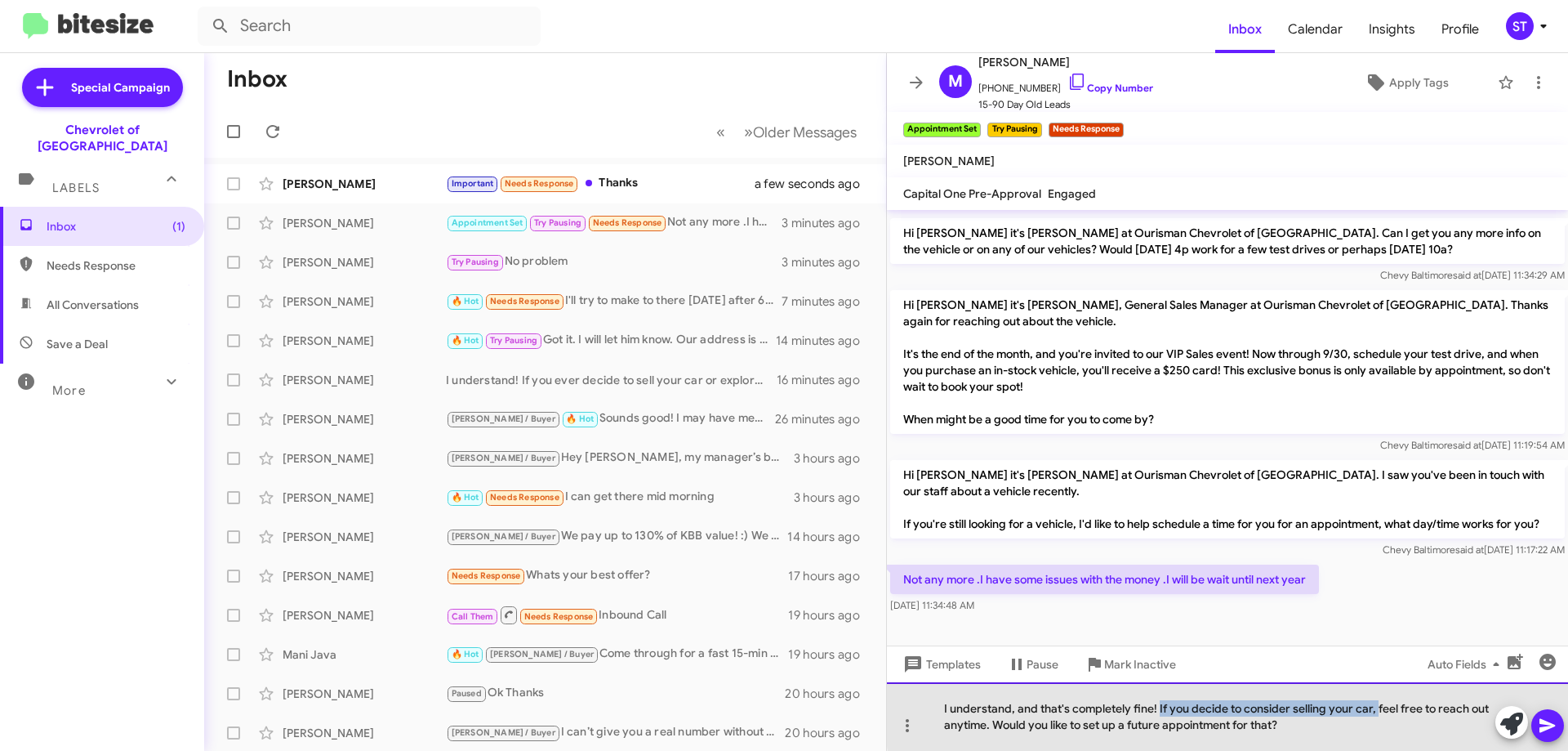
drag, startPoint x: 1377, startPoint y: 708, endPoint x: 1160, endPoint y: 712, distance: 217.0
click at [1160, 712] on div "I understand, and that's completely fine! If you decide to consider selling you…" at bounding box center [1227, 717] width 681 height 69
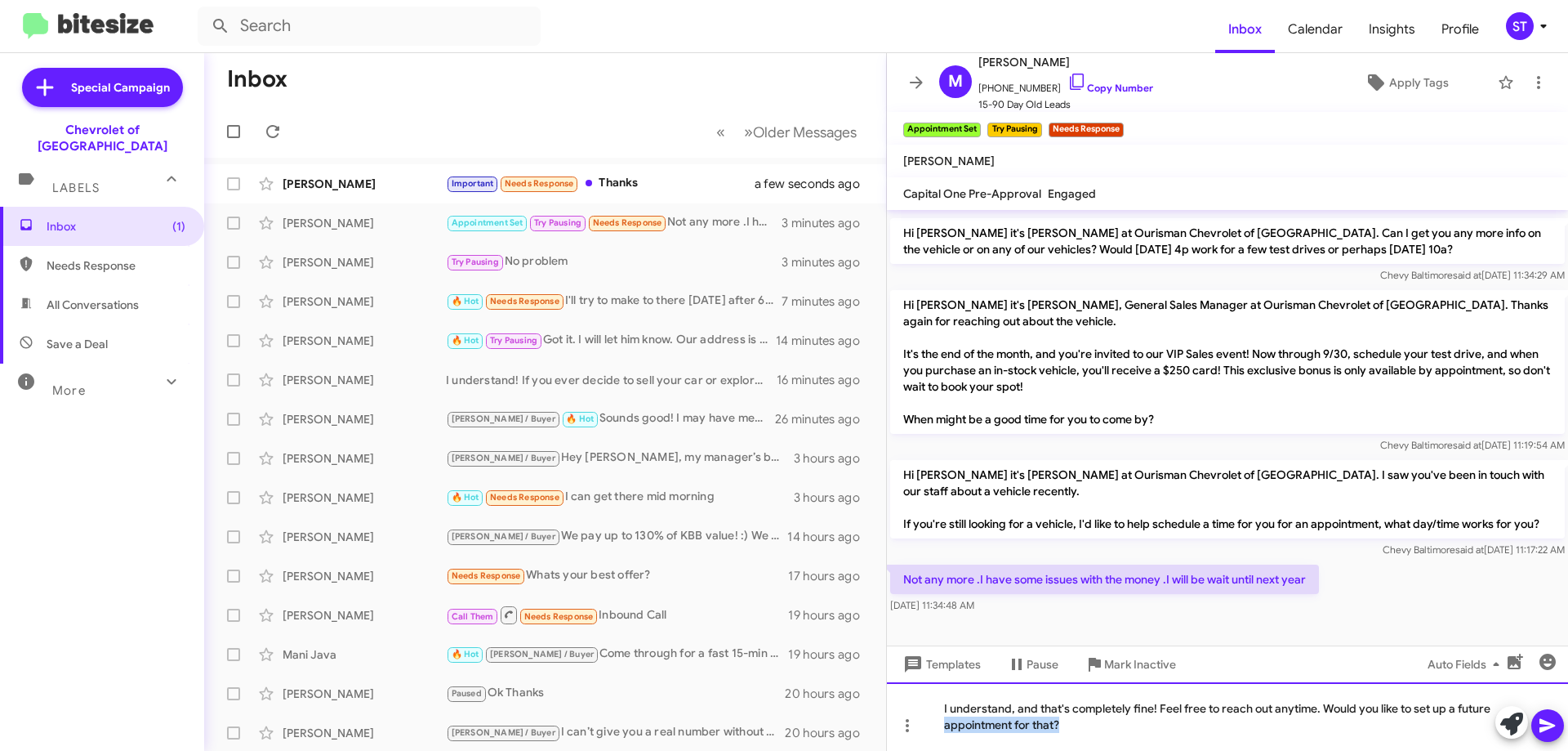
drag, startPoint x: 1063, startPoint y: 739, endPoint x: 734, endPoint y: 771, distance: 330.6
click at [734, 750] on html "Inbox Calendar Insights Profile ST Special Campaign Chevrolet of Baltimore Labe…" at bounding box center [784, 376] width 1568 height 751
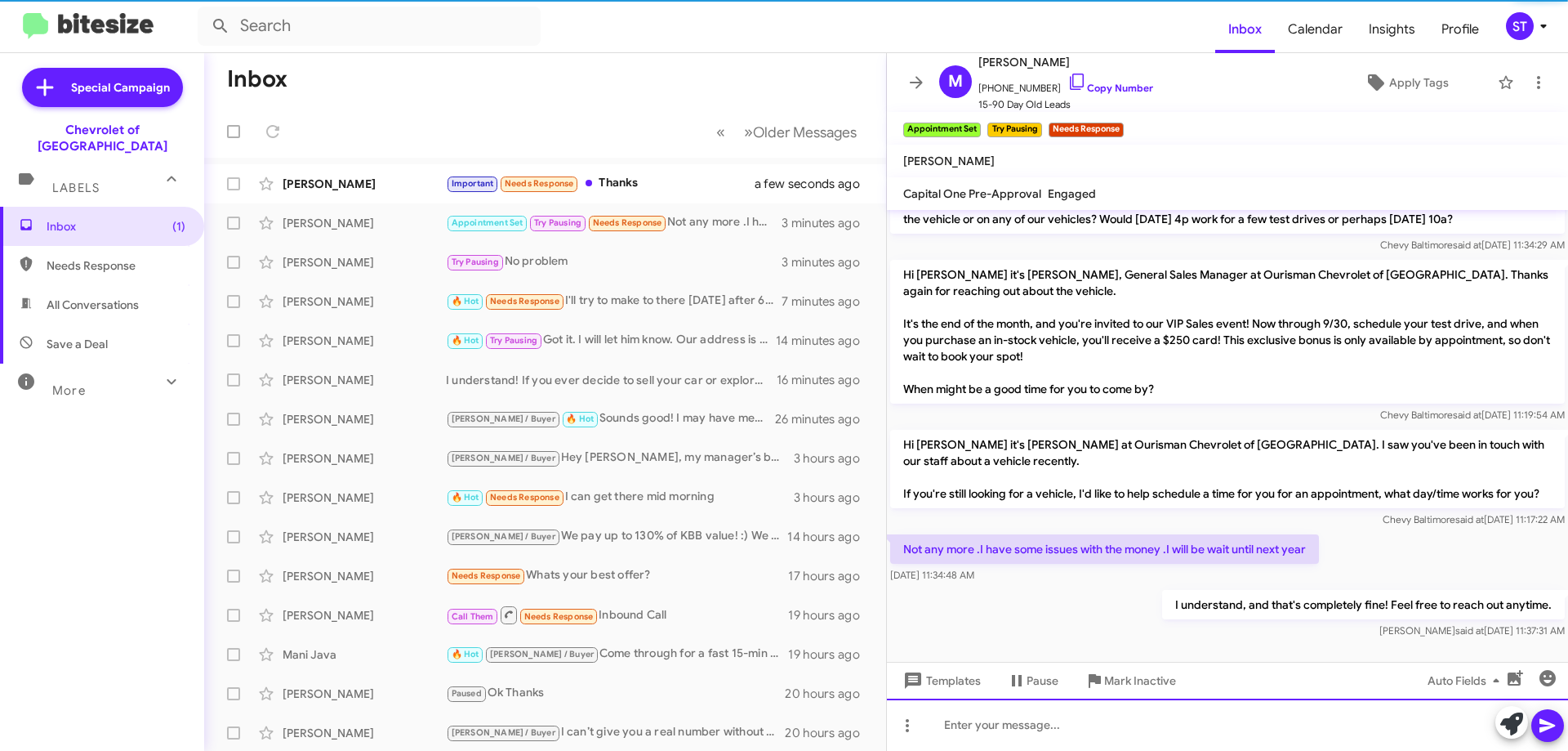
scroll to position [310, 0]
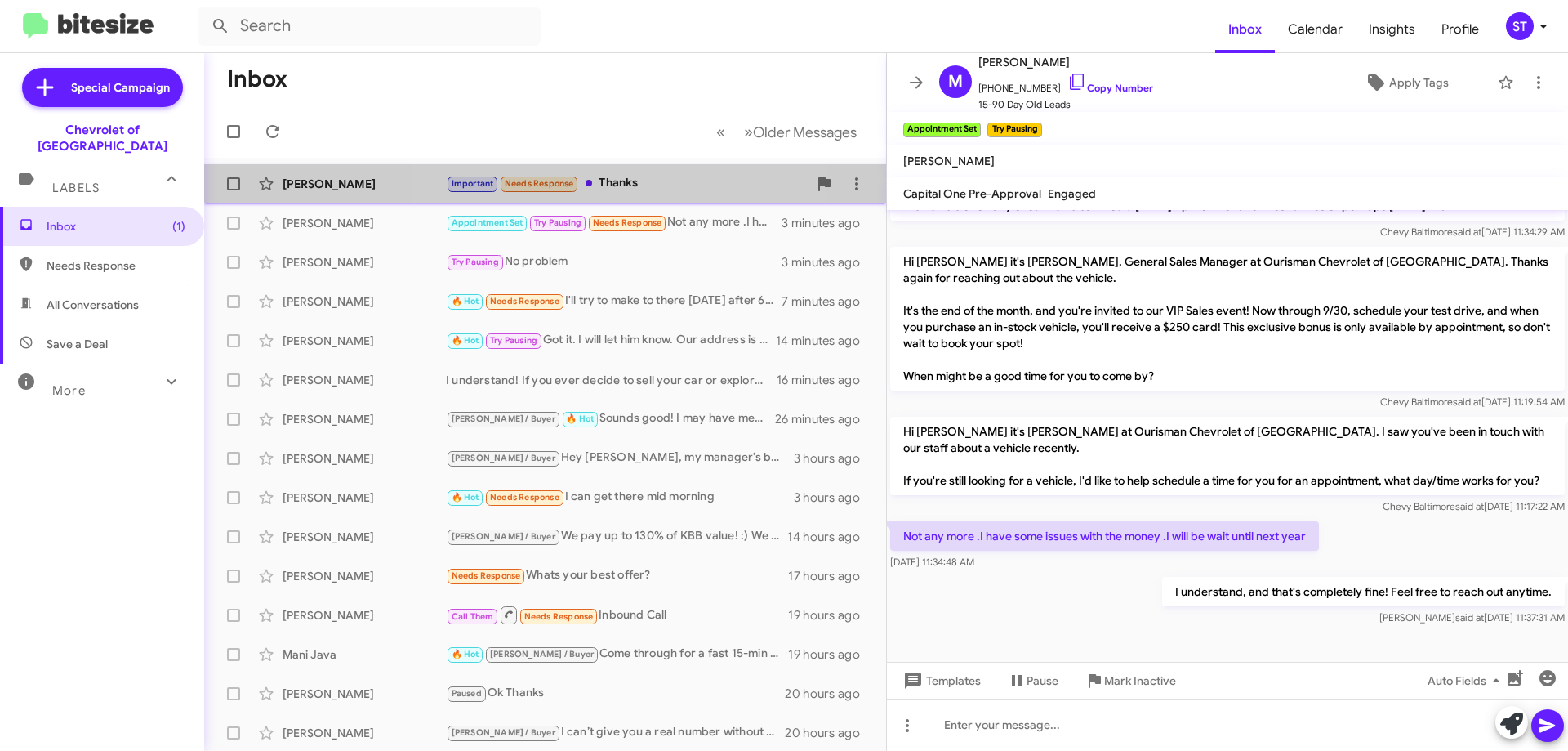
click at [639, 184] on div "Important Needs Response Thanks" at bounding box center [627, 183] width 362 height 18
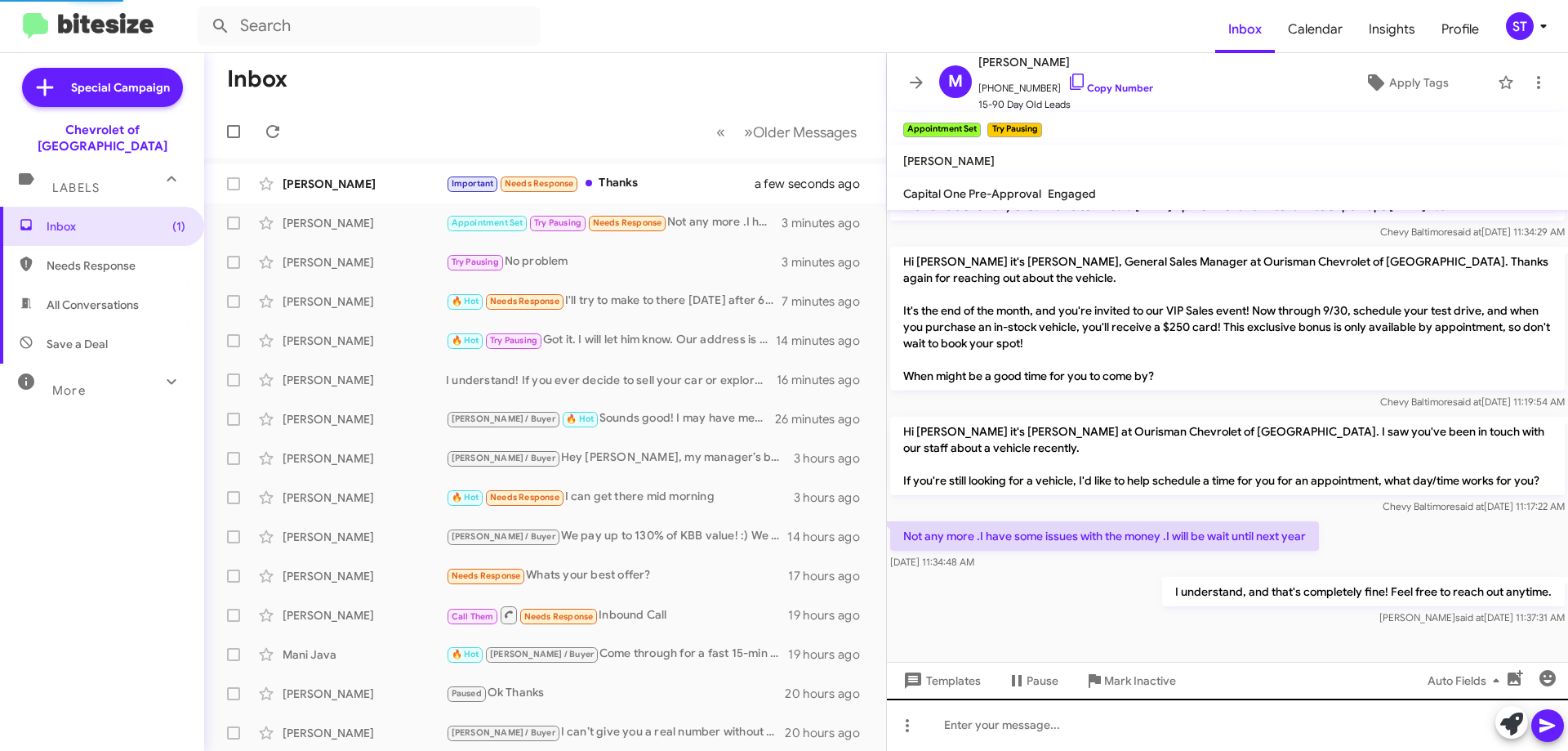
scroll to position [846, 0]
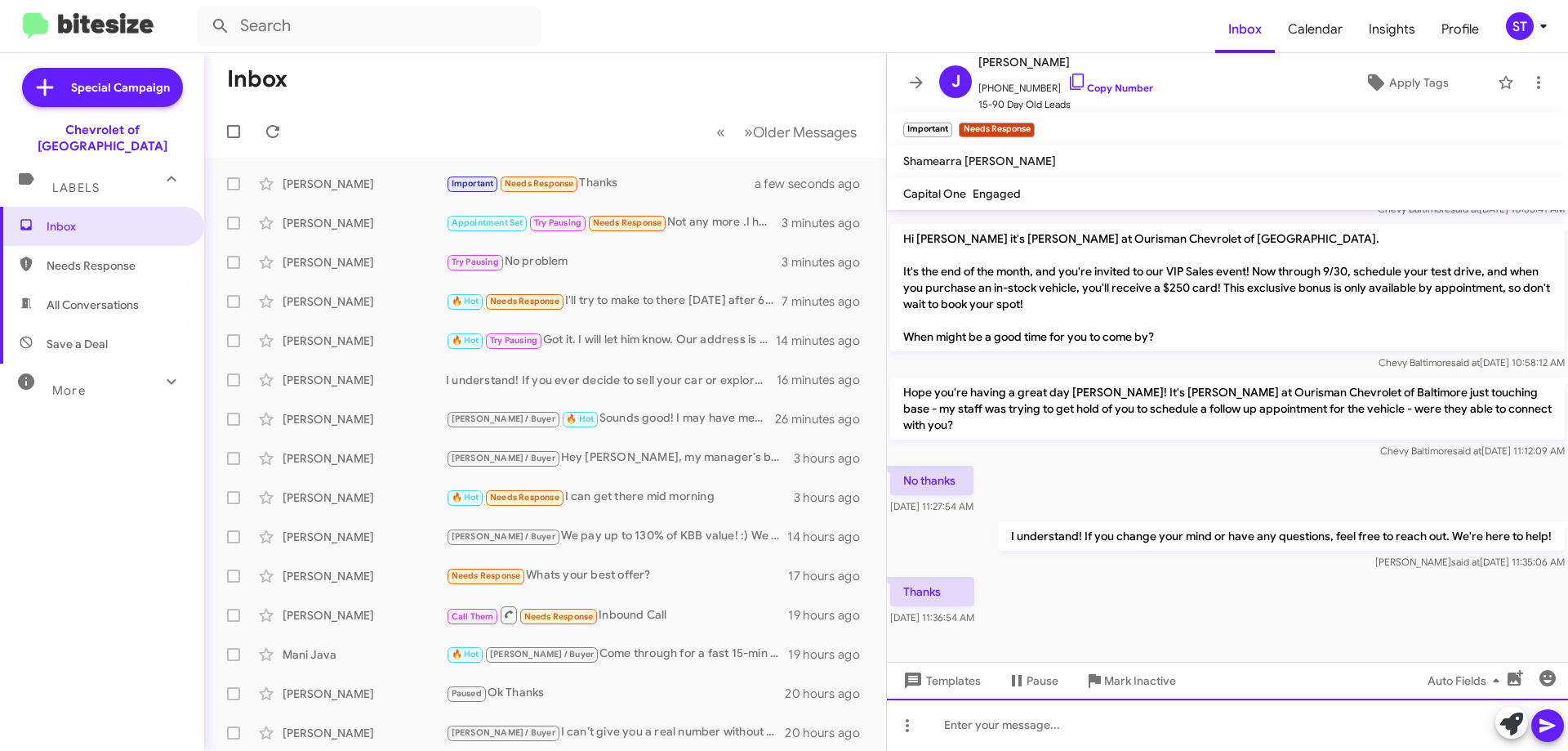
click at [1052, 723] on div at bounding box center [1227, 725] width 681 height 52
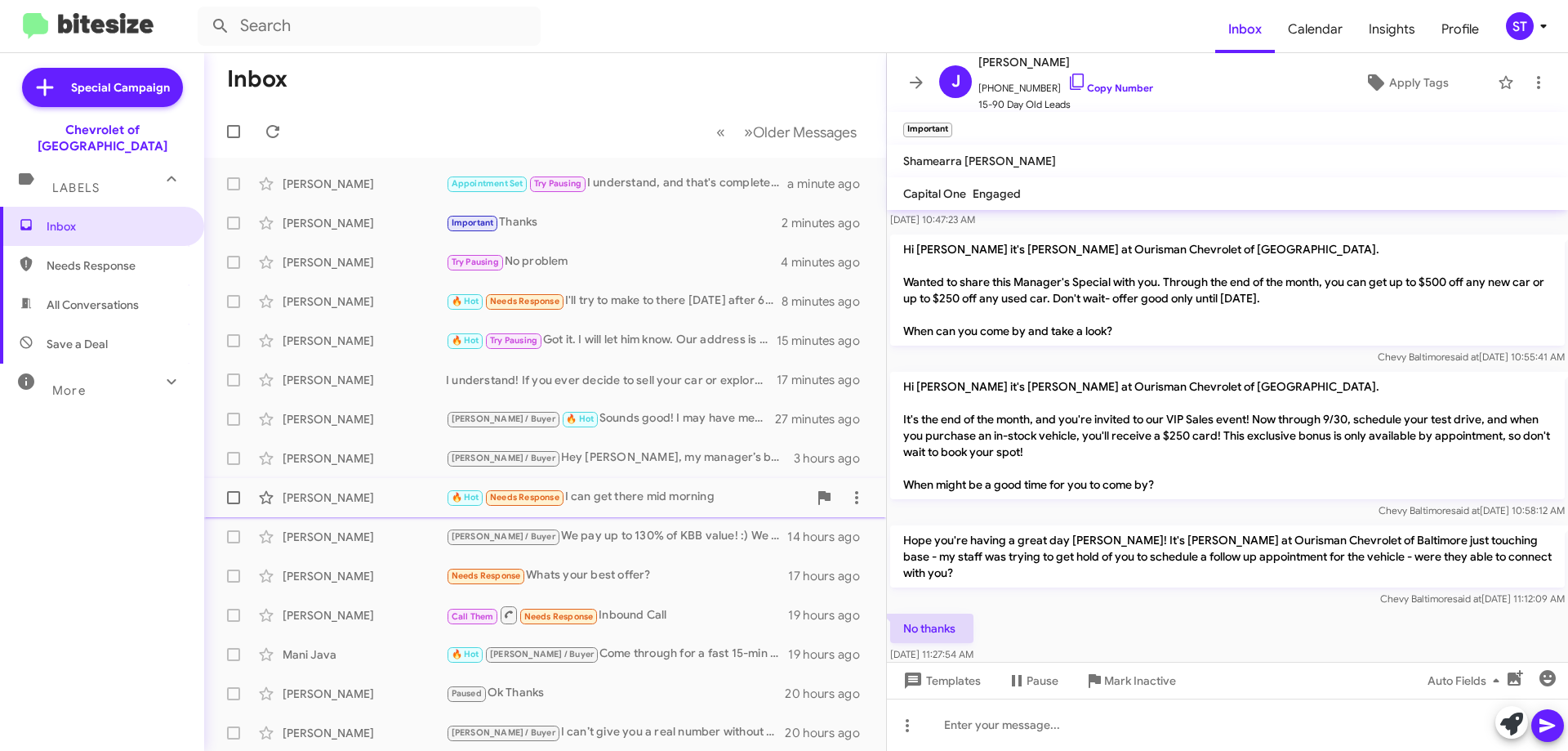
scroll to position [906, 0]
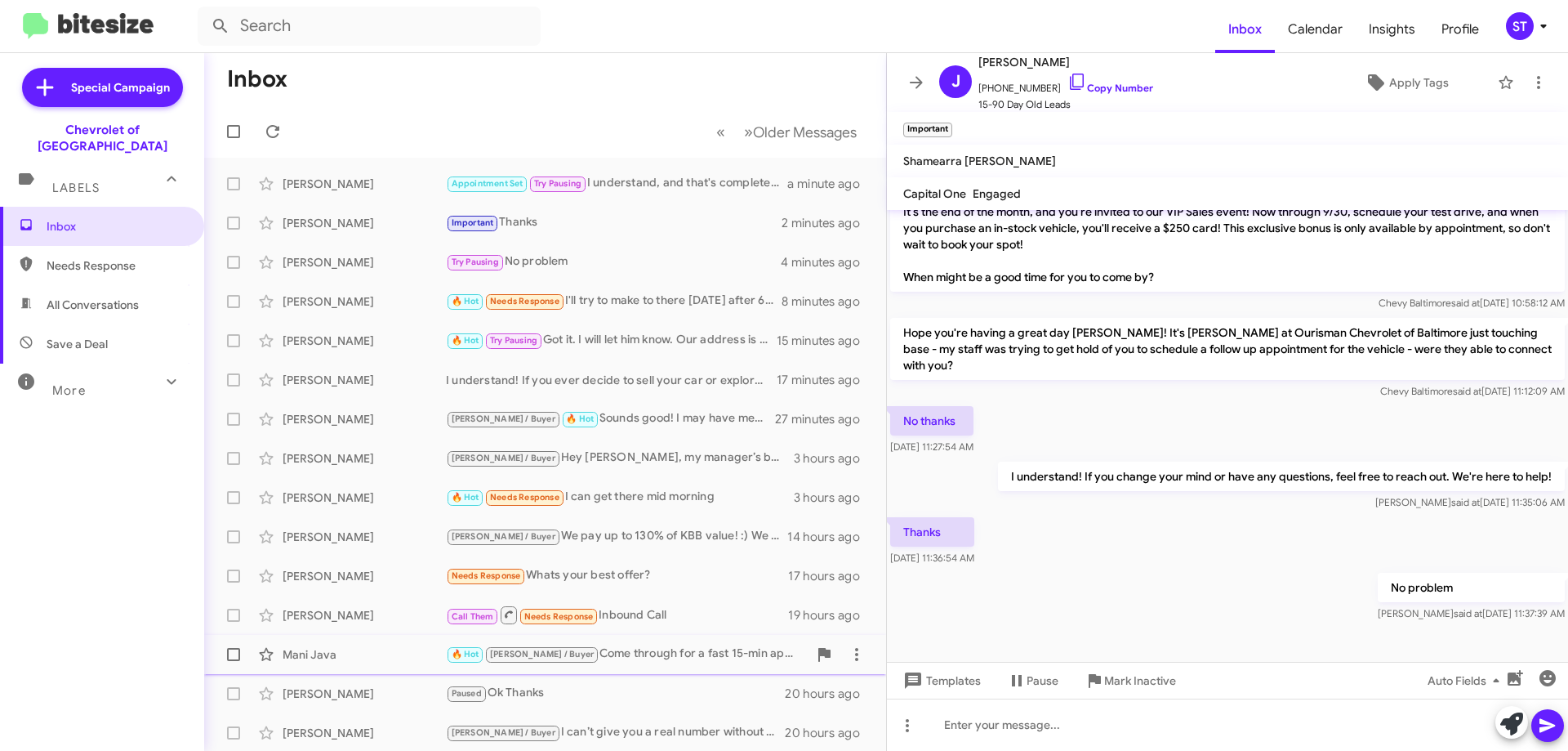
click at [623, 665] on div "Mani Java 🔥 Hot [PERSON_NAME] / Buyer Come through for a fast 15-min appraisal.…" at bounding box center [545, 654] width 656 height 33
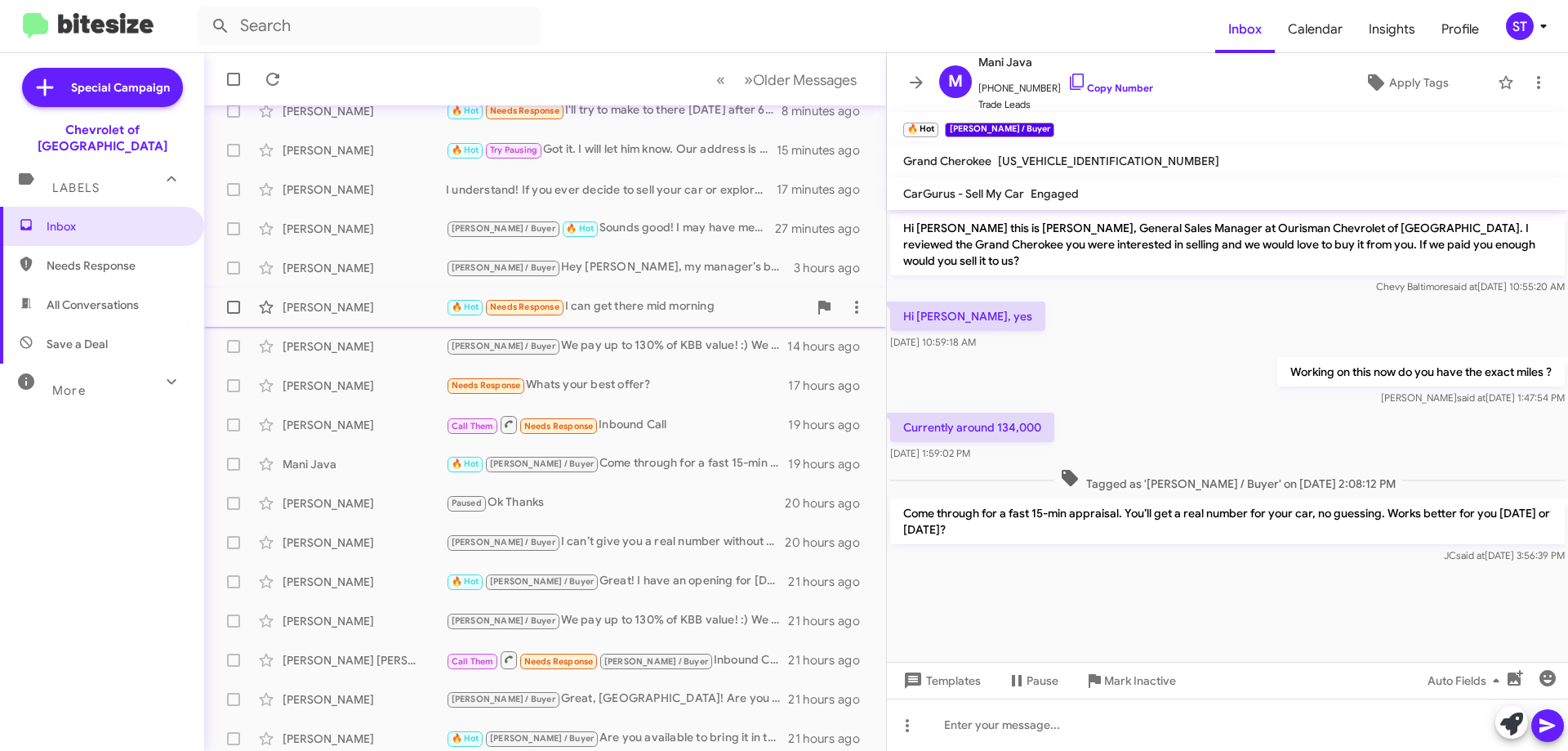
scroll to position [198, 0]
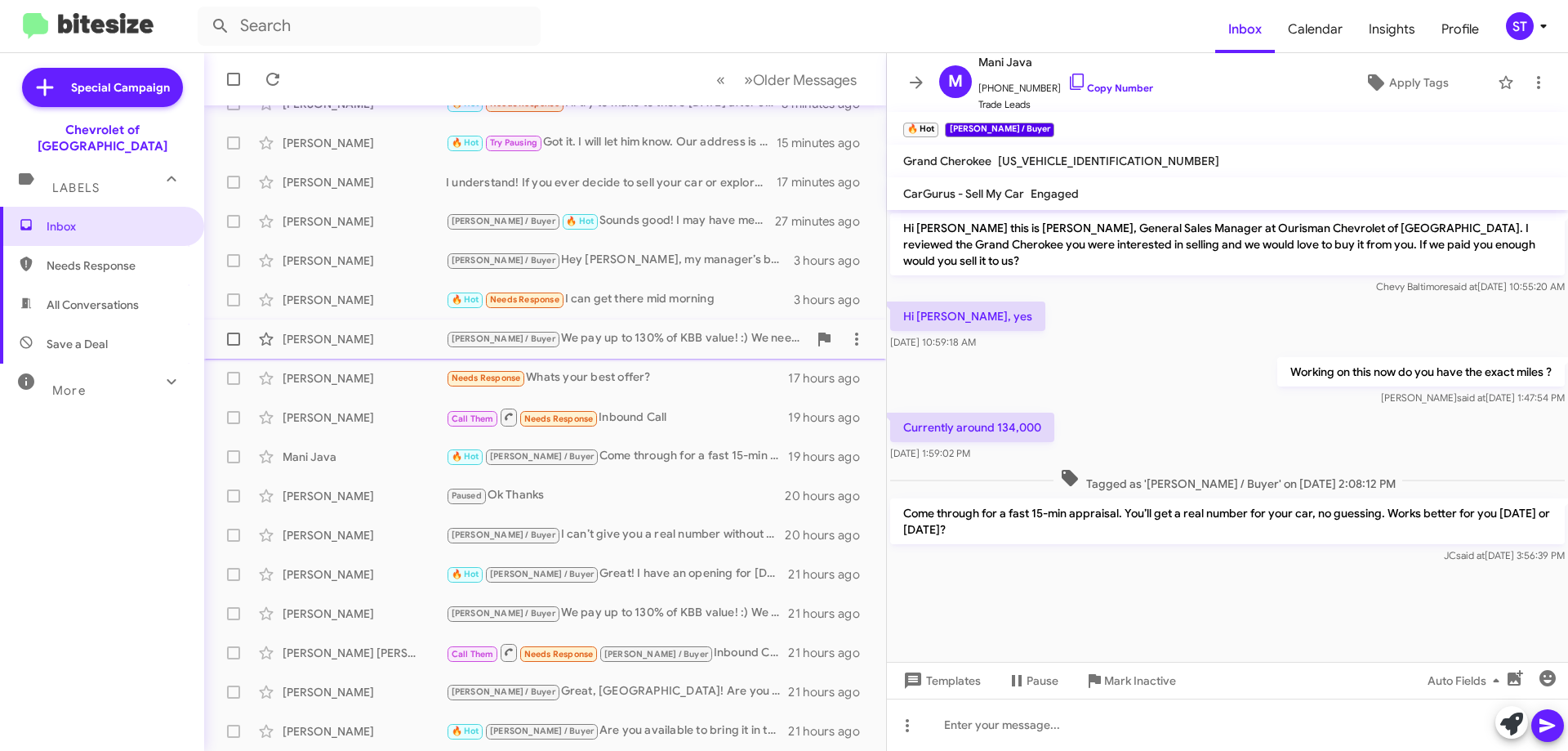
click at [552, 345] on div "[PERSON_NAME] / Buyer We pay up to 130% of KBB value! :) We need to look under …" at bounding box center [627, 339] width 362 height 18
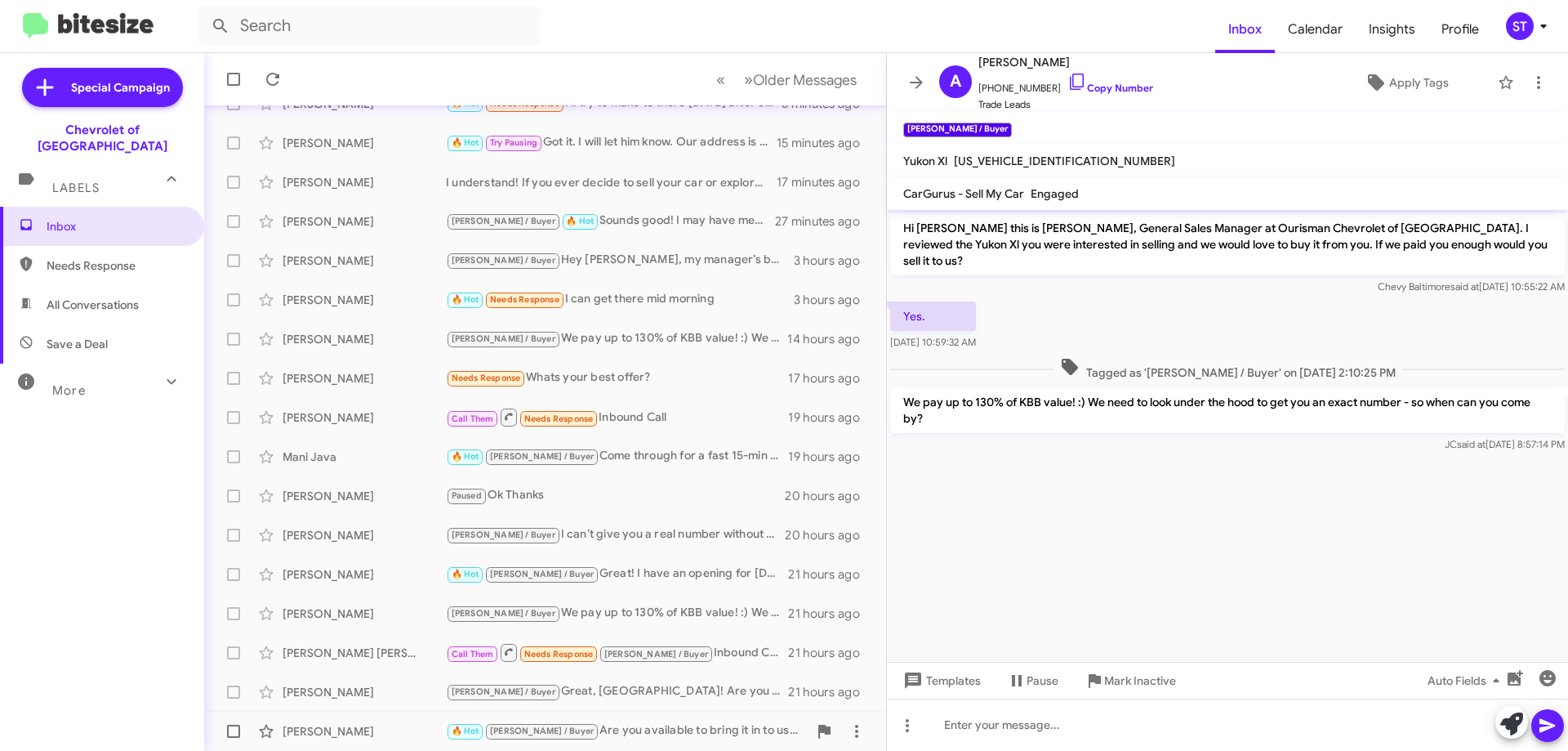
click at [594, 725] on div "🔥 Hot [PERSON_NAME] / Buyer Are you available to bring it in to us so i can get…" at bounding box center [627, 731] width 362 height 18
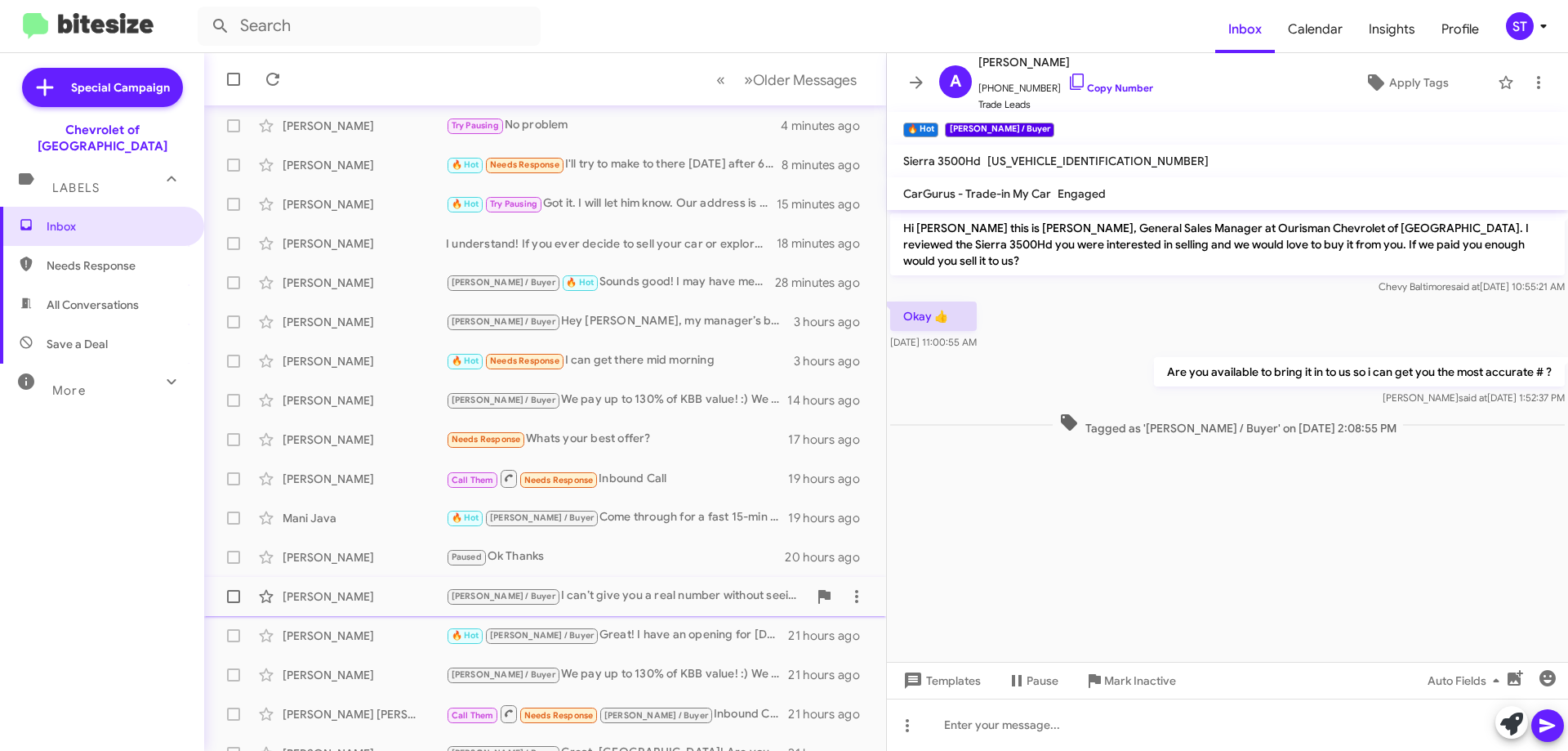
scroll to position [198, 0]
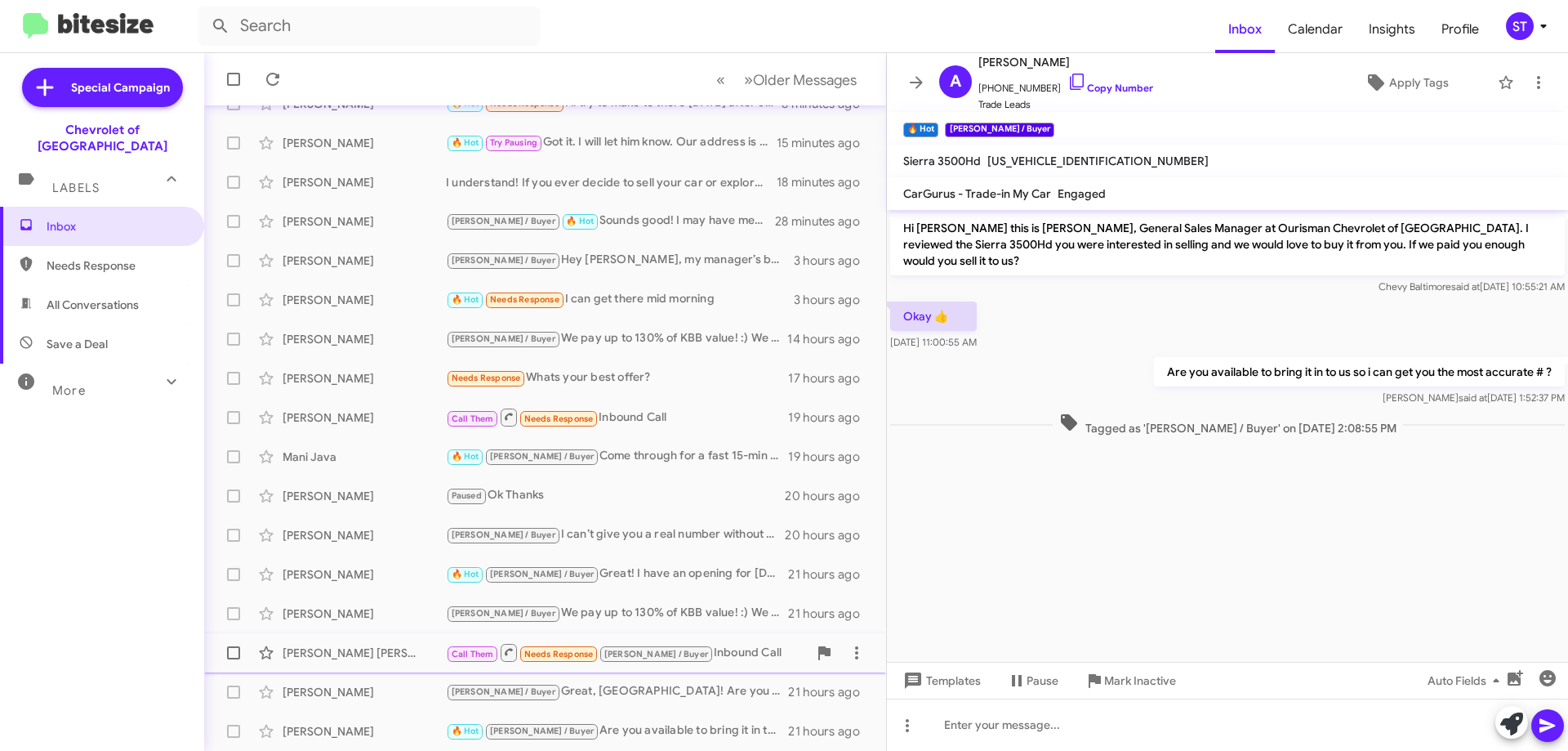
click at [697, 651] on div "Call Them Needs Response [PERSON_NAME] / Buyer Inbound Call" at bounding box center [627, 652] width 362 height 20
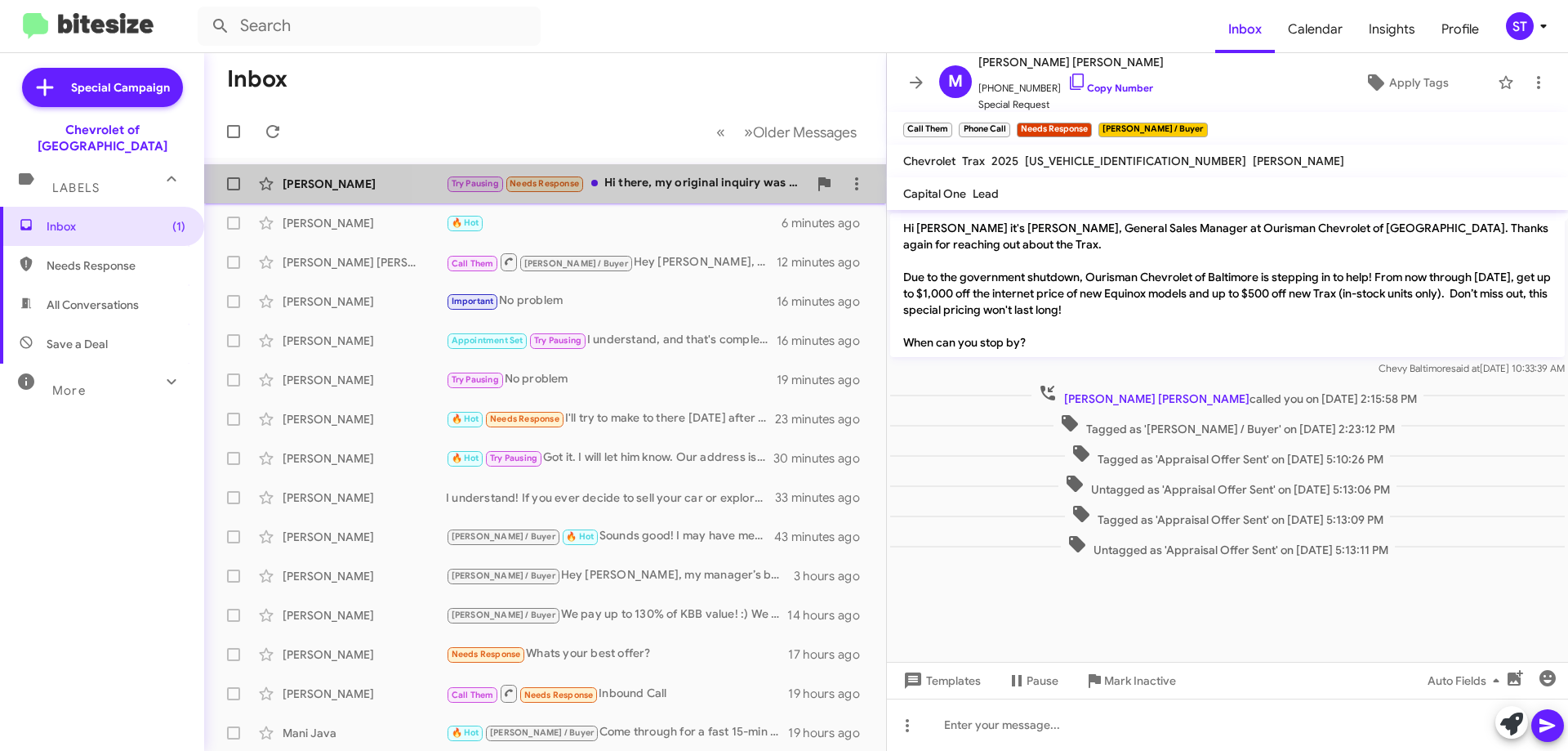
click at [653, 180] on div "Try Pausing Needs Response Hi there, my original inquiry was to see if [PERSON_…" at bounding box center [627, 183] width 362 height 18
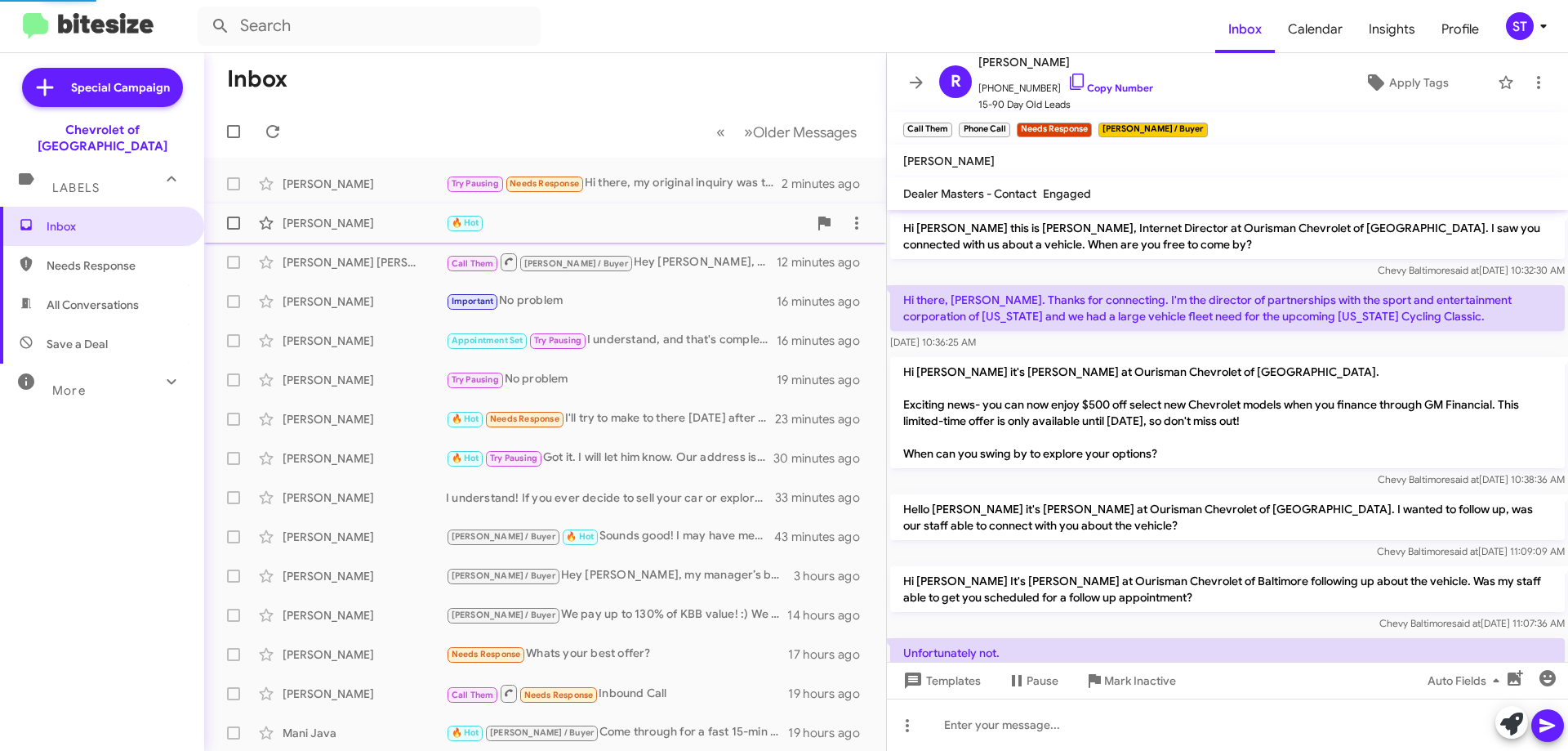
scroll to position [553, 0]
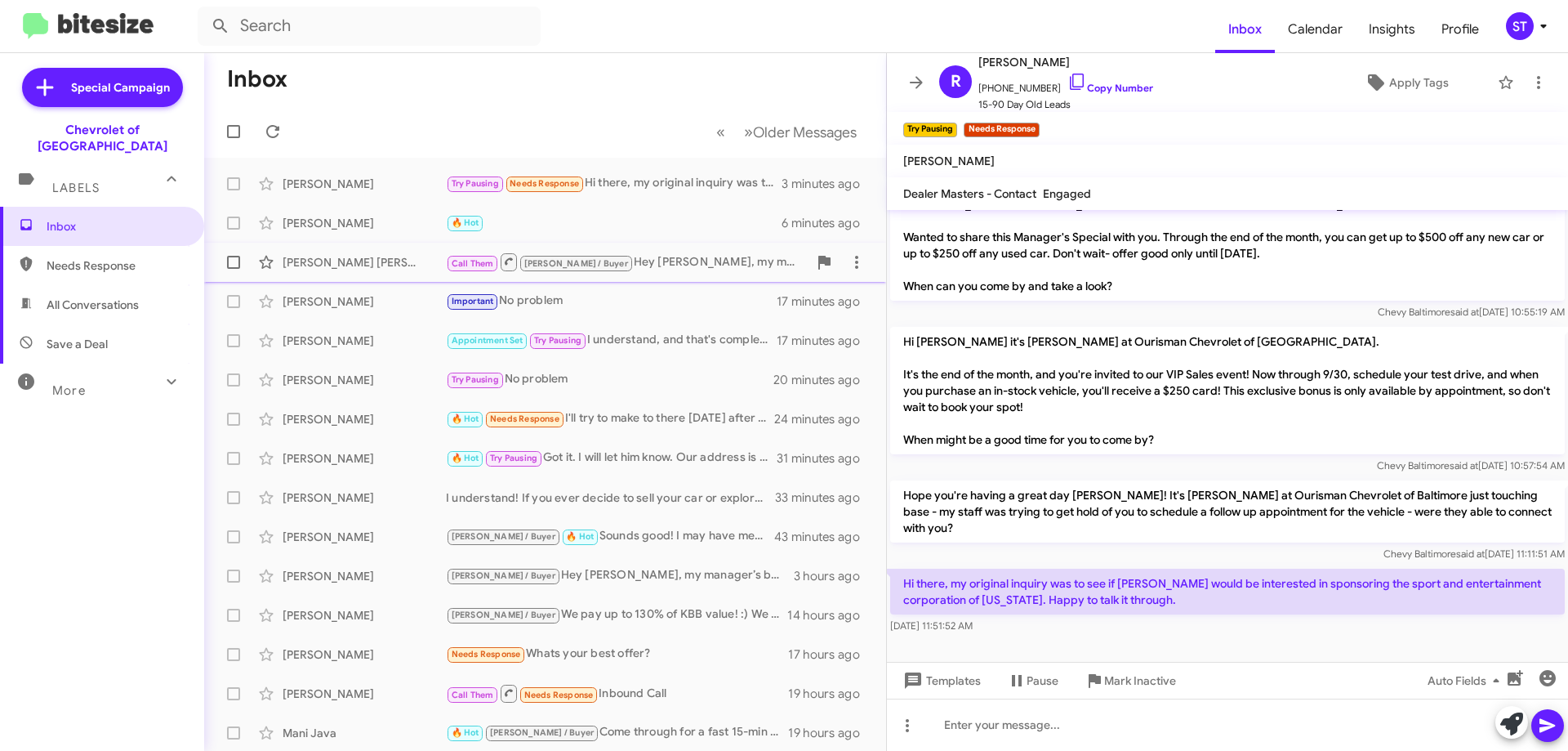
click at [640, 253] on div "Call Them [PERSON_NAME] / Buyer Hey [PERSON_NAME], my manager’s been paying up …" at bounding box center [627, 261] width 362 height 20
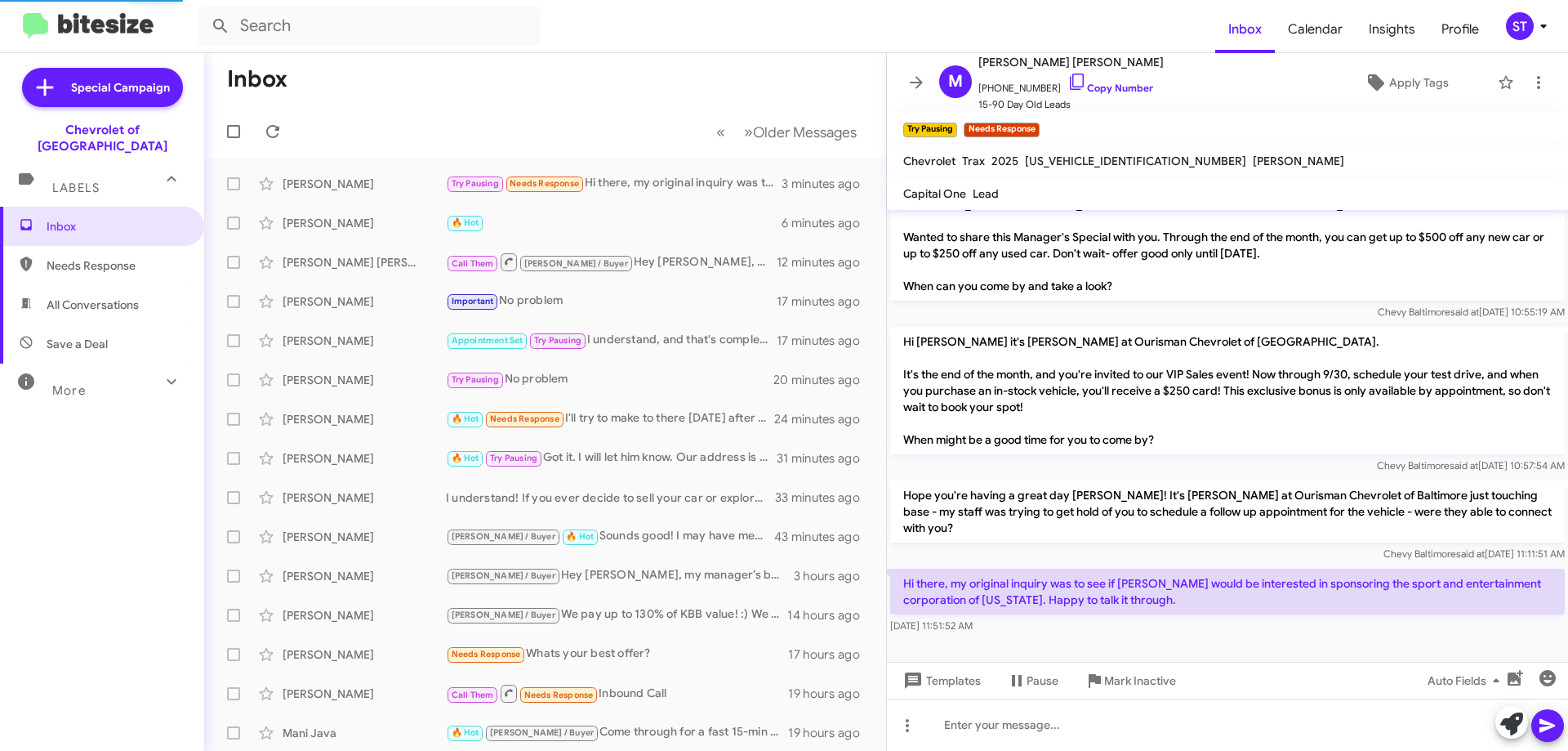
scroll to position [4, 0]
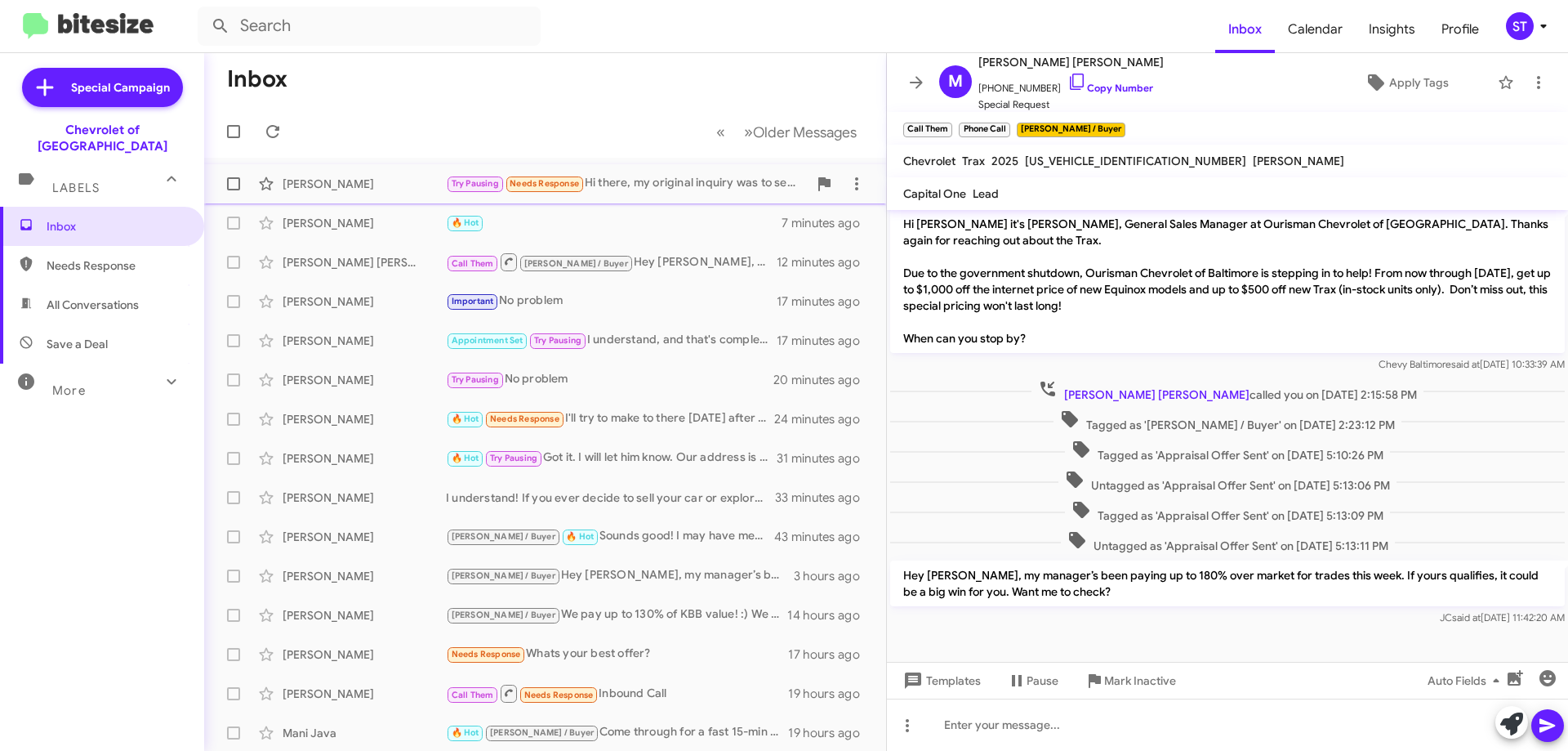
click at [653, 180] on div "Try Pausing Needs Response Hi there, my original inquiry was to see if [PERSON_…" at bounding box center [627, 183] width 362 height 18
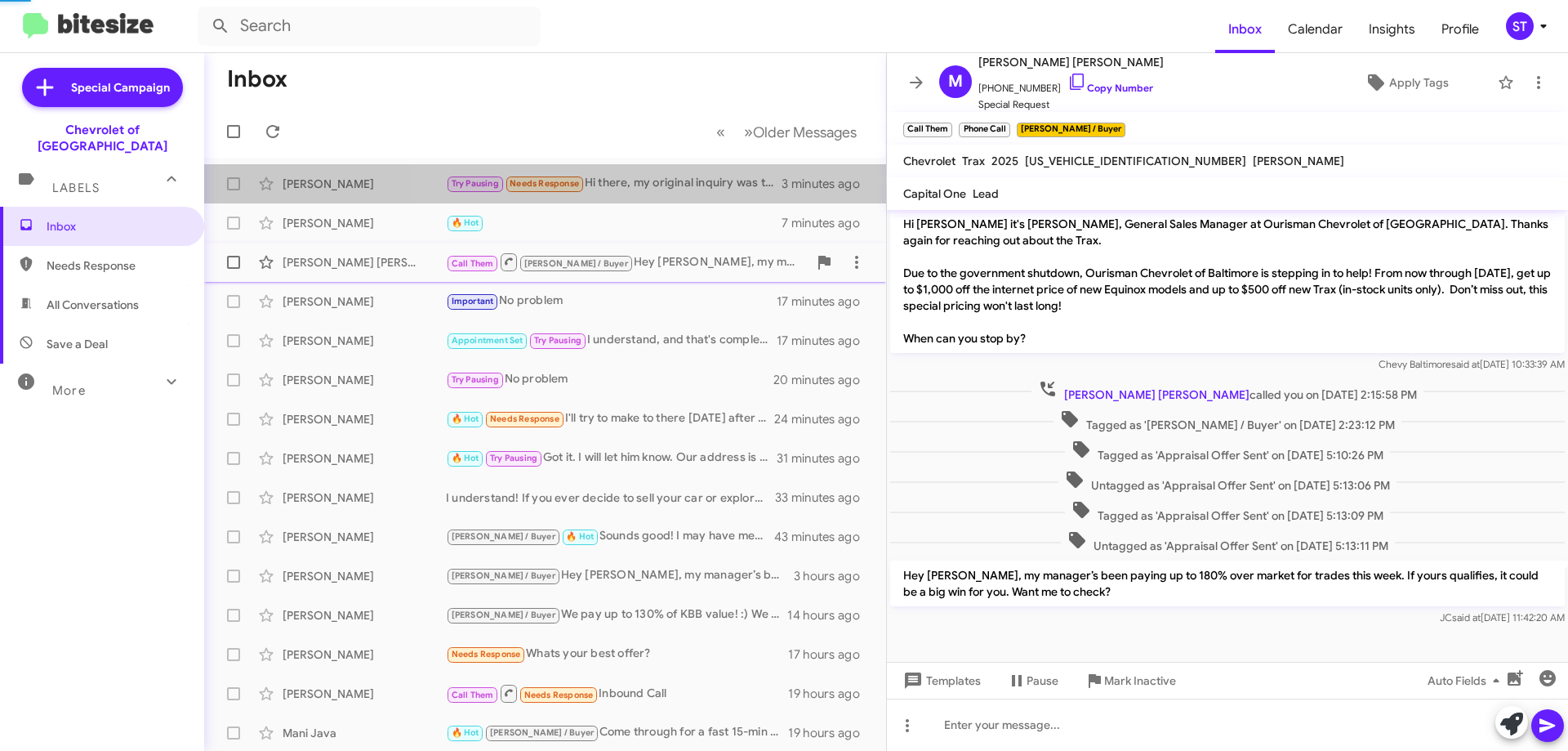
scroll to position [553, 0]
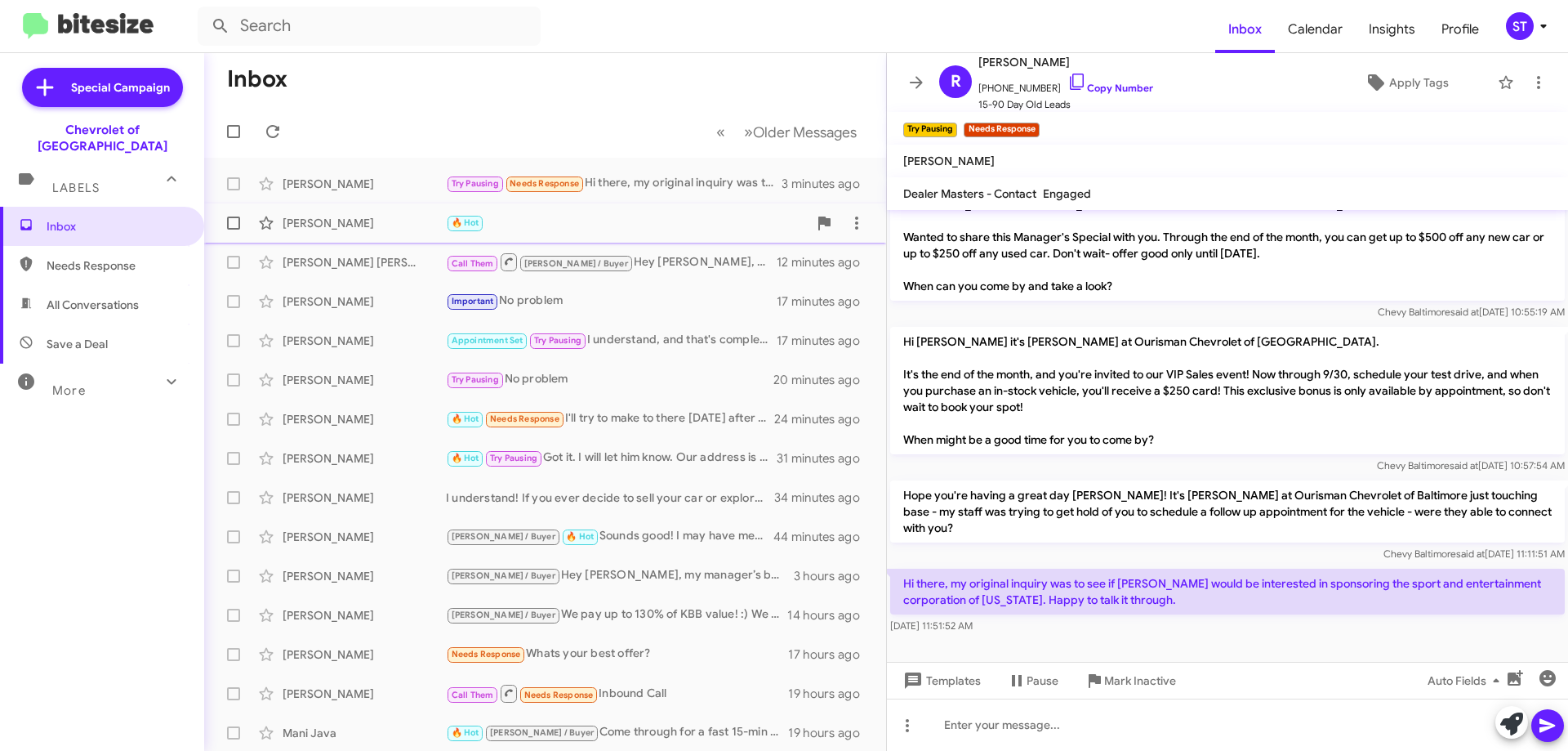
click at [510, 222] on div "🔥 Hot" at bounding box center [627, 222] width 362 height 18
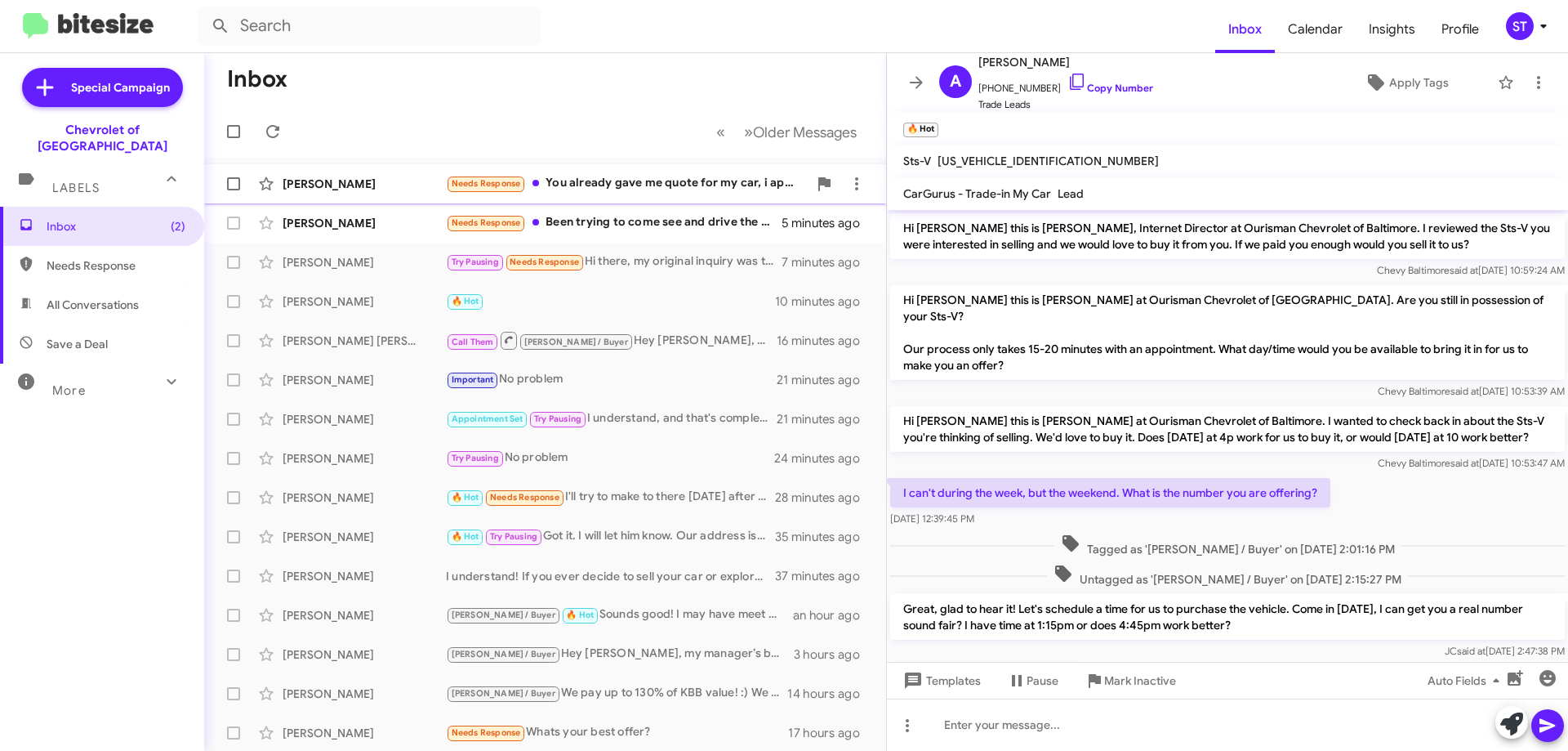
click at [411, 195] on div "[PERSON_NAME] Needs Response You already gave me quote for my car, i appreciate…" at bounding box center [545, 184] width 656 height 33
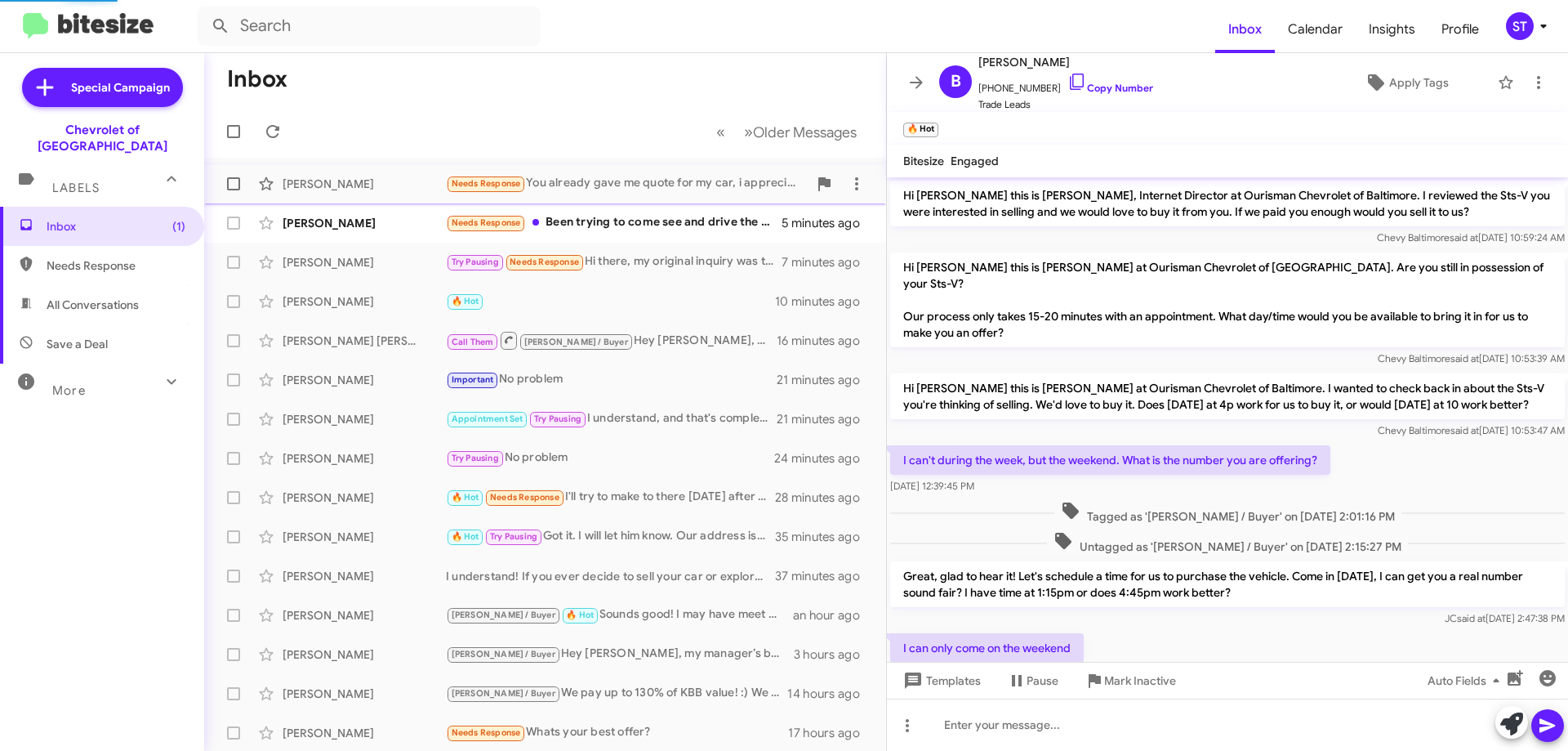
scroll to position [1101, 0]
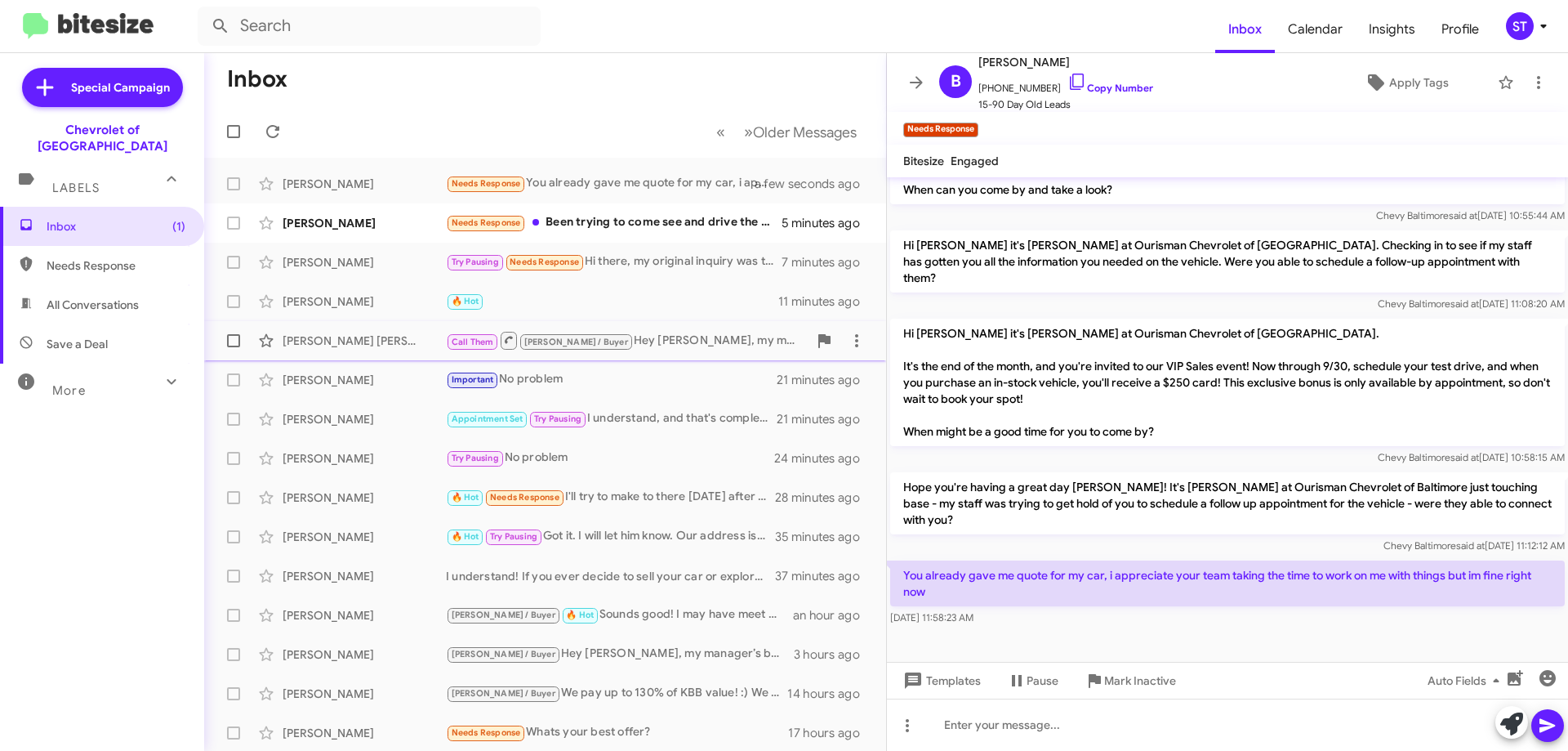
click at [642, 355] on div "[PERSON_NAME] [PERSON_NAME] Call Them [PERSON_NAME] / Buyer Hey [PERSON_NAME], …" at bounding box center [545, 340] width 656 height 33
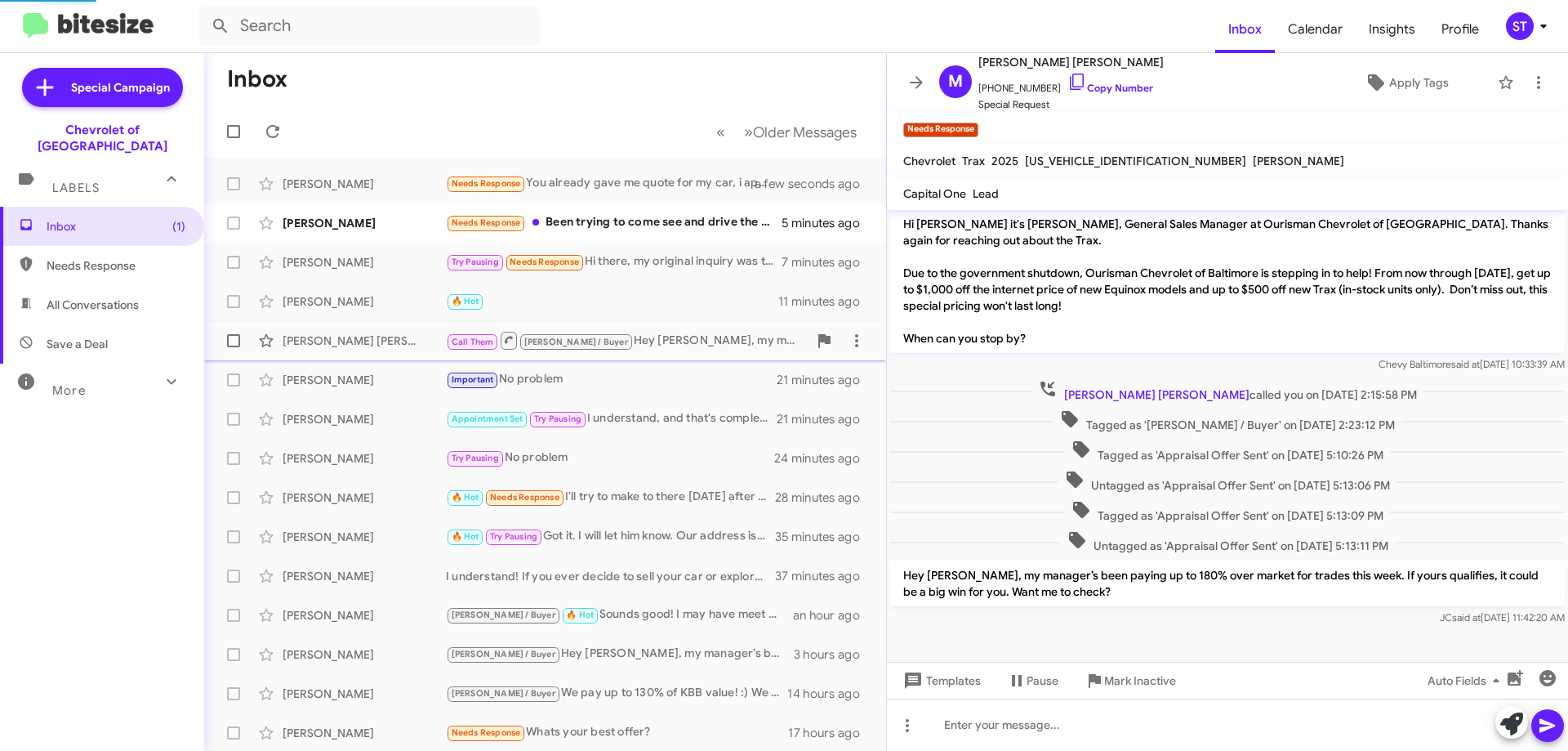
scroll to position [4, 0]
click at [627, 203] on span "[PERSON_NAME] Needs Response Been trying to come see and drive the Pacifica. It…" at bounding box center [545, 222] width 682 height 40
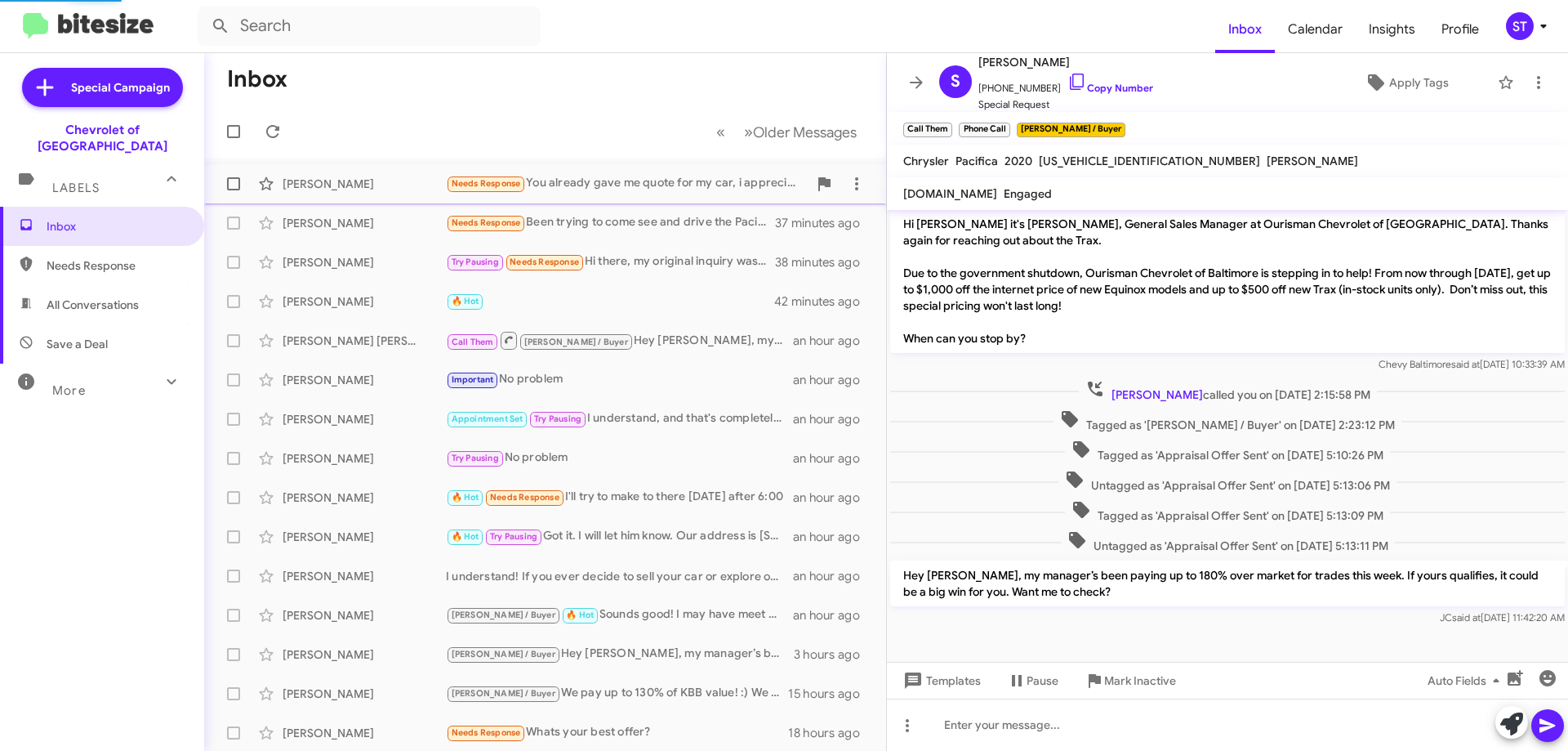
scroll to position [157, 0]
